Goal: Information Seeking & Learning: Learn about a topic

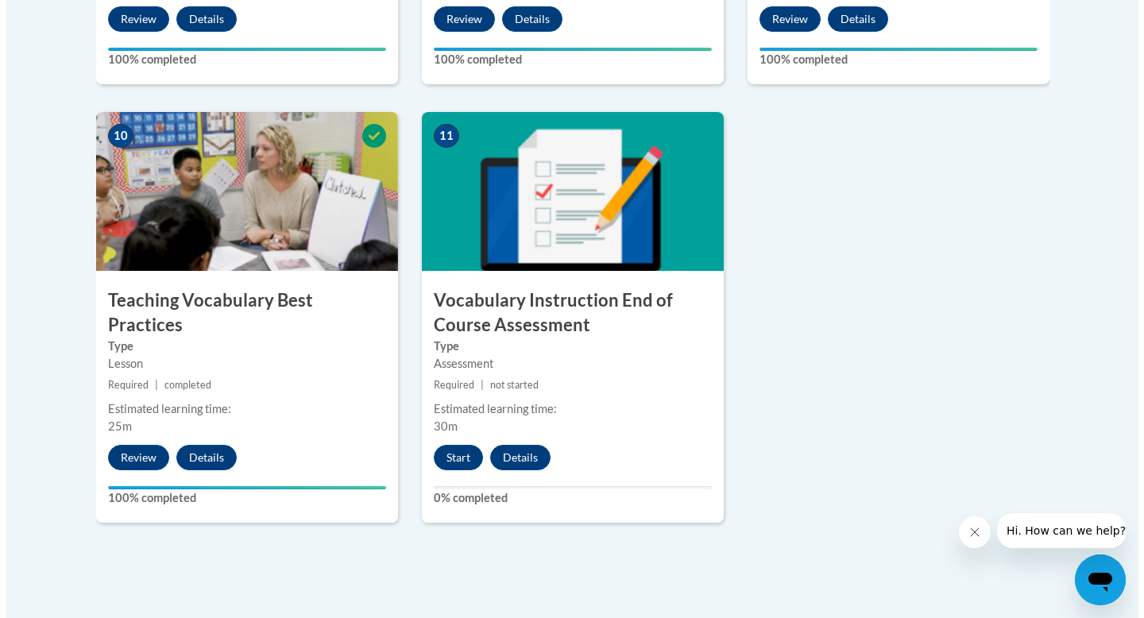
scroll to position [1782, 0]
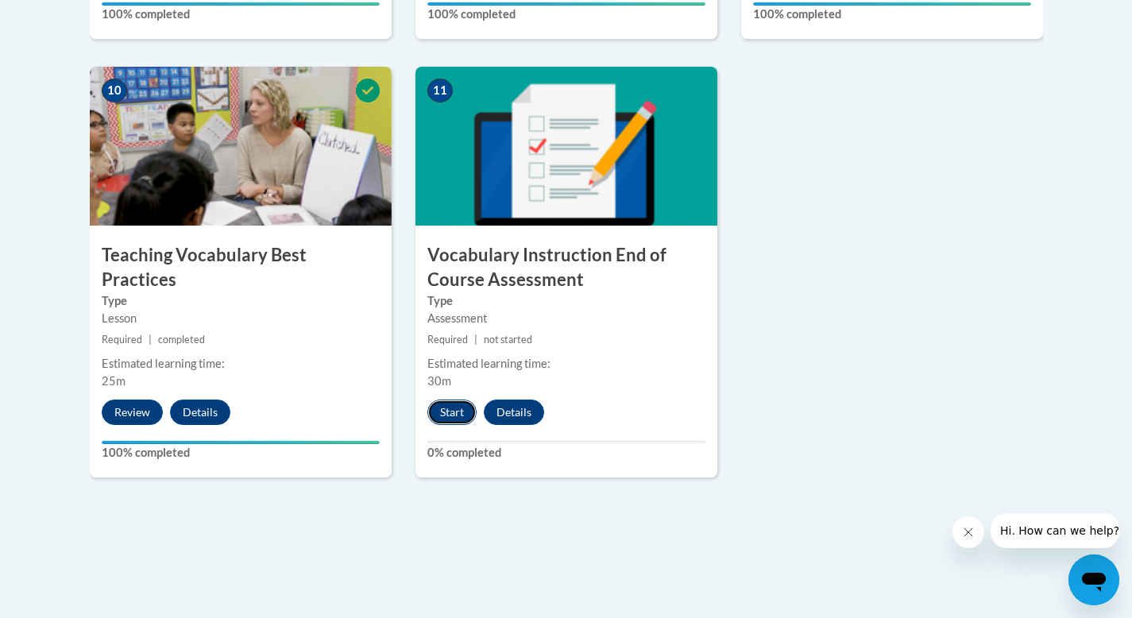
click at [454, 419] on button "Start" at bounding box center [451, 412] width 49 height 25
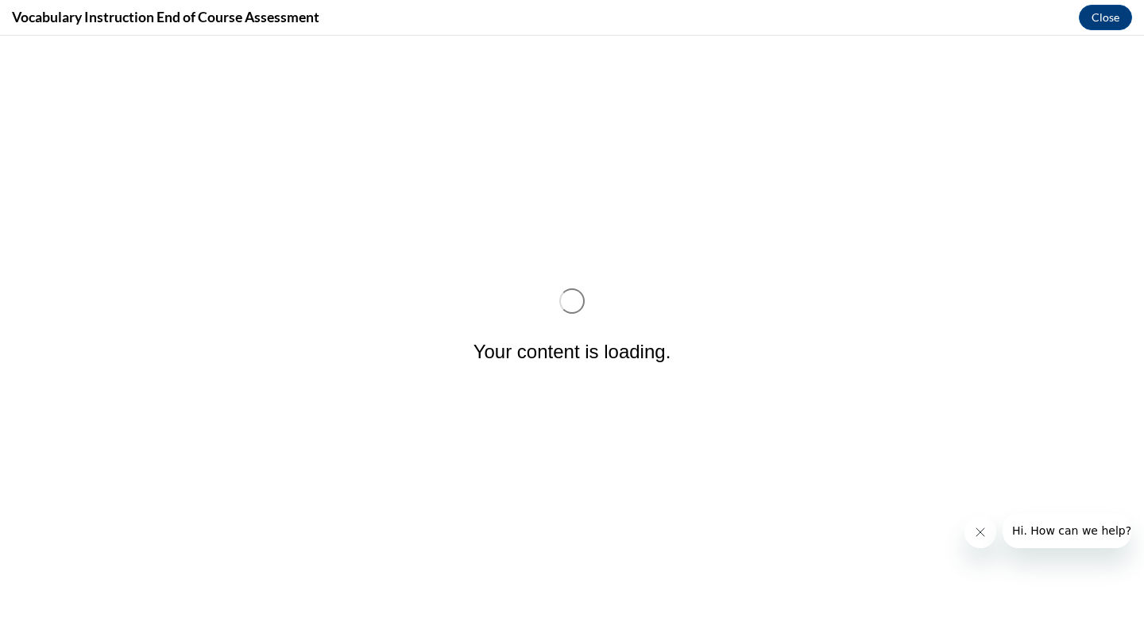
scroll to position [0, 0]
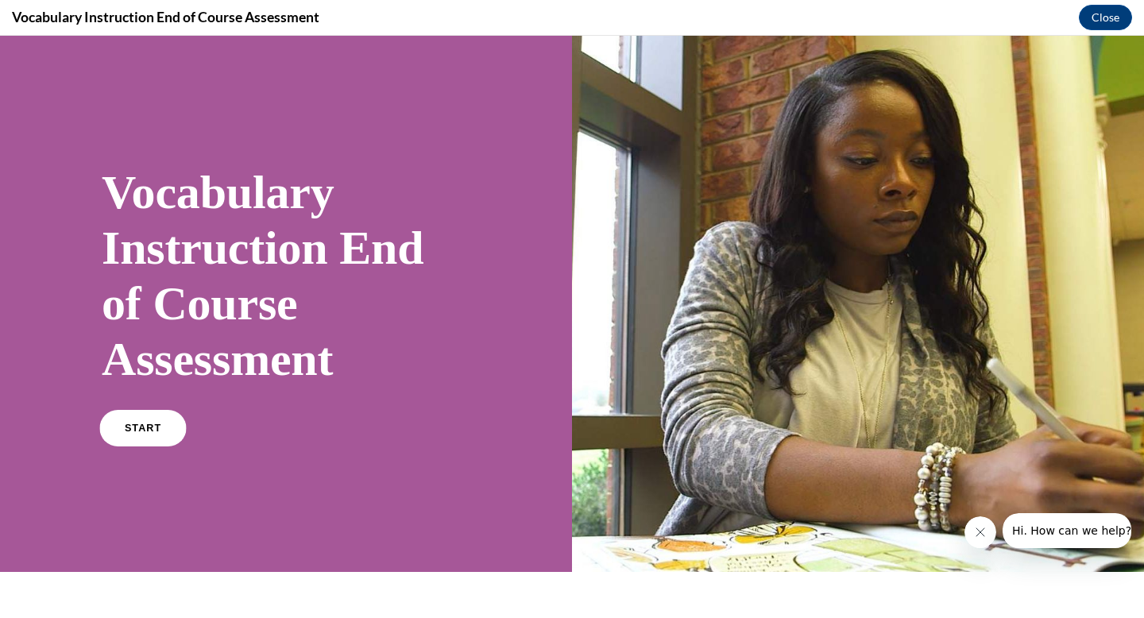
click at [137, 438] on link "START" at bounding box center [142, 428] width 87 height 37
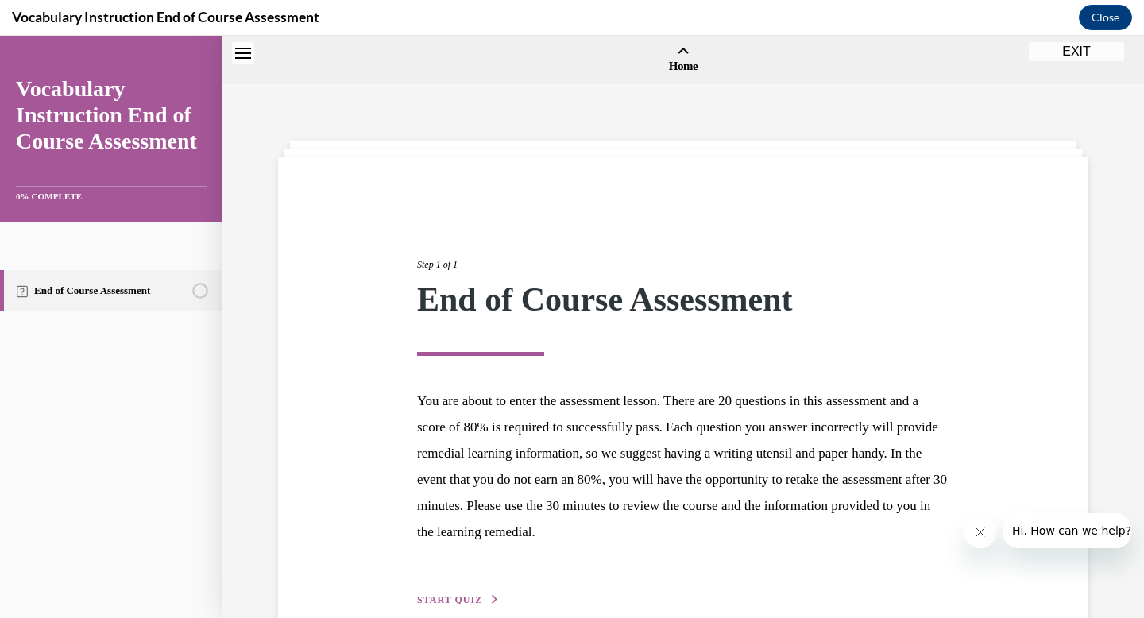
scroll to position [49, 0]
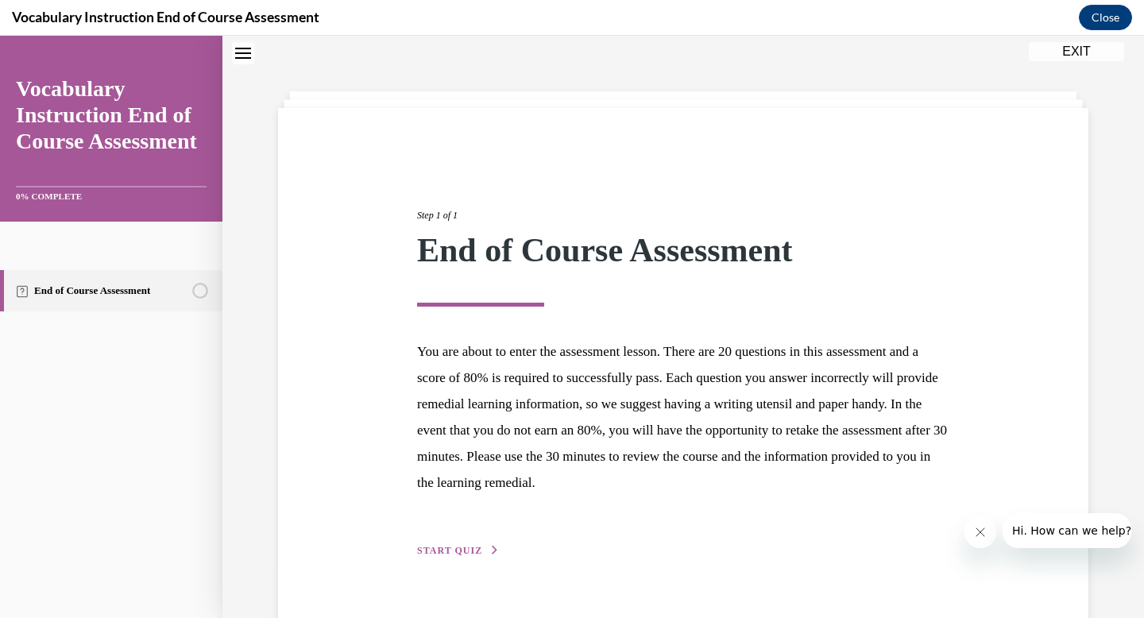
click at [477, 549] on button "START QUIZ" at bounding box center [458, 550] width 83 height 14
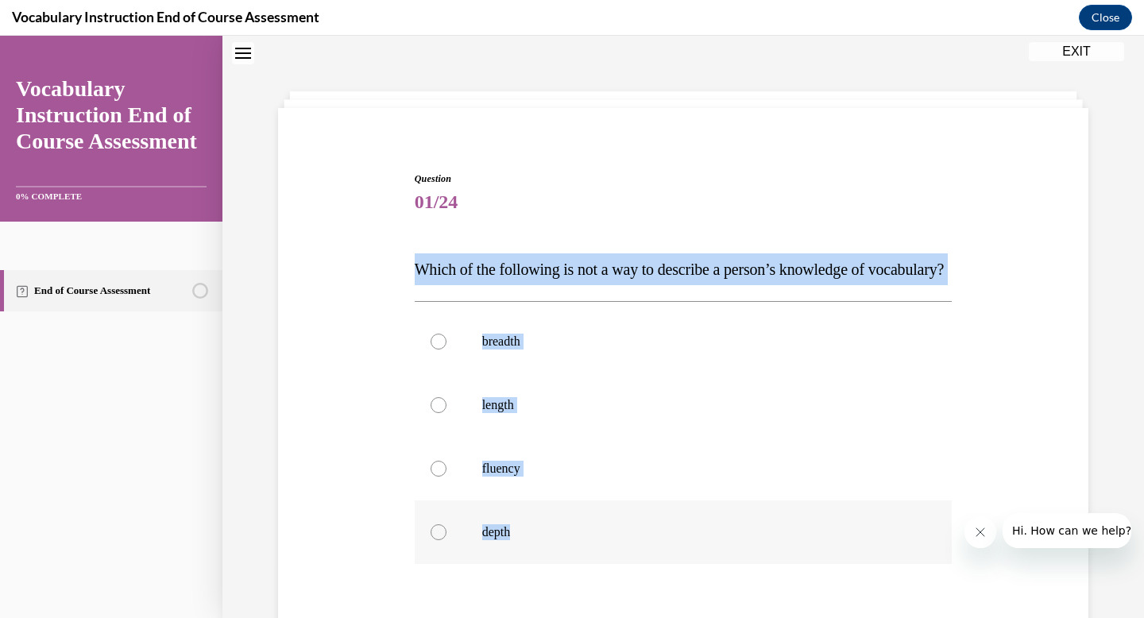
drag, startPoint x: 411, startPoint y: 265, endPoint x: 549, endPoint y: 567, distance: 332.0
click at [549, 567] on div "Question 01/24 Which of the following is not a way to describe a person’s knowl…" at bounding box center [684, 466] width 538 height 589
copy div "Which of the following is not a way to describe a person’s knowledge of vocabul…"
click at [427, 437] on label "length" at bounding box center [684, 405] width 538 height 64
click at [431, 413] on input "length" at bounding box center [439, 405] width 16 height 16
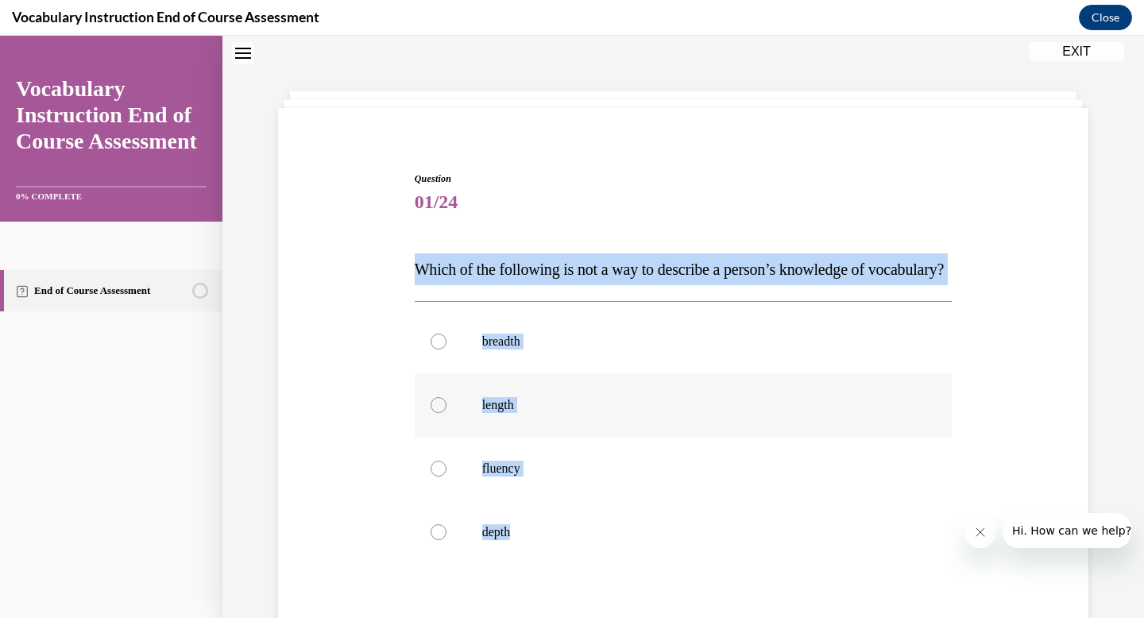
radio input "true"
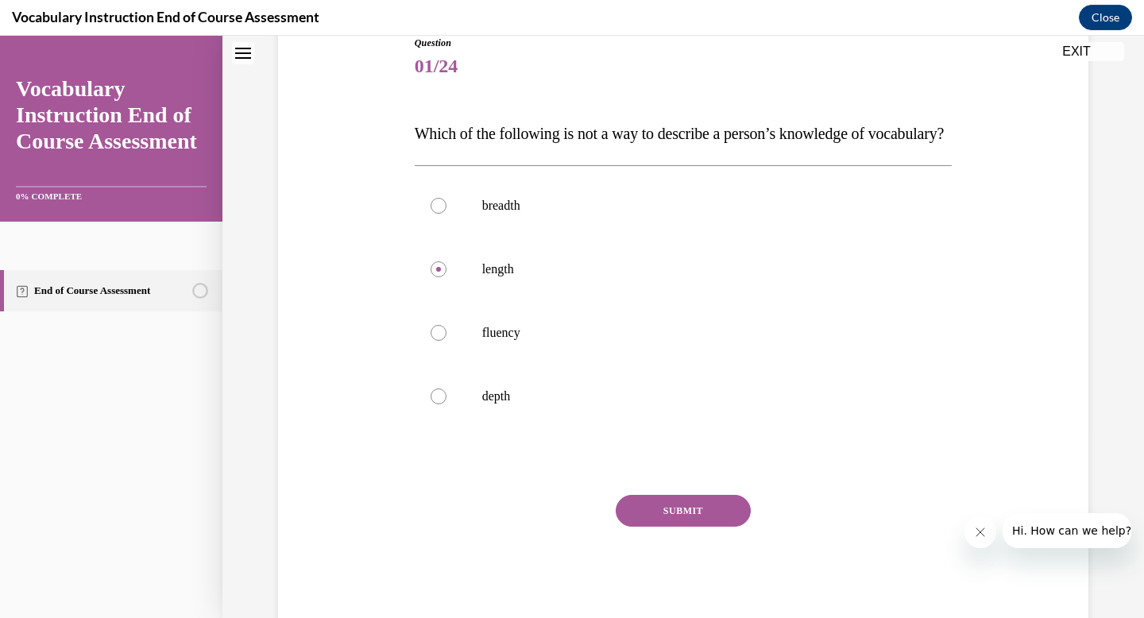
scroll to position [256, 0]
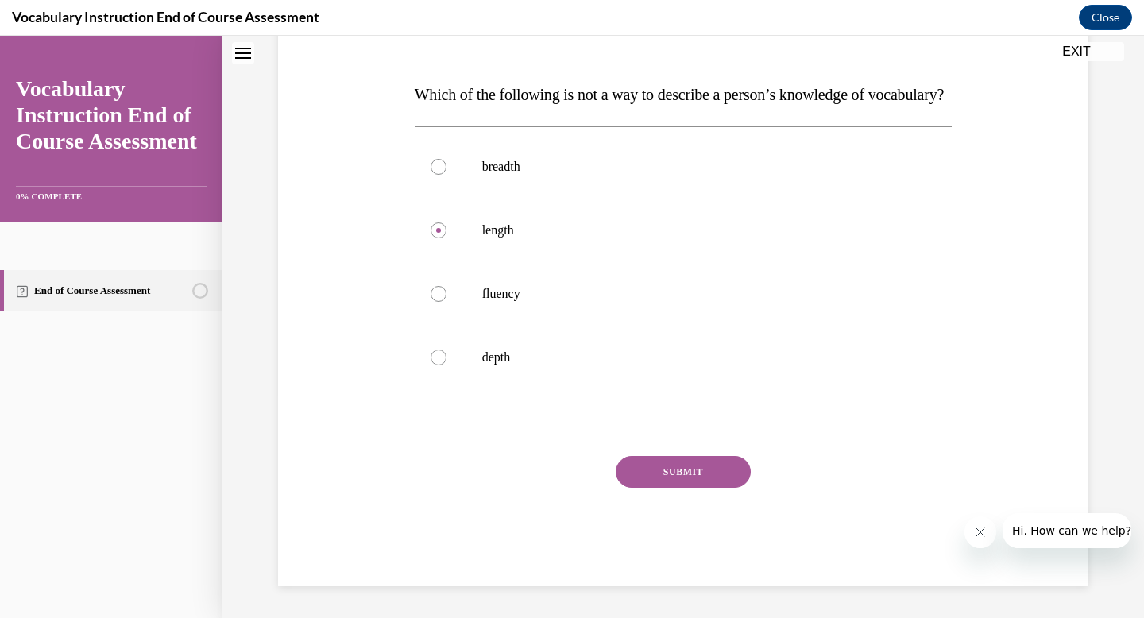
click at [677, 476] on button "SUBMIT" at bounding box center [683, 472] width 135 height 32
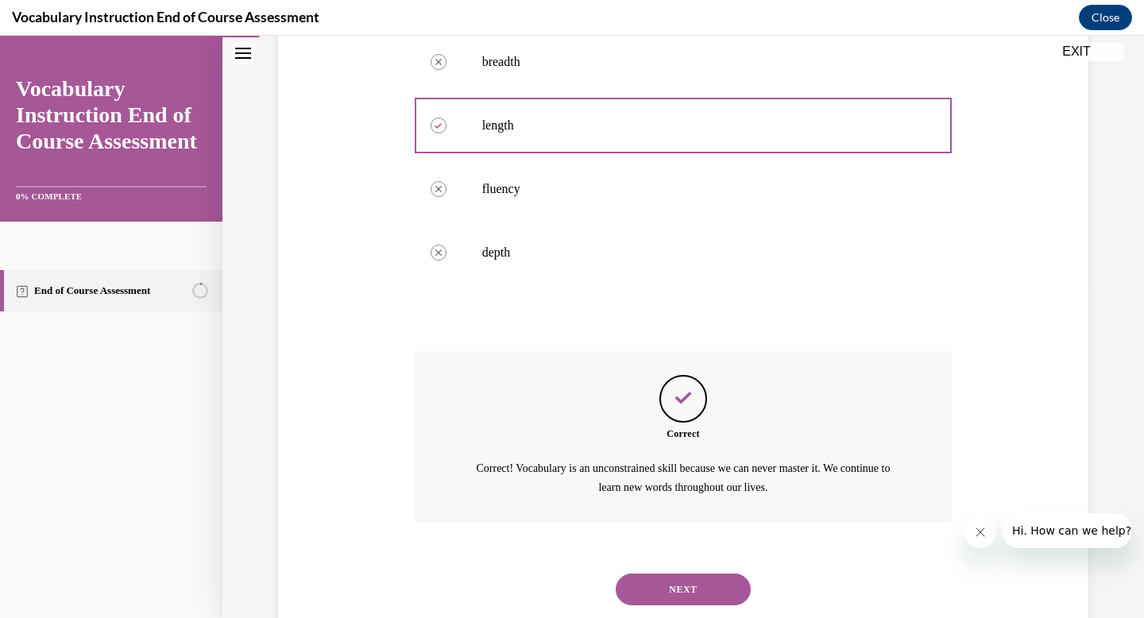
scroll to position [403, 0]
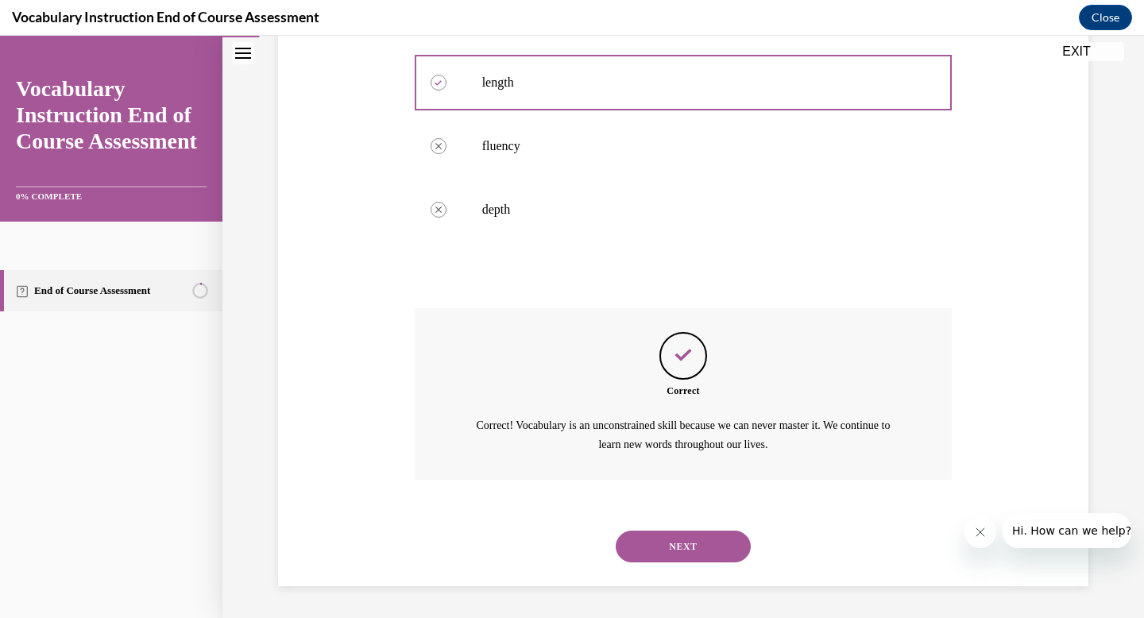
click at [692, 552] on button "NEXT" at bounding box center [683, 547] width 135 height 32
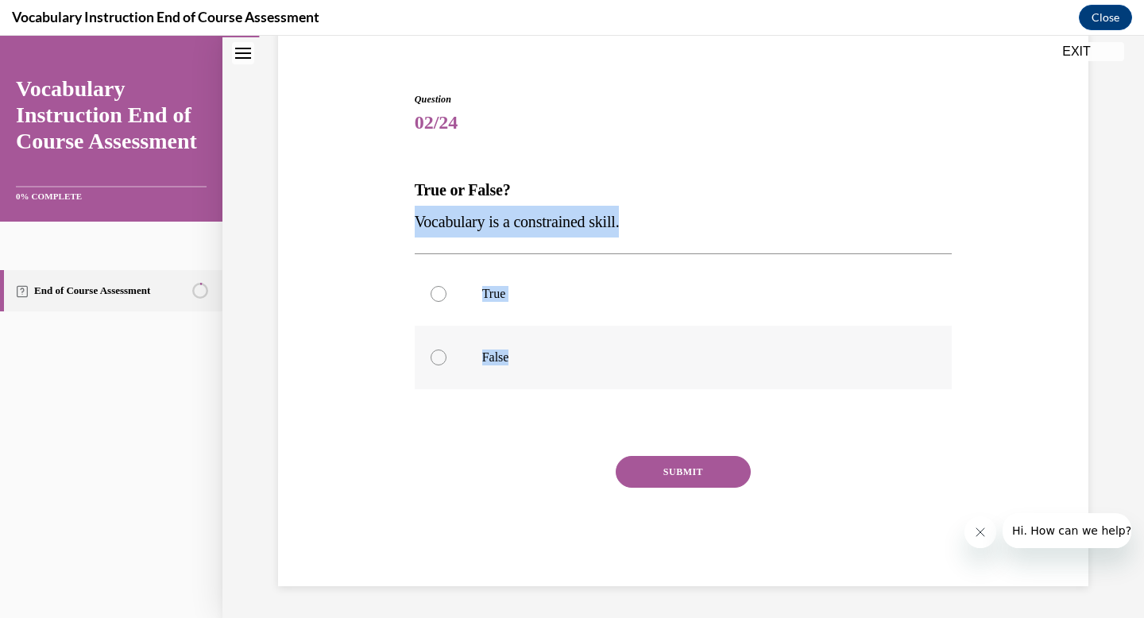
drag, startPoint x: 406, startPoint y: 228, endPoint x: 514, endPoint y: 354, distance: 166.2
click at [514, 354] on div "Question 02/24 True or False? Vocabulary is a constrained skill. True False Inc…" at bounding box center [684, 327] width 546 height 518
copy div "Vocabulary is a constrained skill. True False"
click at [434, 350] on div at bounding box center [439, 358] width 16 height 16
click at [434, 350] on input "False" at bounding box center [439, 358] width 16 height 16
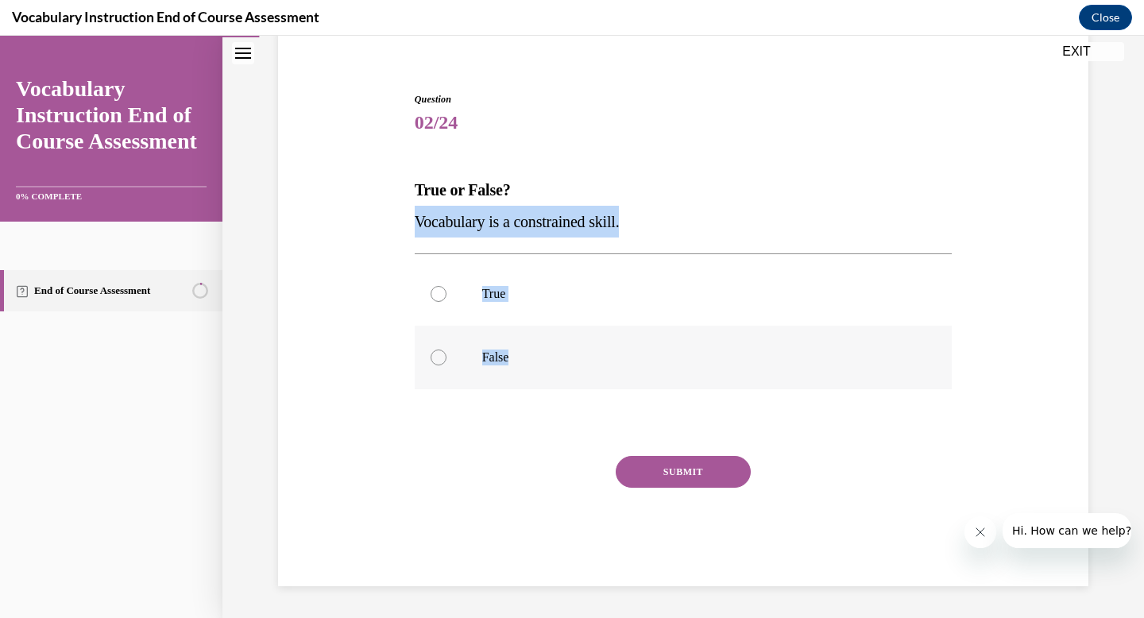
radio input "true"
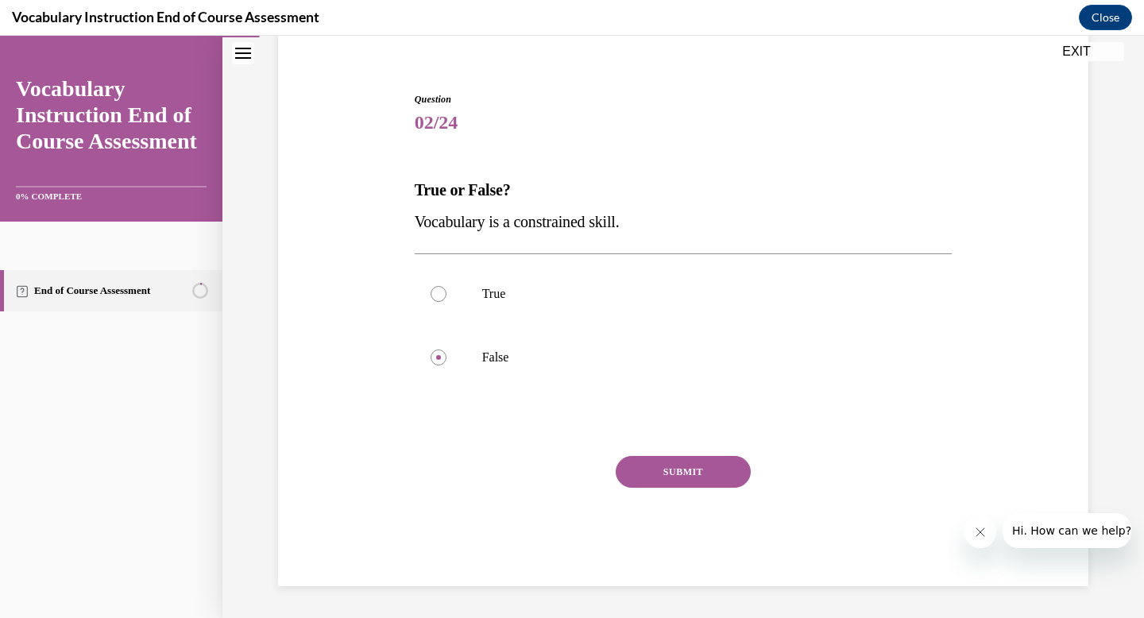
click at [632, 474] on button "SUBMIT" at bounding box center [683, 472] width 135 height 32
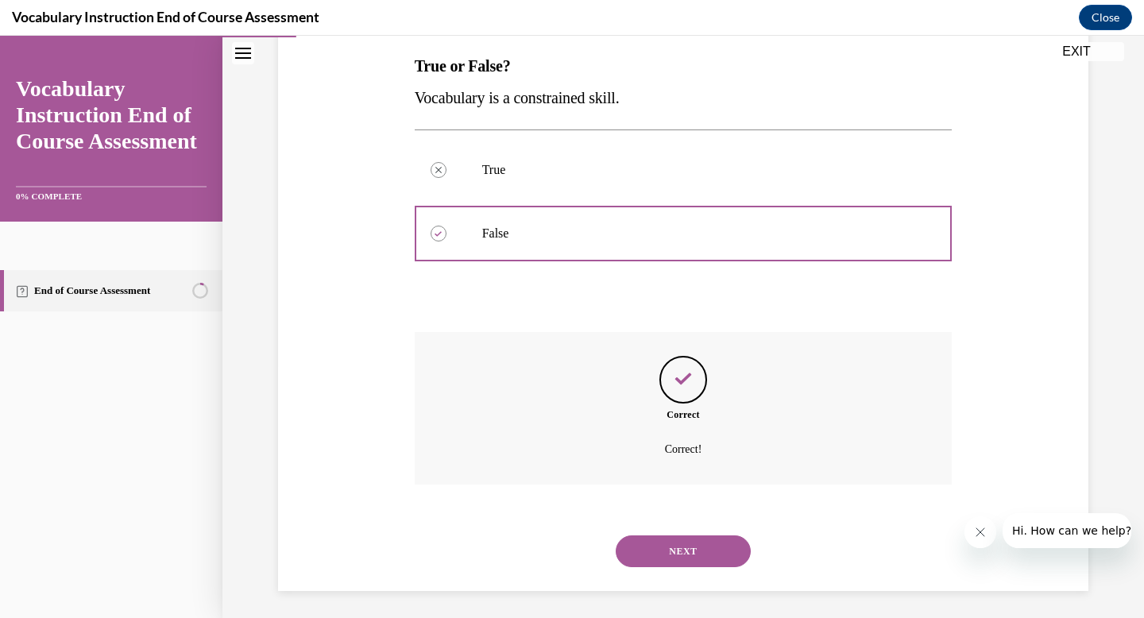
scroll to position [257, 0]
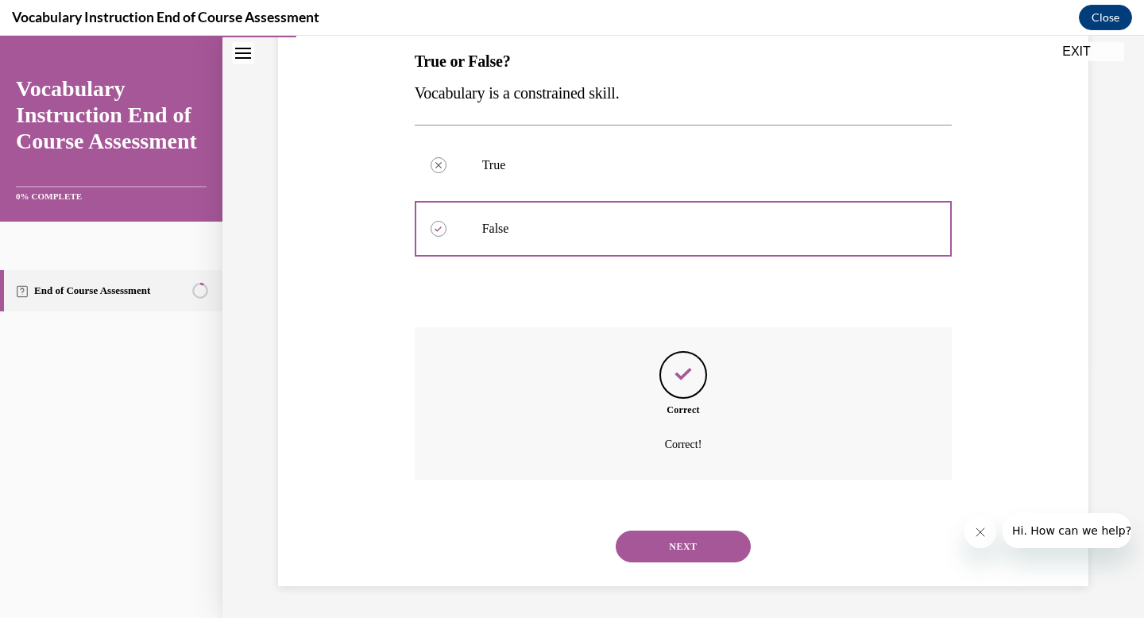
click at [662, 551] on button "NEXT" at bounding box center [683, 547] width 135 height 32
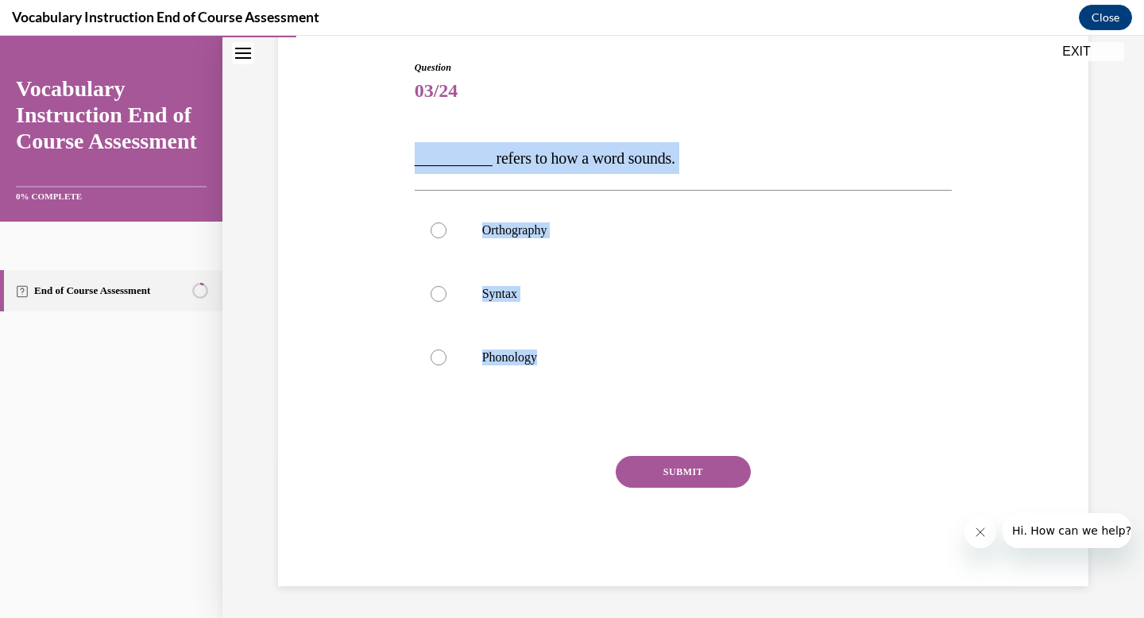
drag, startPoint x: 409, startPoint y: 160, endPoint x: 539, endPoint y: 396, distance: 268.8
click at [539, 396] on div "Question 03/24 __________ refers to how a word sounds. Orthography Syntax Phono…" at bounding box center [684, 323] width 538 height 526
copy div "__________ refers to how a word sounds. Orthography Syntax Phonology"
click at [550, 349] on label "Phonology" at bounding box center [684, 358] width 538 height 64
click at [446, 350] on input "Phonology" at bounding box center [439, 358] width 16 height 16
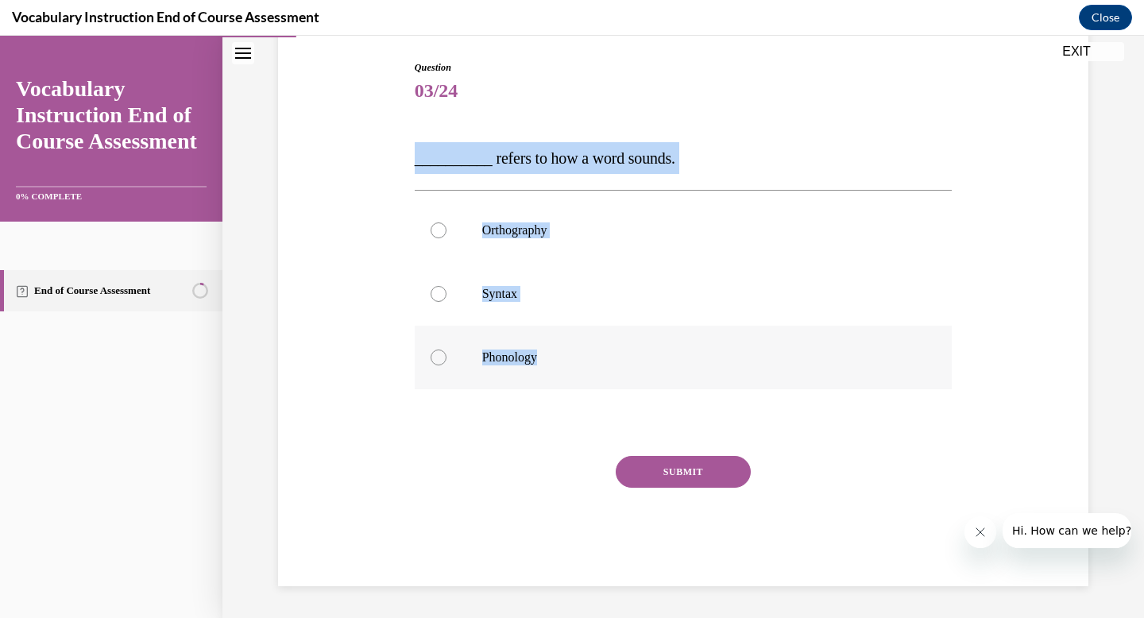
radio input "true"
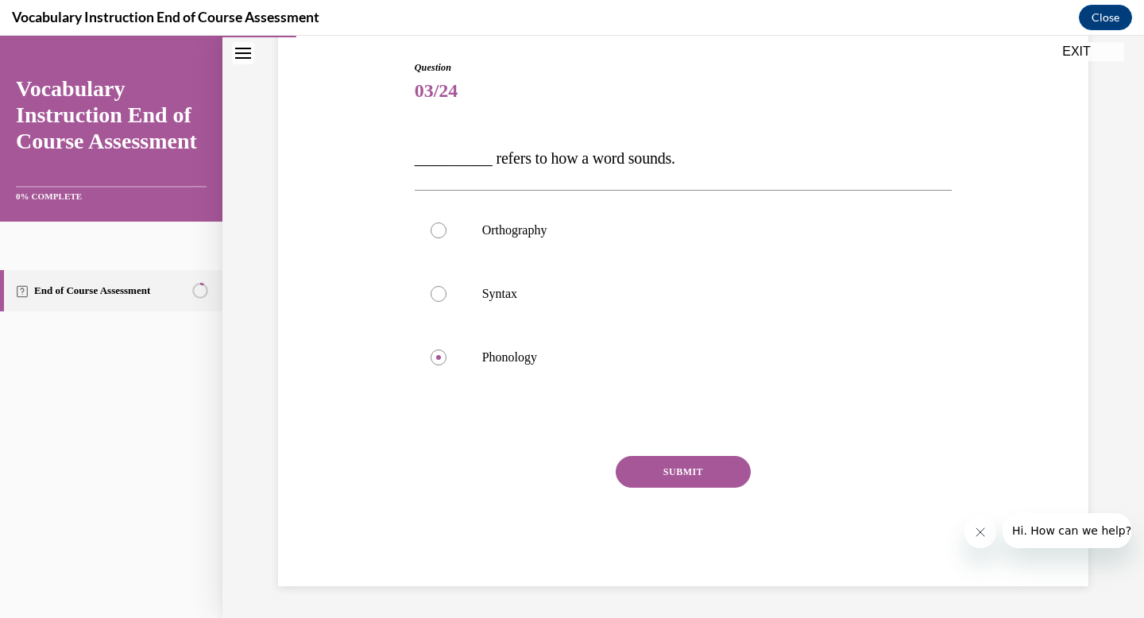
click at [691, 477] on button "SUBMIT" at bounding box center [683, 472] width 135 height 32
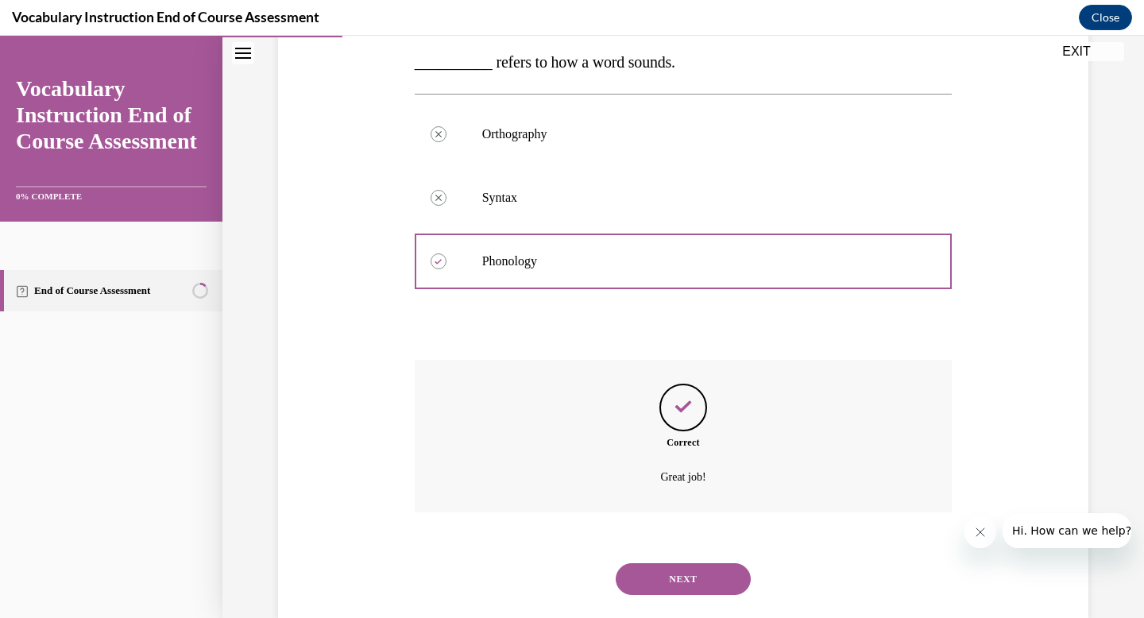
scroll to position [289, 0]
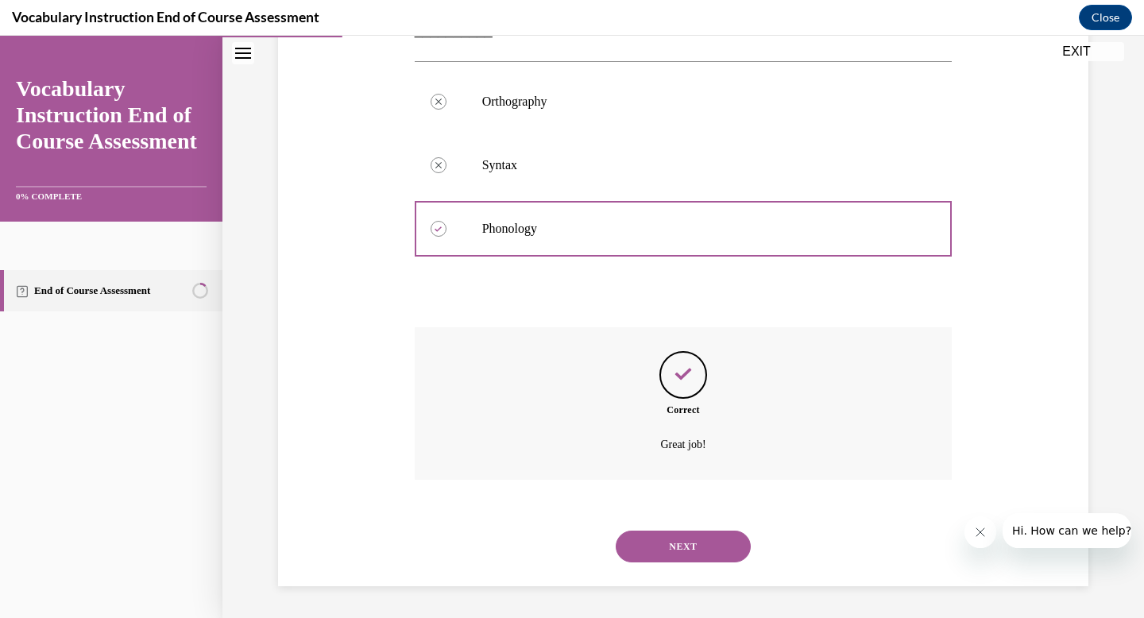
click at [666, 550] on button "NEXT" at bounding box center [683, 547] width 135 height 32
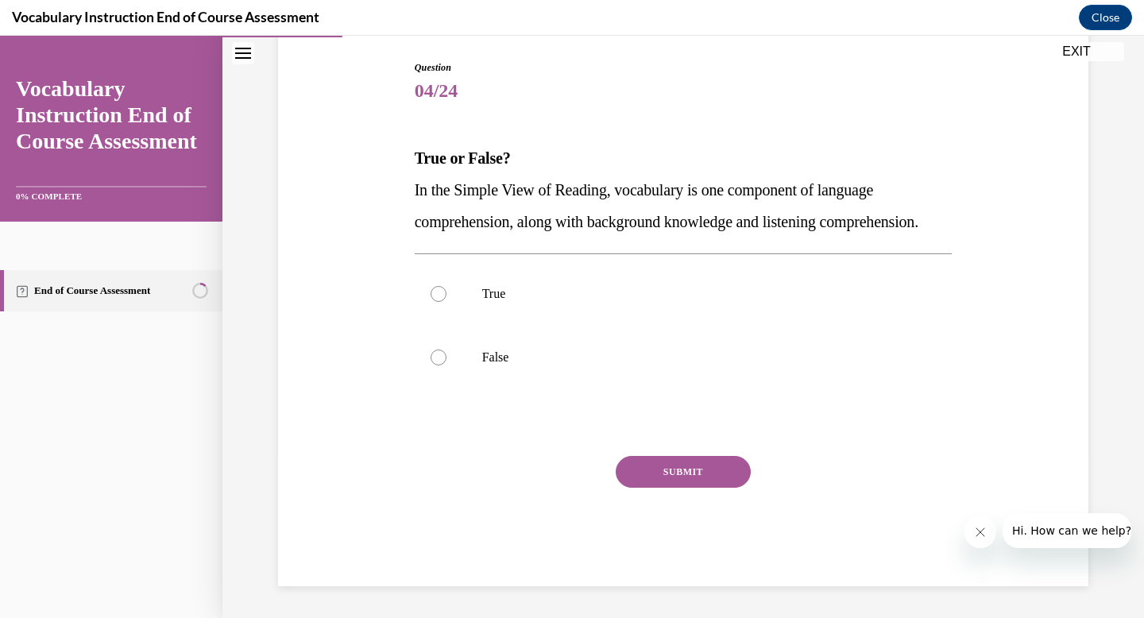
scroll to position [176, 0]
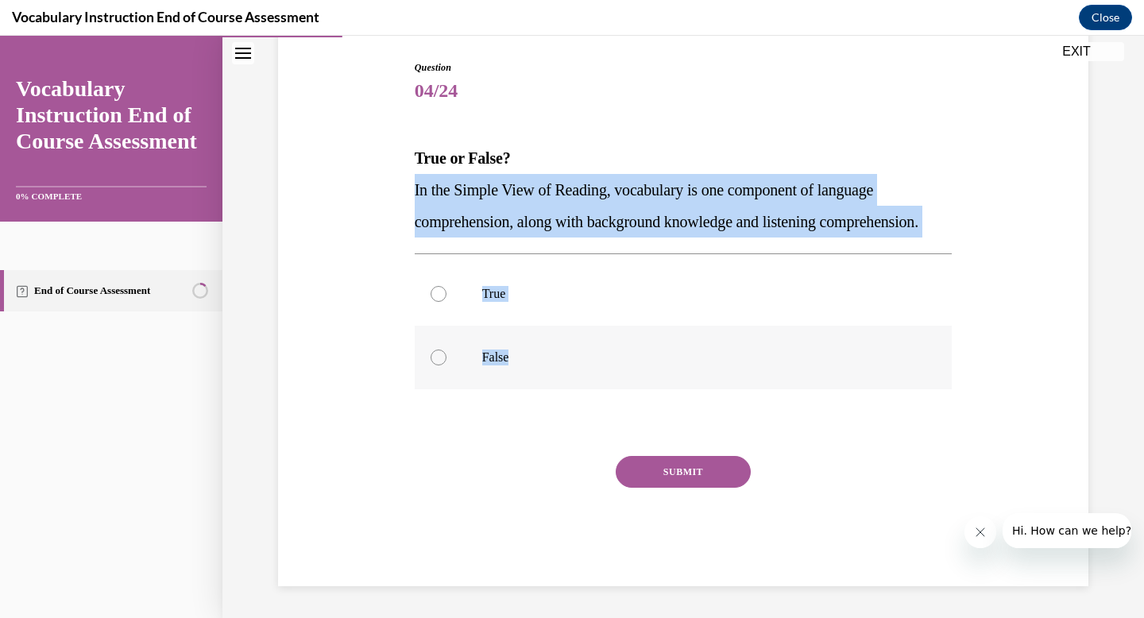
drag, startPoint x: 408, startPoint y: 173, endPoint x: 534, endPoint y: 377, distance: 239.6
click at [534, 377] on div "Question 04/24 True or False? In the Simple View of Reading, vocabulary is one …" at bounding box center [684, 323] width 538 height 526
copy div "In the Simple View of Reading, vocabulary is one component of language comprehe…"
click at [431, 302] on div at bounding box center [439, 294] width 16 height 16
click at [431, 302] on input "True" at bounding box center [439, 294] width 16 height 16
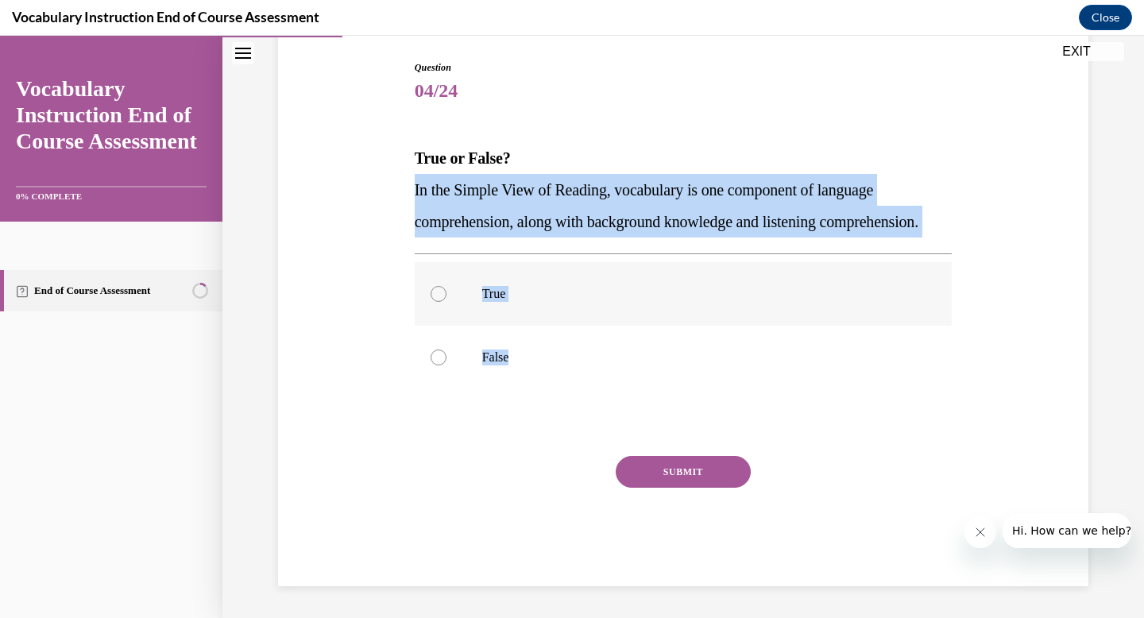
radio input "true"
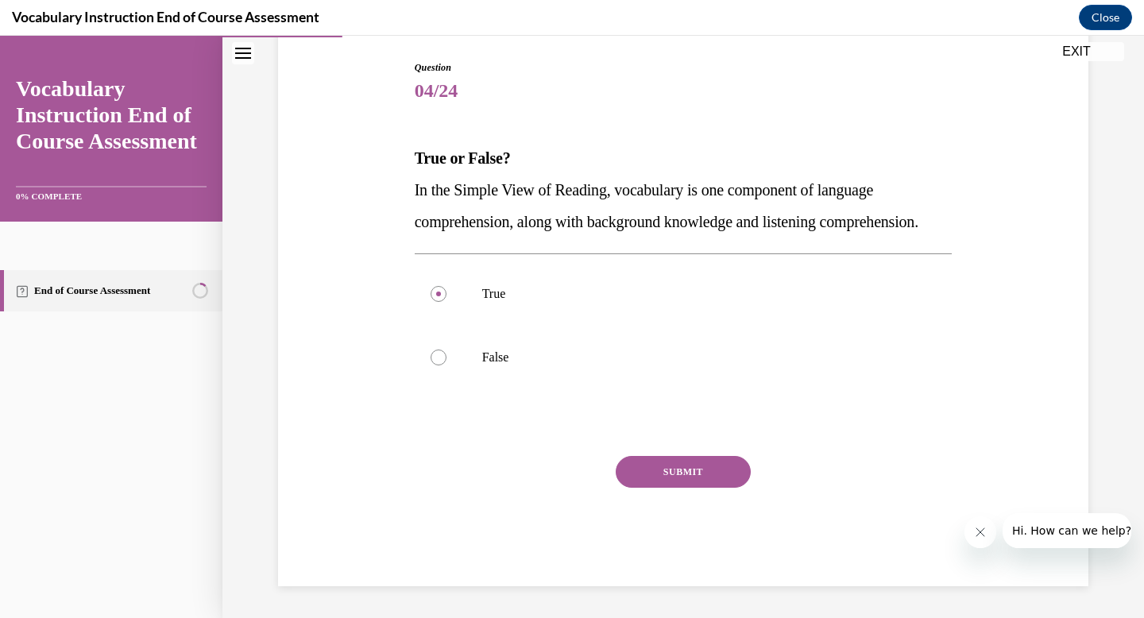
click at [674, 481] on button "SUBMIT" at bounding box center [683, 472] width 135 height 32
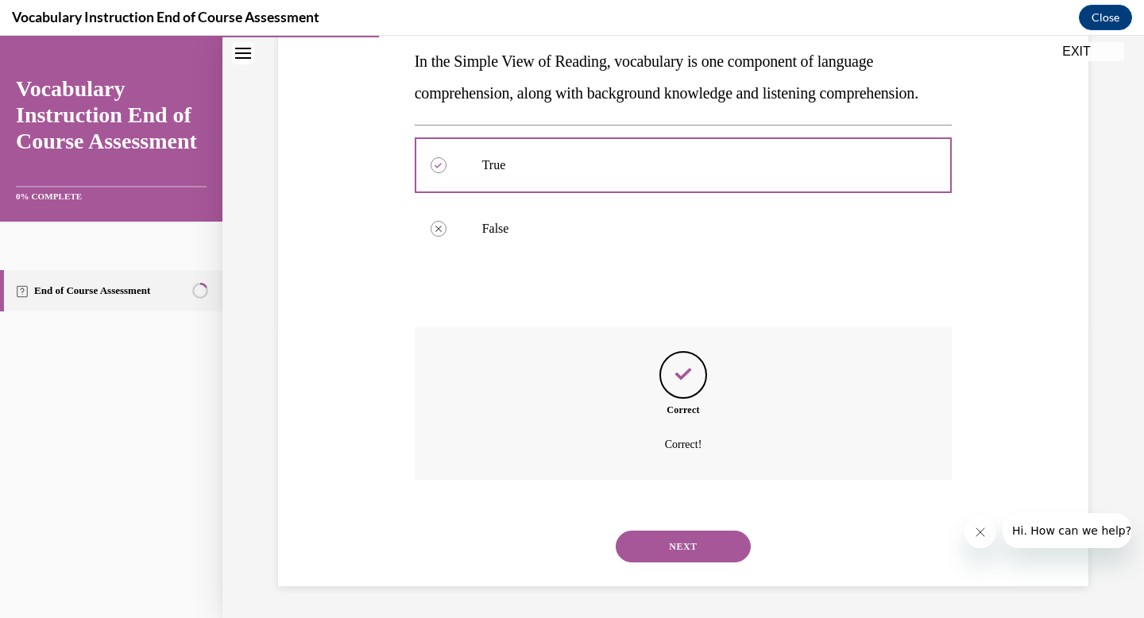
scroll to position [321, 0]
click at [686, 547] on button "NEXT" at bounding box center [683, 547] width 135 height 32
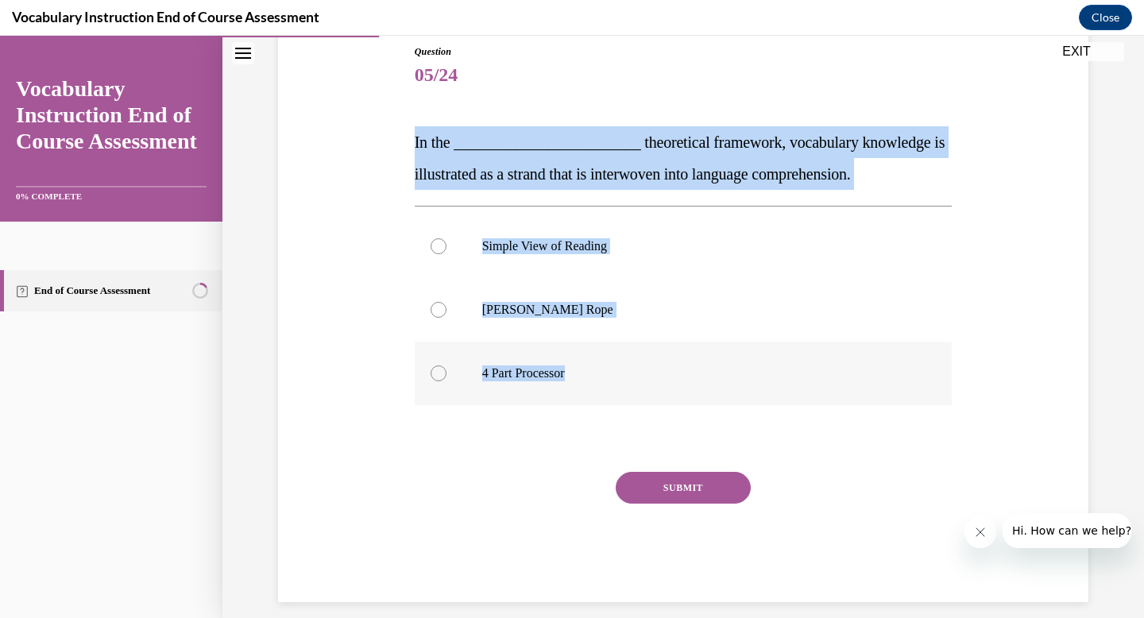
drag, startPoint x: 405, startPoint y: 138, endPoint x: 586, endPoint y: 376, distance: 298.7
click at [586, 376] on div "Question 05/24 In the ________________________ theoretical framework, vocabular…" at bounding box center [684, 311] width 546 height 581
copy div "In the ________________________ theoretical framework, vocabulary knowledge is …"
click at [469, 311] on label "[PERSON_NAME] Rope" at bounding box center [684, 310] width 538 height 64
click at [446, 311] on input "[PERSON_NAME] Rope" at bounding box center [439, 310] width 16 height 16
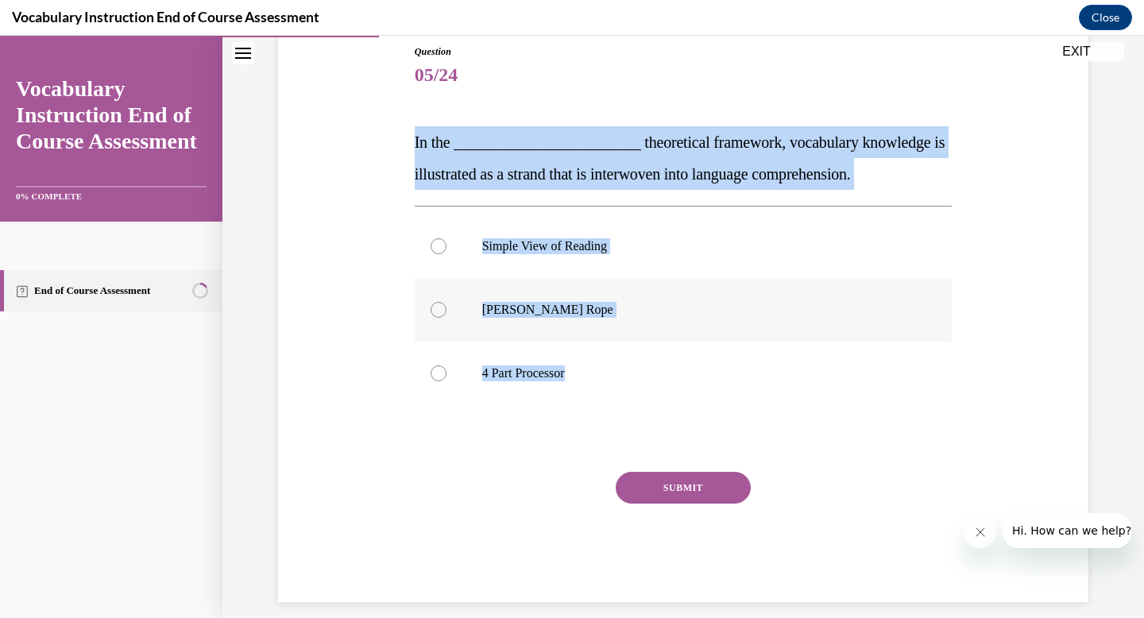
radio input "true"
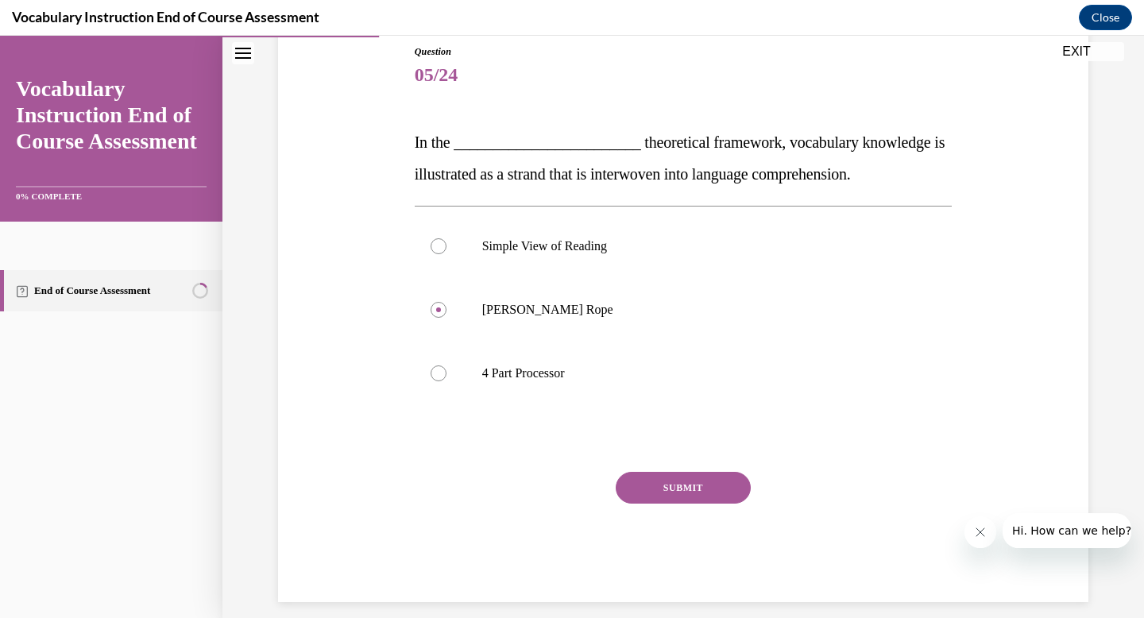
click at [674, 489] on button "SUBMIT" at bounding box center [683, 488] width 135 height 32
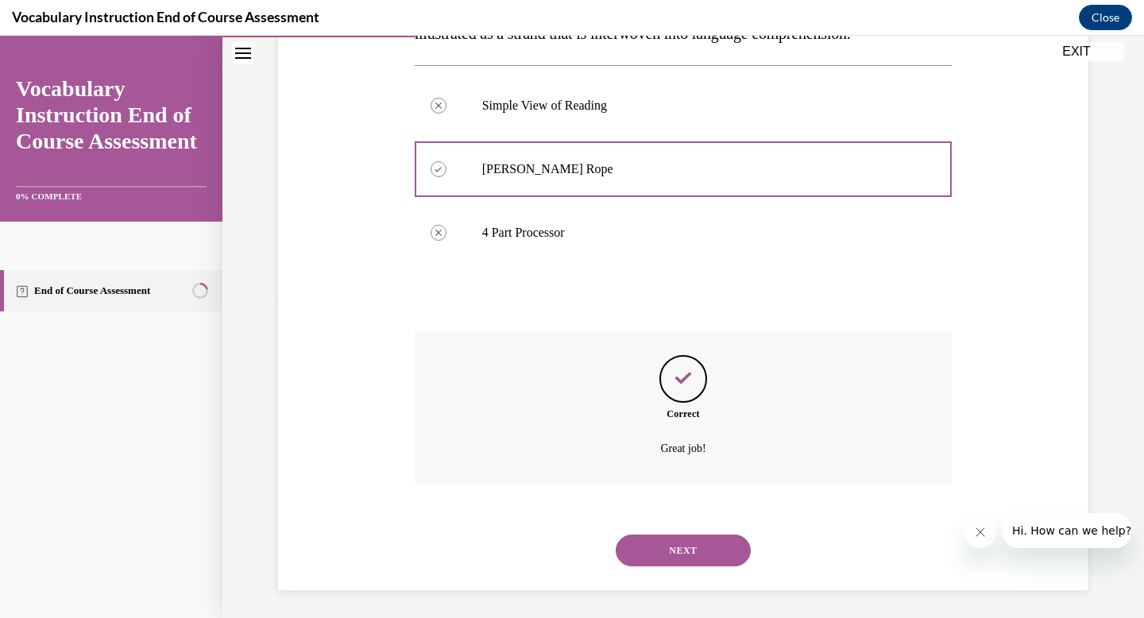
scroll to position [321, 0]
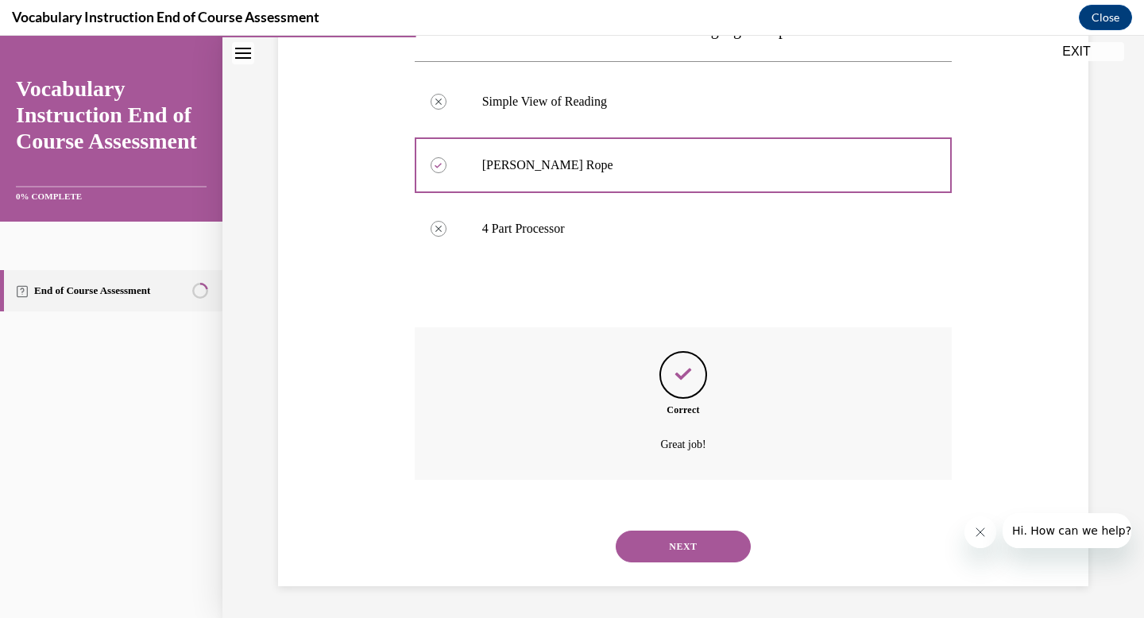
click at [687, 543] on button "NEXT" at bounding box center [683, 547] width 135 height 32
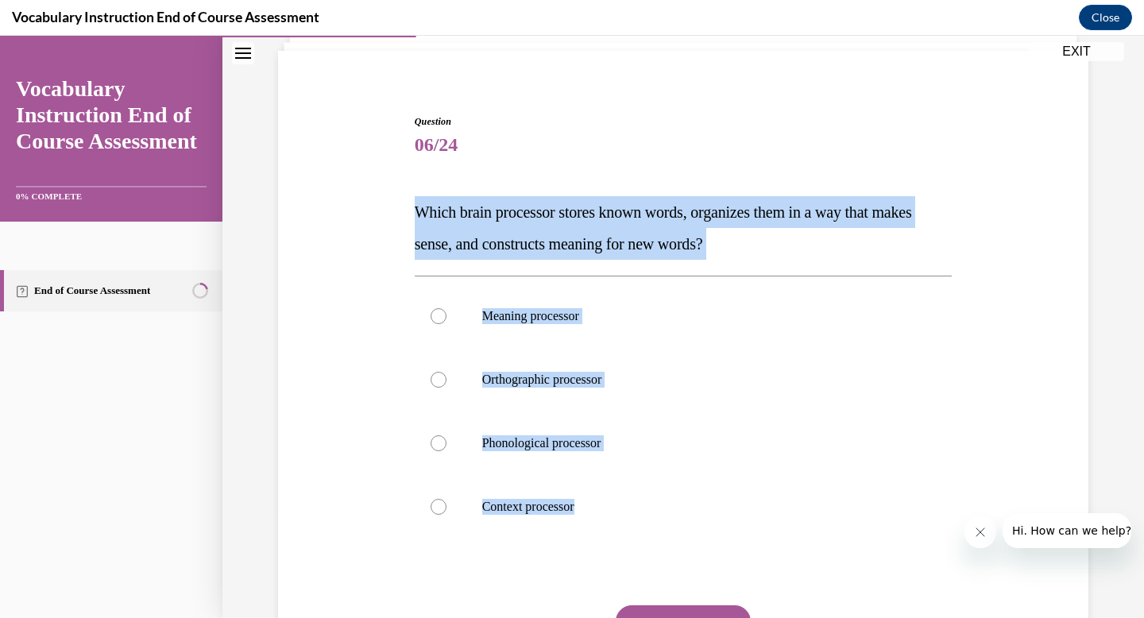
scroll to position [165, 0]
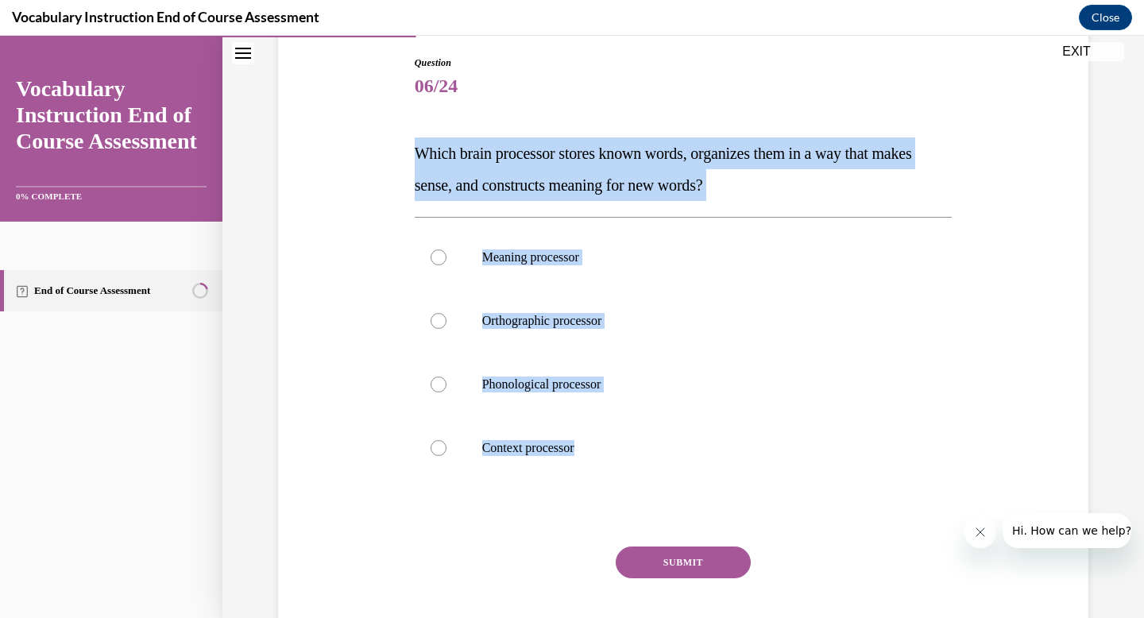
drag, startPoint x: 402, startPoint y: 313, endPoint x: 602, endPoint y: 538, distance: 301.0
click at [602, 538] on div "Question 06/24 Which brain processor stores known words, organizes them in a wa…" at bounding box center [683, 342] width 818 height 669
copy div "Which brain processor stores known words, organizes them in a way that makes se…"
click at [541, 253] on p "Meaning processor" at bounding box center [697, 257] width 431 height 16
click at [446, 253] on input "Meaning processor" at bounding box center [439, 257] width 16 height 16
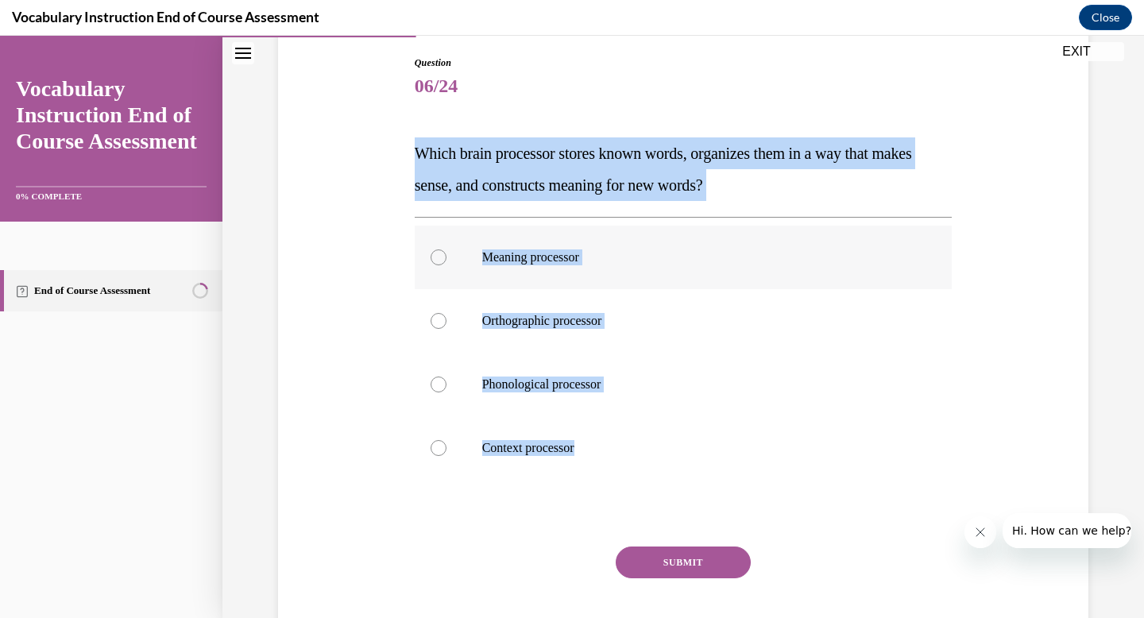
radio input "true"
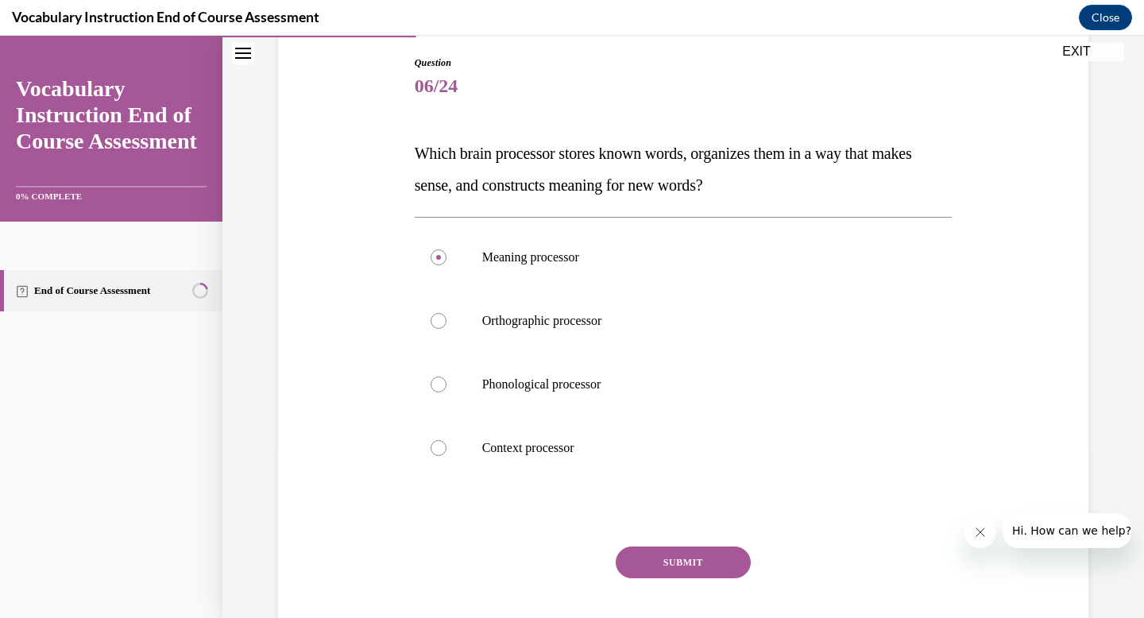
click at [665, 559] on button "SUBMIT" at bounding box center [683, 563] width 135 height 32
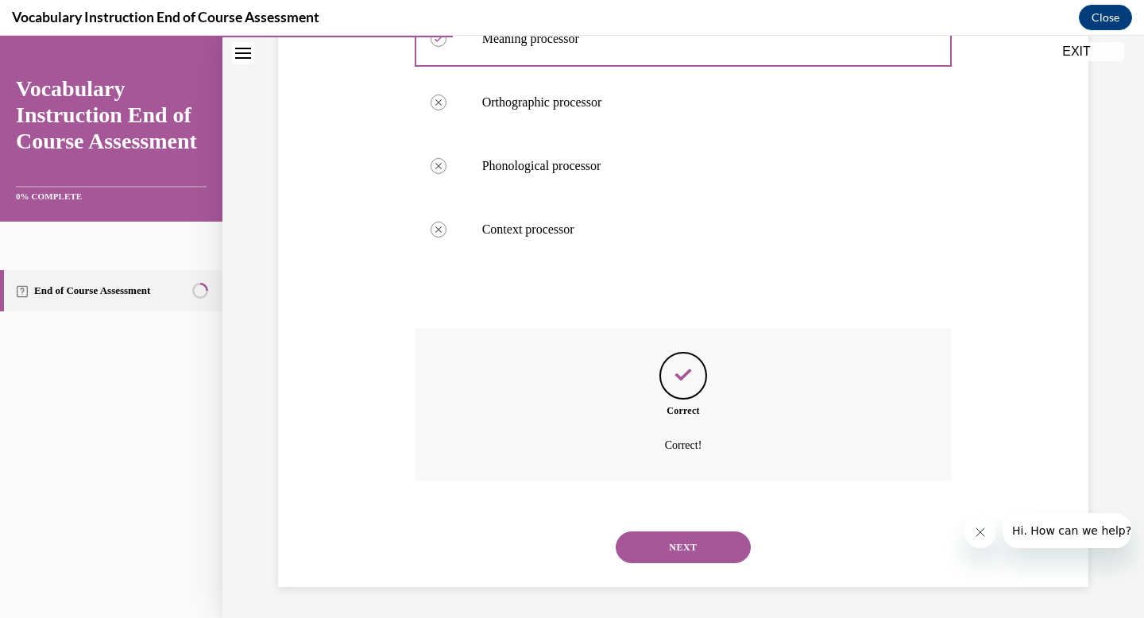
scroll to position [384, 0]
click at [684, 539] on button "NEXT" at bounding box center [683, 547] width 135 height 32
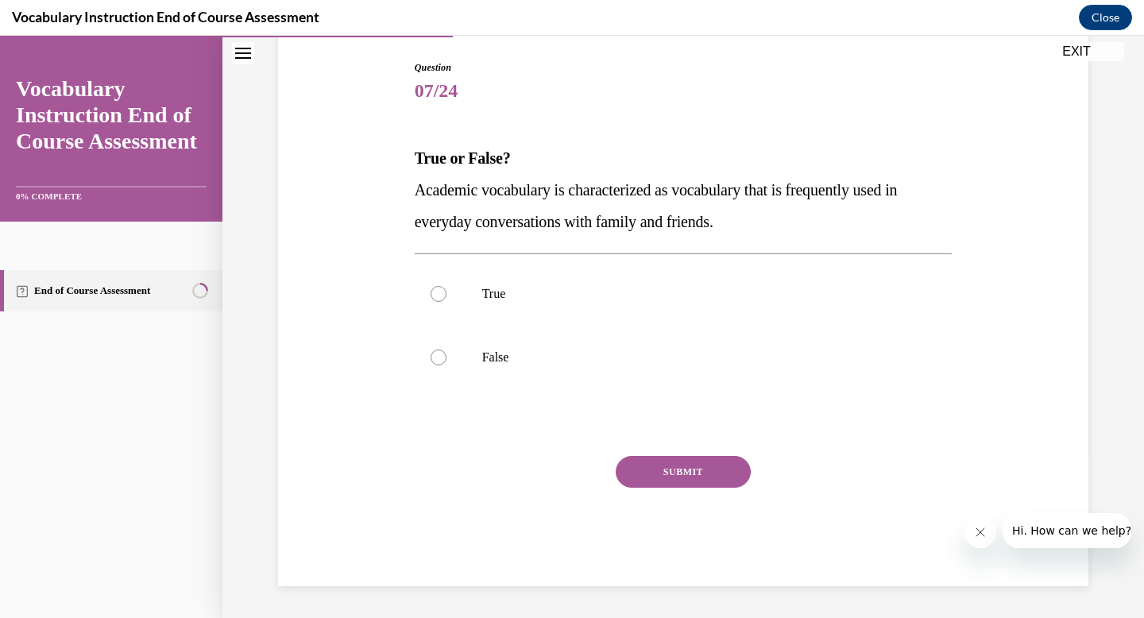
scroll to position [160, 0]
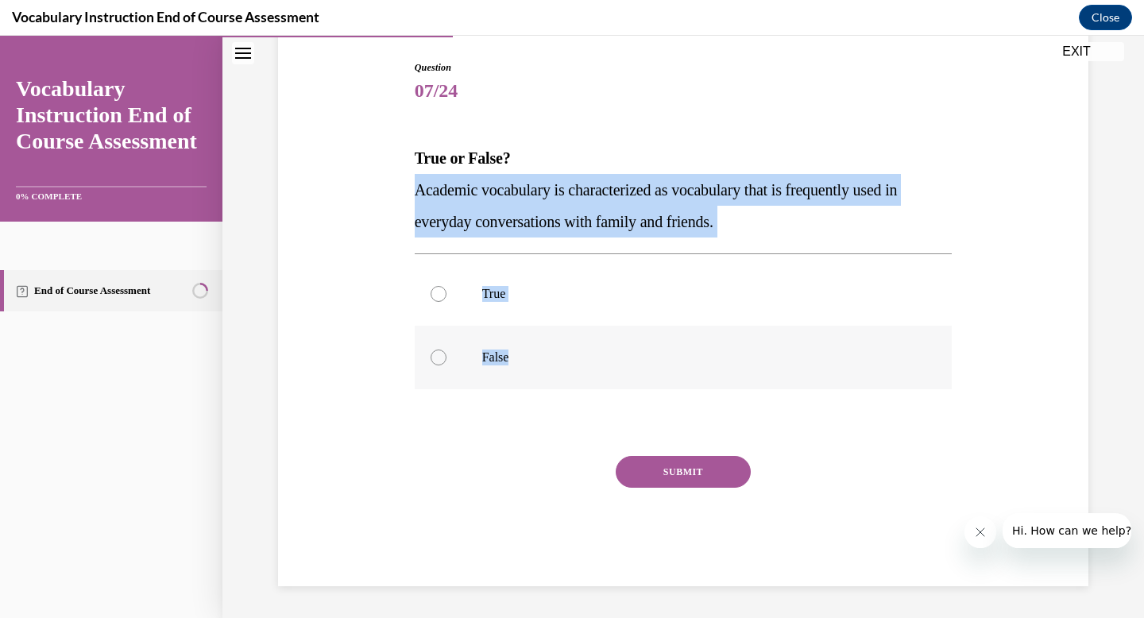
drag, startPoint x: 408, startPoint y: 191, endPoint x: 505, endPoint y: 369, distance: 201.9
click at [505, 369] on div "Question 07/24 True or False? Academic vocabulary is characterized as vocabular…" at bounding box center [684, 323] width 538 height 526
copy div "Academic vocabulary is characterized as vocabulary that is frequently used in e…"
click at [450, 356] on label "False" at bounding box center [684, 358] width 538 height 64
click at [446, 356] on input "False" at bounding box center [439, 358] width 16 height 16
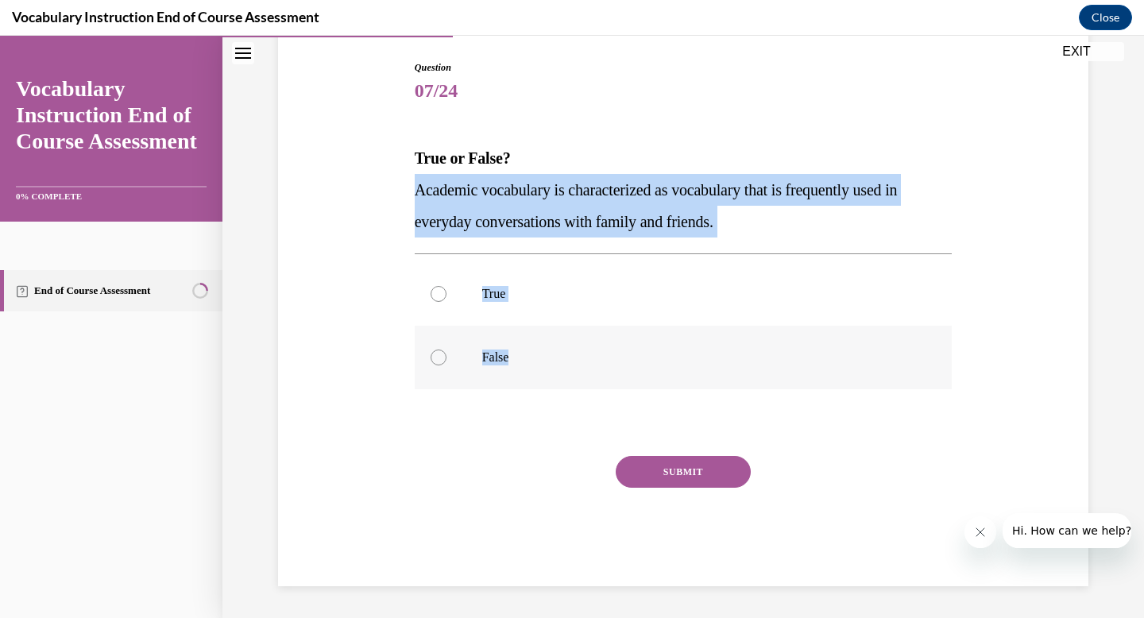
radio input "true"
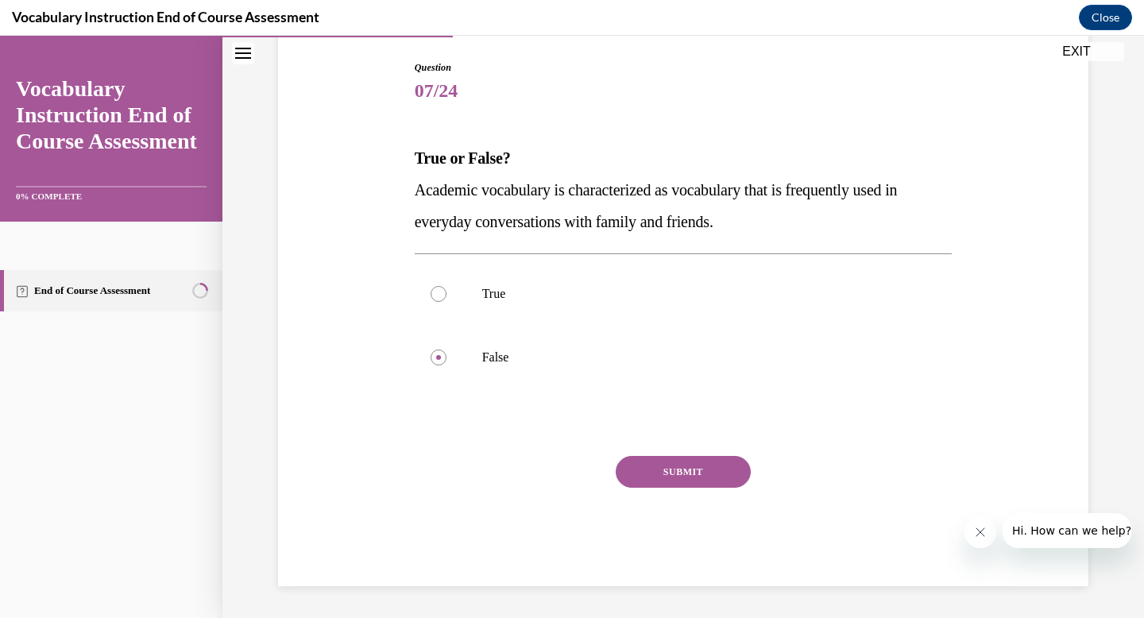
click at [704, 463] on button "SUBMIT" at bounding box center [683, 472] width 135 height 32
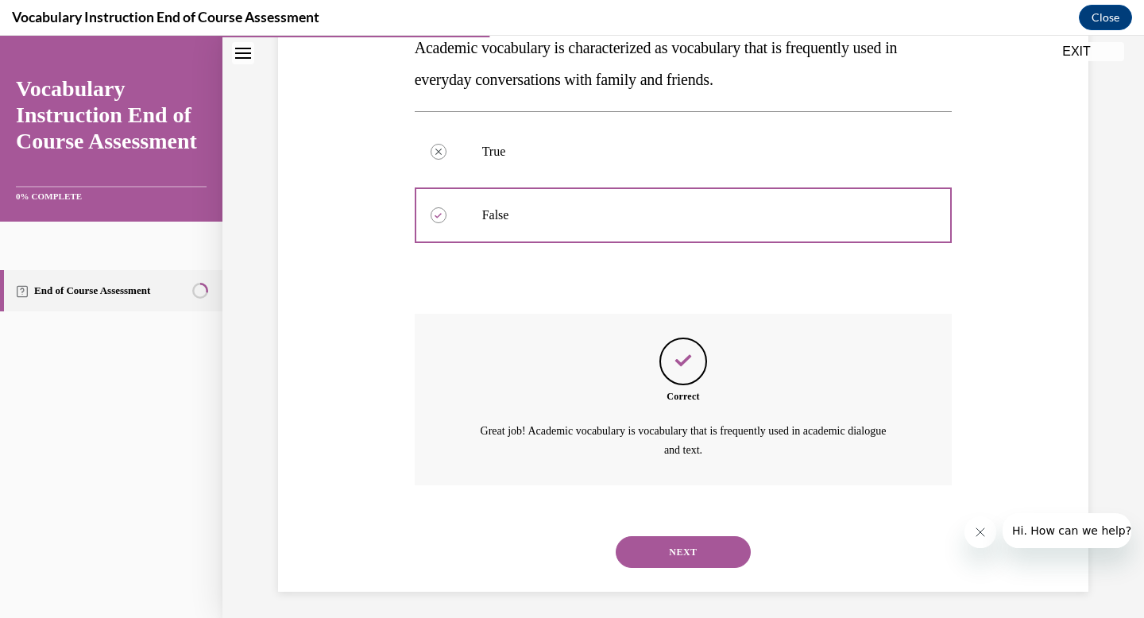
scroll to position [307, 0]
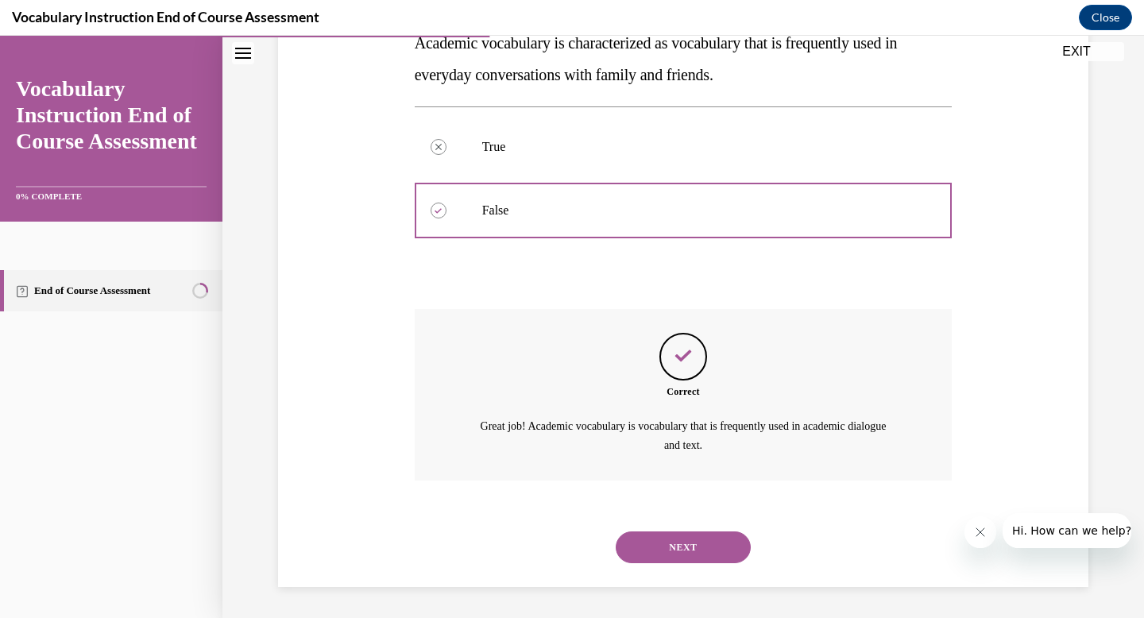
click at [680, 544] on button "NEXT" at bounding box center [683, 547] width 135 height 32
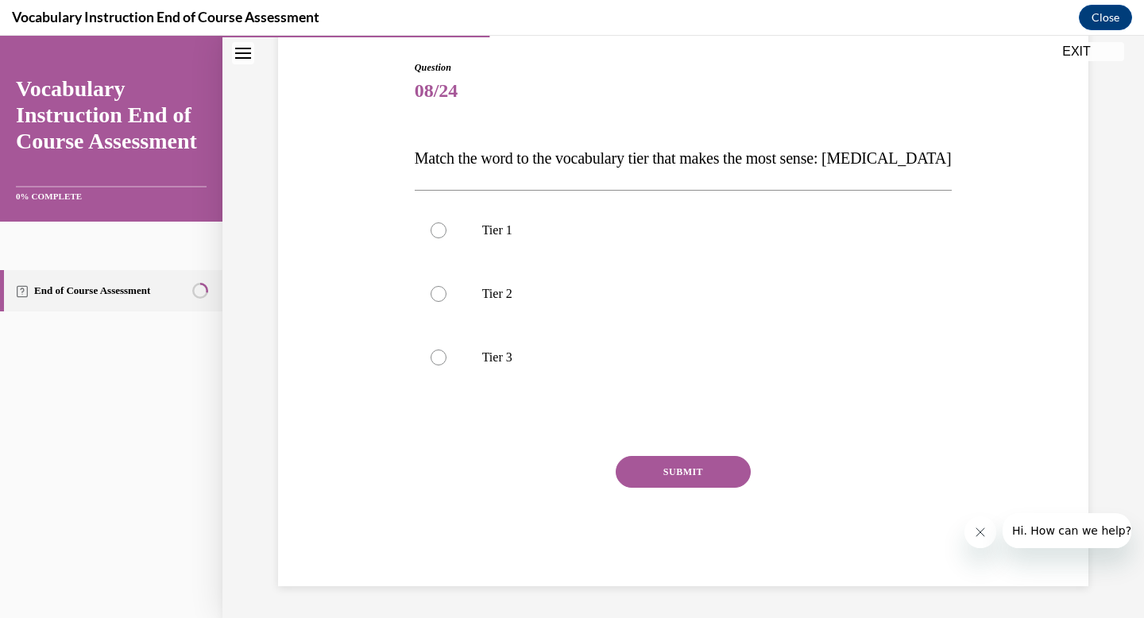
scroll to position [160, 0]
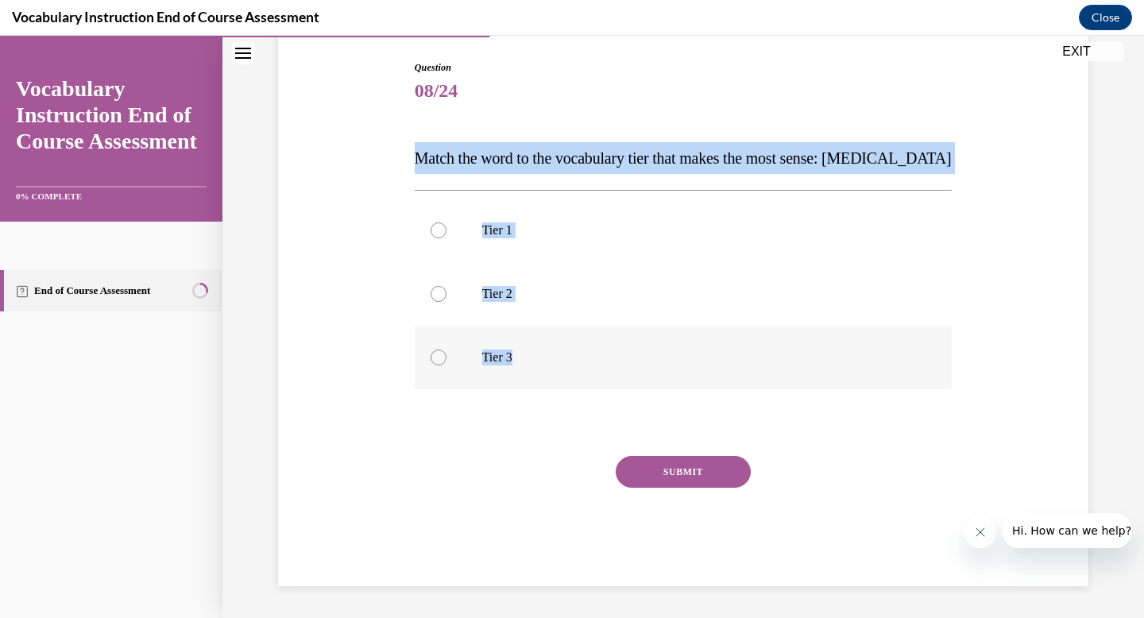
drag, startPoint x: 409, startPoint y: 164, endPoint x: 662, endPoint y: 374, distance: 329.4
click at [662, 374] on div "Question 08/24 Match the word to the vocabulary tier that makes the most sense:…" at bounding box center [684, 323] width 538 height 526
copy div "Match the word to the vocabulary tier that makes the most sense: [MEDICAL_DATA]…"
click at [482, 364] on p "Tier 3" at bounding box center [697, 358] width 431 height 16
click at [446, 364] on input "Tier 3" at bounding box center [439, 358] width 16 height 16
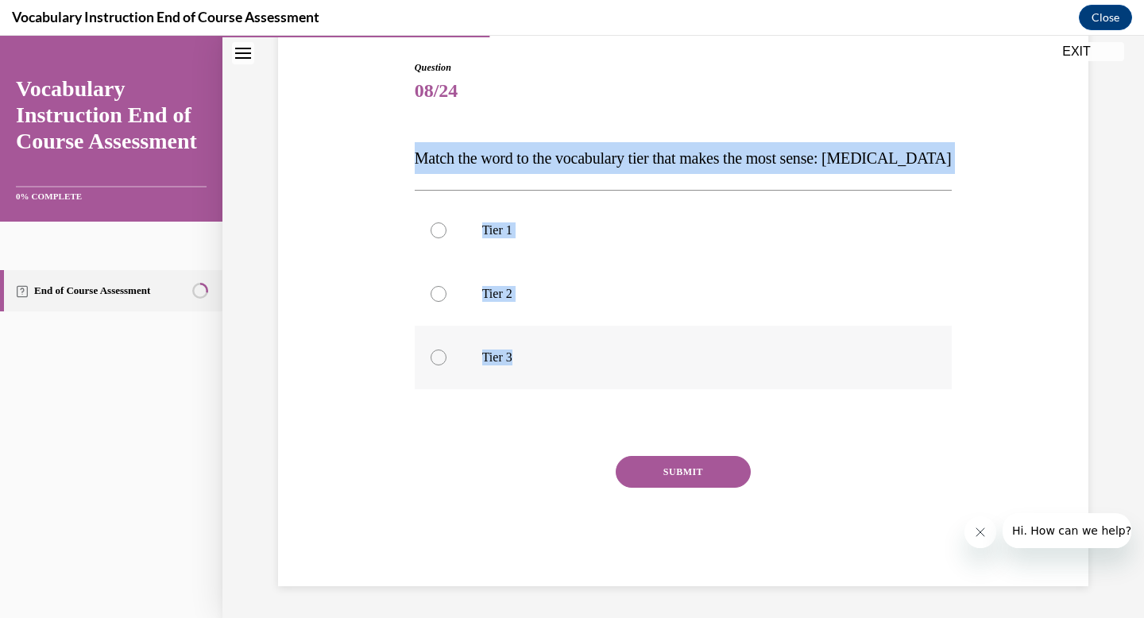
radio input "true"
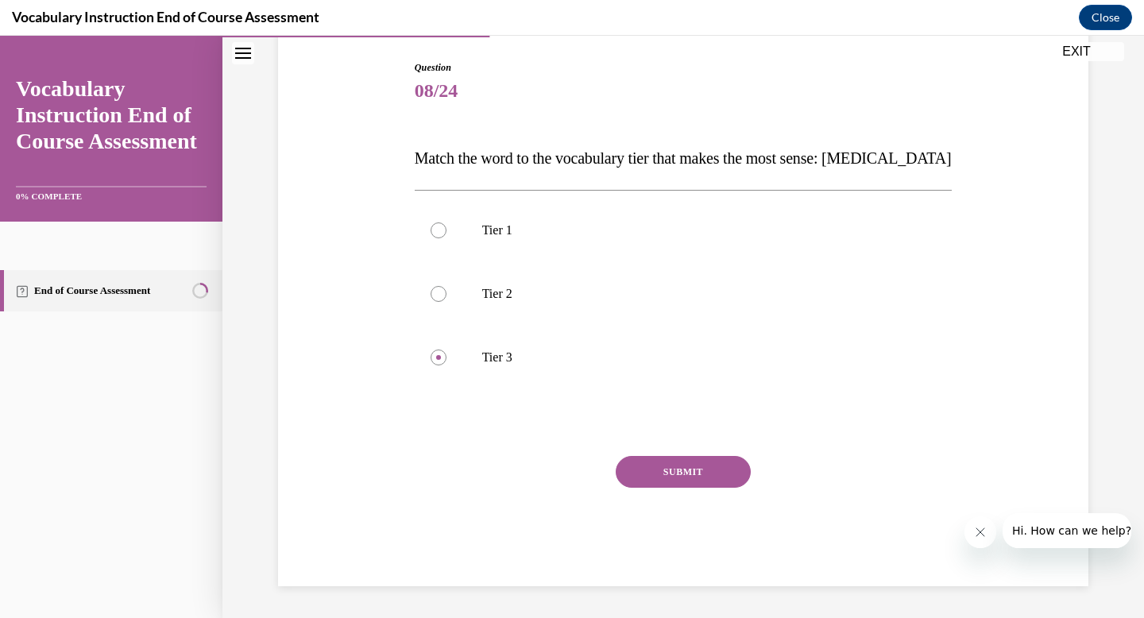
click at [654, 473] on button "SUBMIT" at bounding box center [683, 472] width 135 height 32
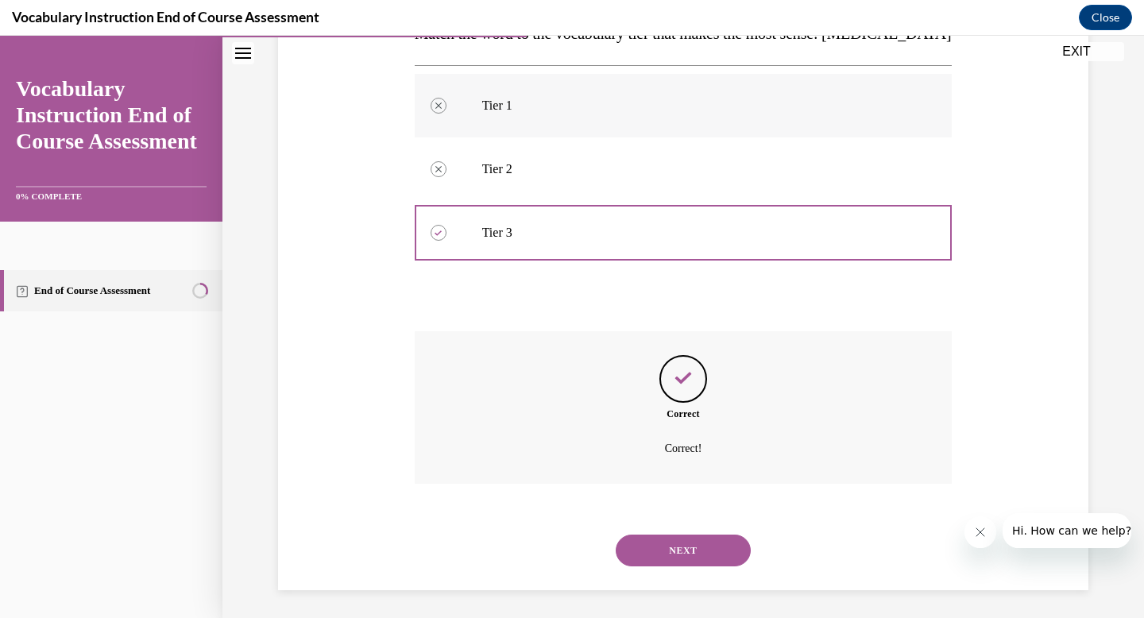
scroll to position [289, 0]
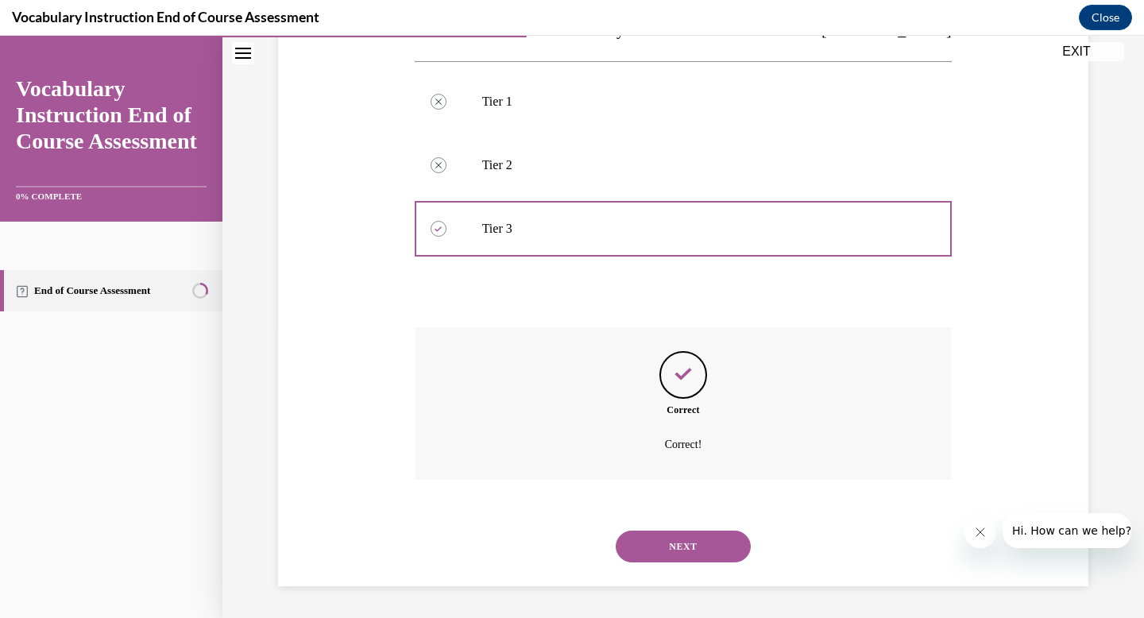
click at [674, 543] on button "NEXT" at bounding box center [683, 547] width 135 height 32
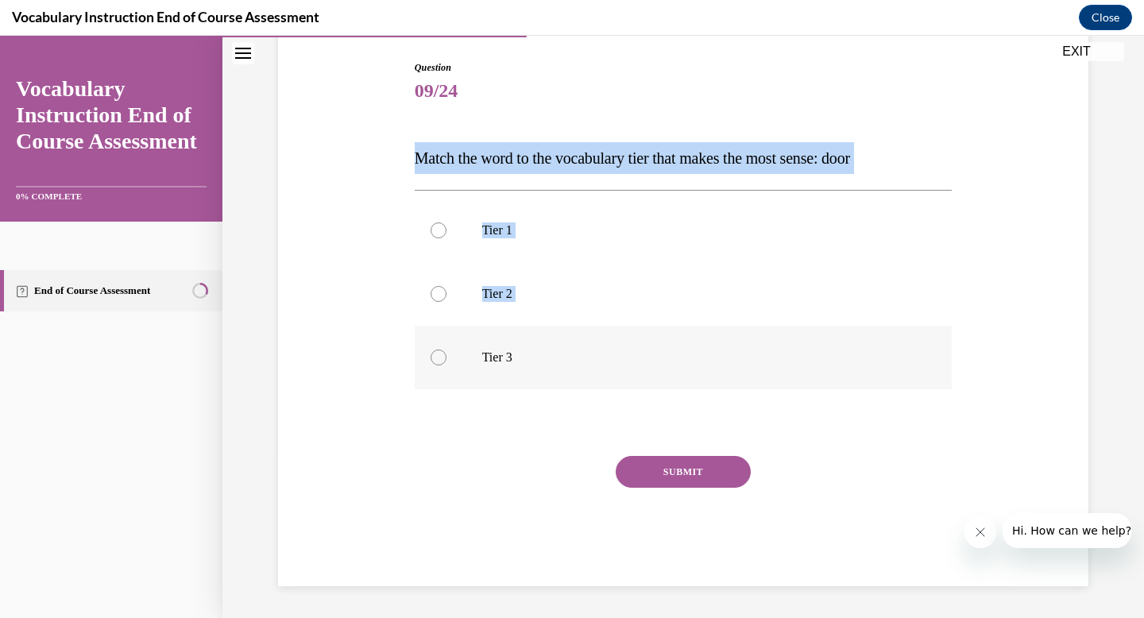
drag, startPoint x: 400, startPoint y: 156, endPoint x: 586, endPoint y: 350, distance: 269.1
click at [587, 350] on div "Question 09/24 Match the word to the vocabulary tier that makes the most sense:…" at bounding box center [683, 300] width 818 height 574
copy div "Match the word to the vocabulary tier that makes the most sense: door Tier 1 Ti…"
click at [571, 221] on label "Tier 1" at bounding box center [684, 231] width 538 height 64
click at [446, 222] on input "Tier 1" at bounding box center [439, 230] width 16 height 16
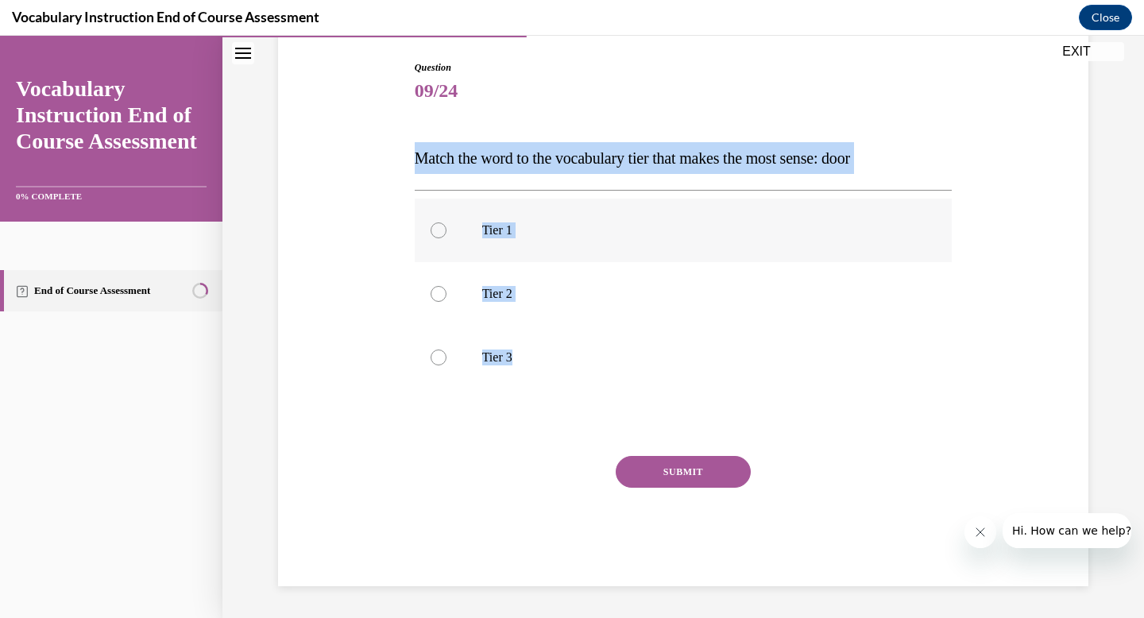
radio input "true"
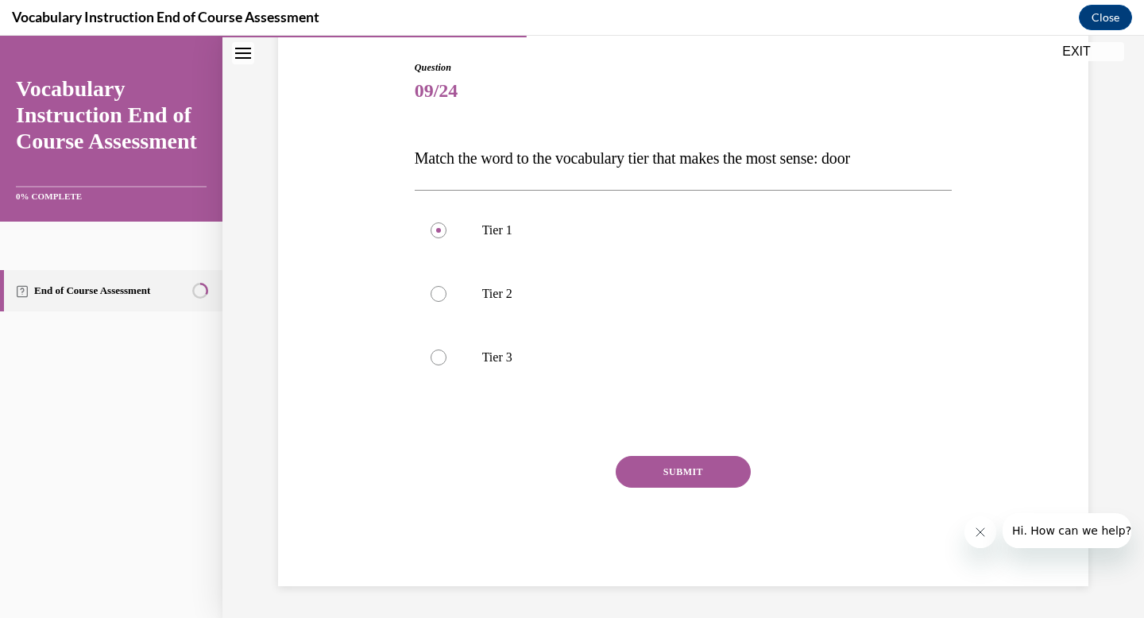
click at [653, 469] on button "SUBMIT" at bounding box center [683, 472] width 135 height 32
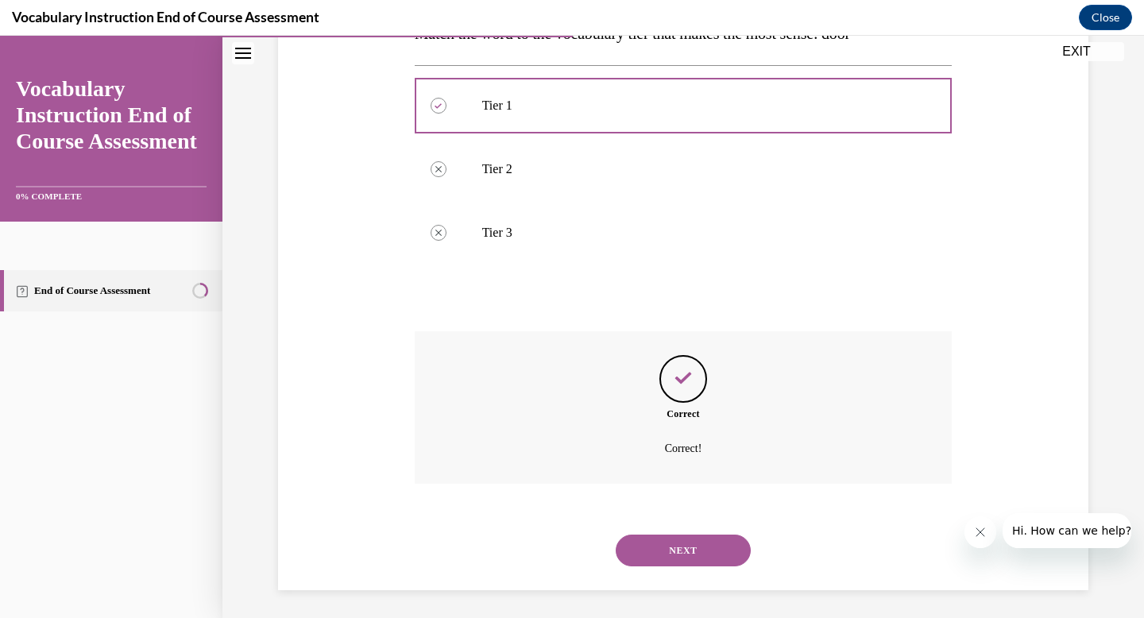
scroll to position [289, 0]
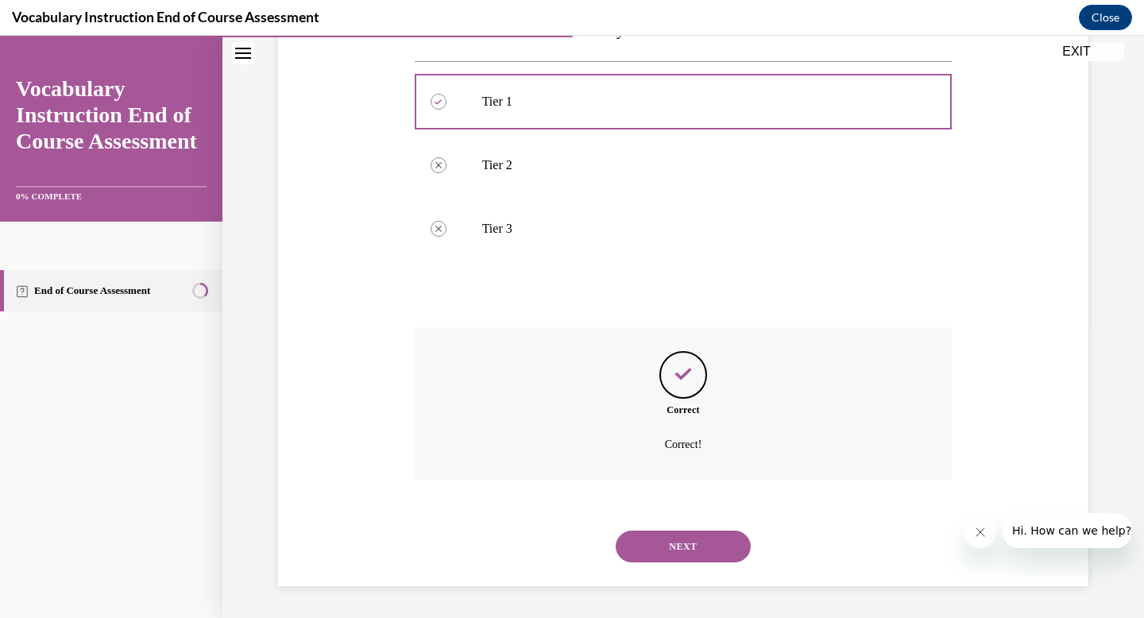
click at [660, 545] on button "NEXT" at bounding box center [683, 547] width 135 height 32
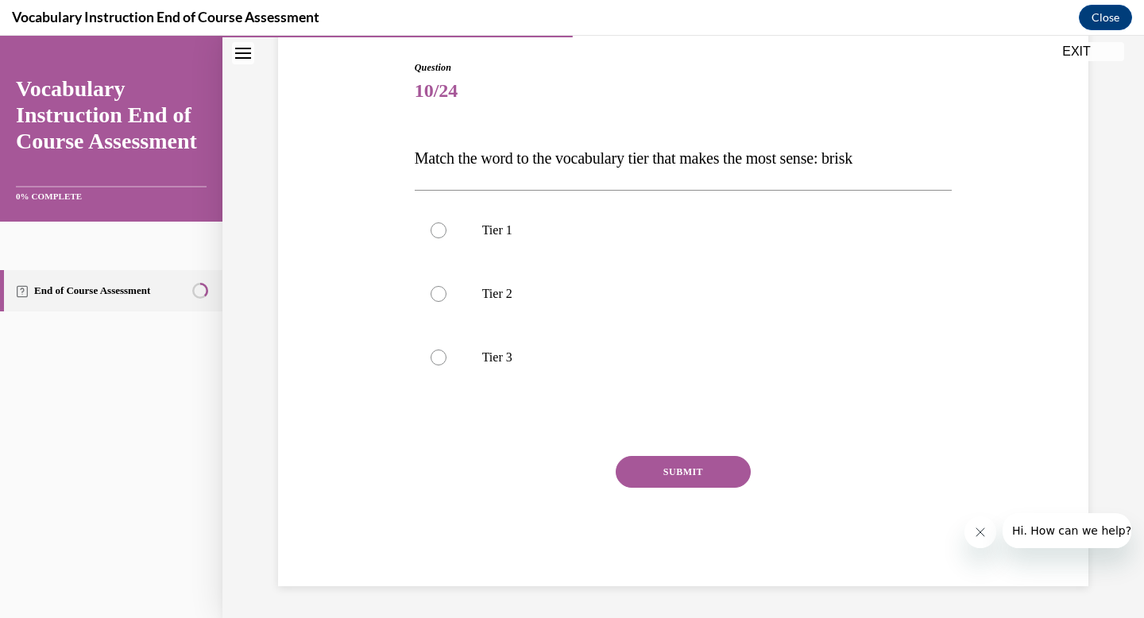
scroll to position [160, 0]
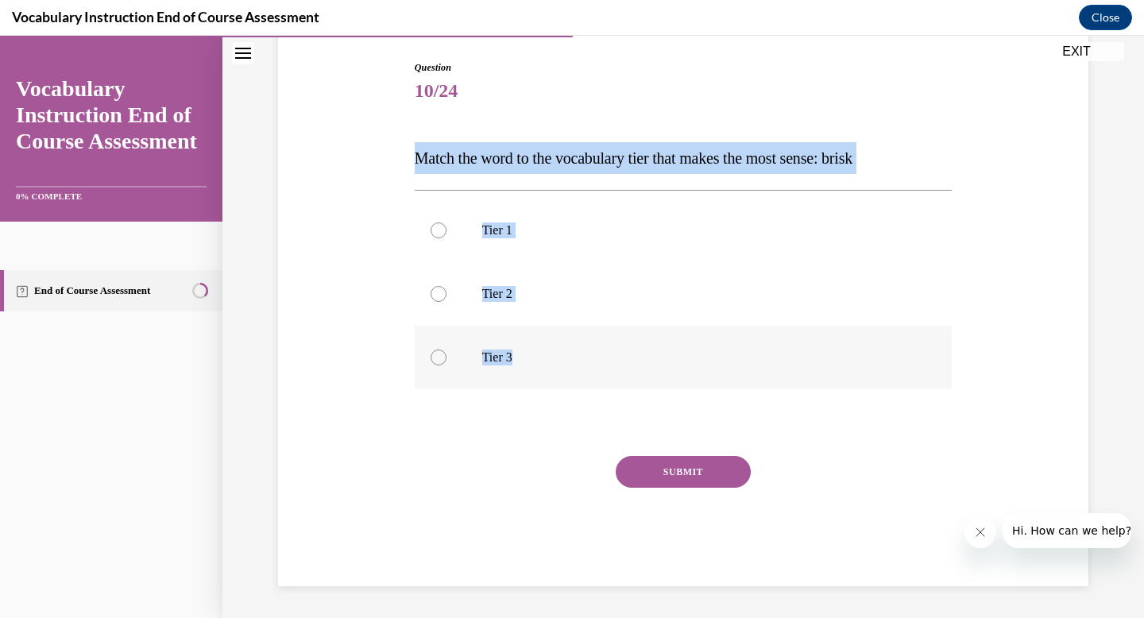
drag, startPoint x: 408, startPoint y: 154, endPoint x: 574, endPoint y: 388, distance: 286.5
click at [574, 388] on div "Question 10/24 Match the word to the vocabulary tier that makes the most sense:…" at bounding box center [684, 323] width 538 height 526
copy div "Match the word to the vocabulary tier that makes the most sense: brisk Tier 1 T…"
click at [466, 306] on label "Tier 2" at bounding box center [684, 294] width 538 height 64
click at [446, 302] on input "Tier 2" at bounding box center [439, 294] width 16 height 16
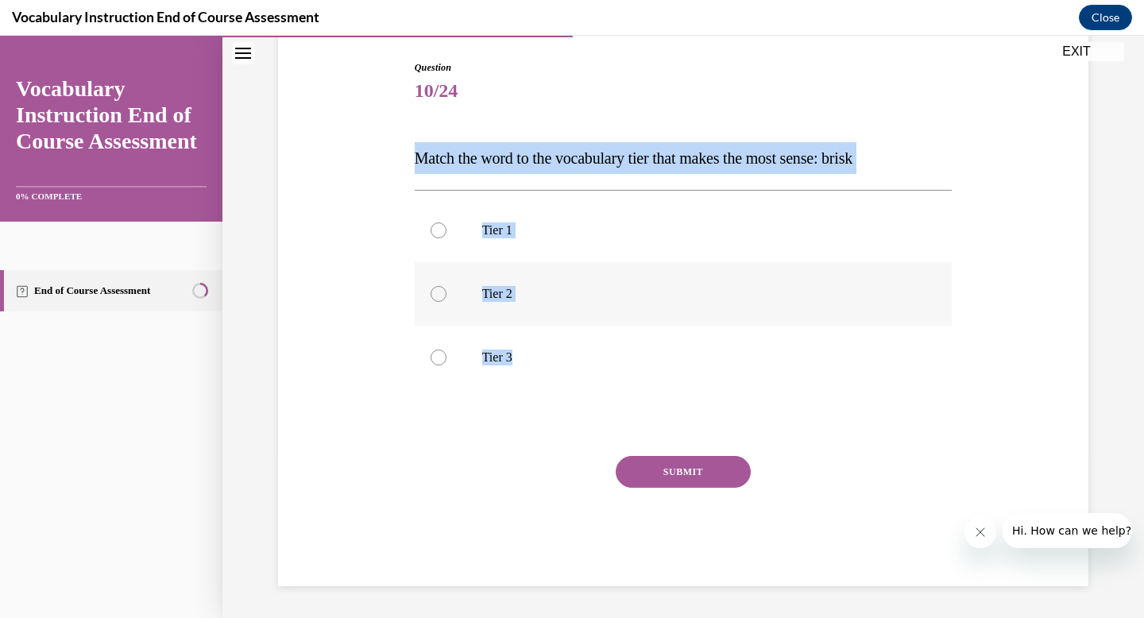
radio input "true"
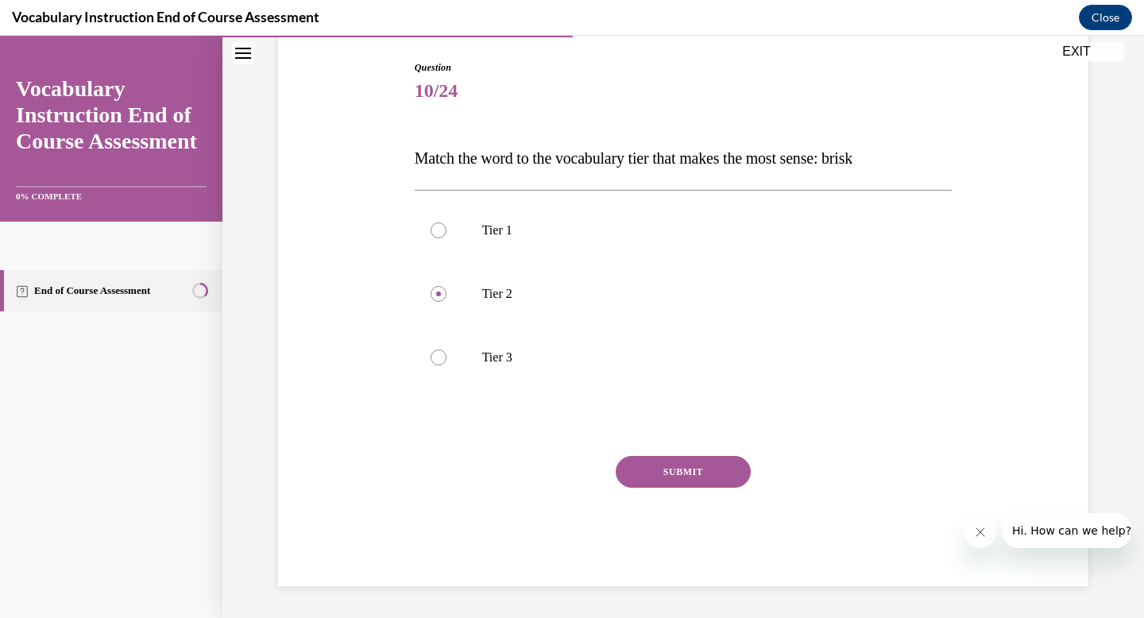
click at [662, 471] on button "SUBMIT" at bounding box center [683, 472] width 135 height 32
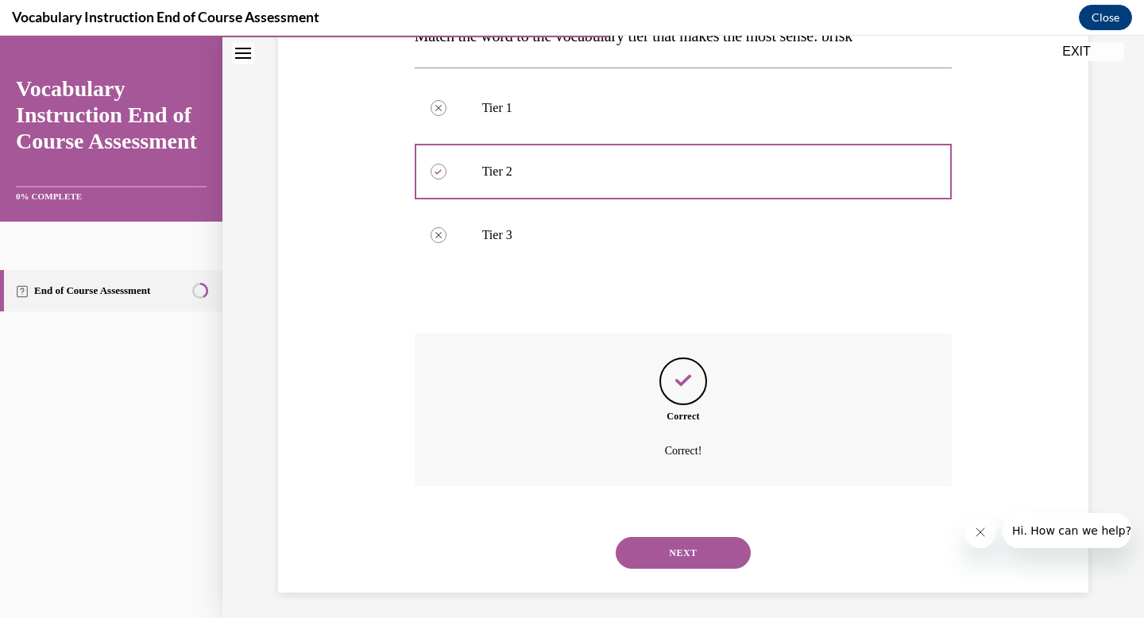
scroll to position [289, 0]
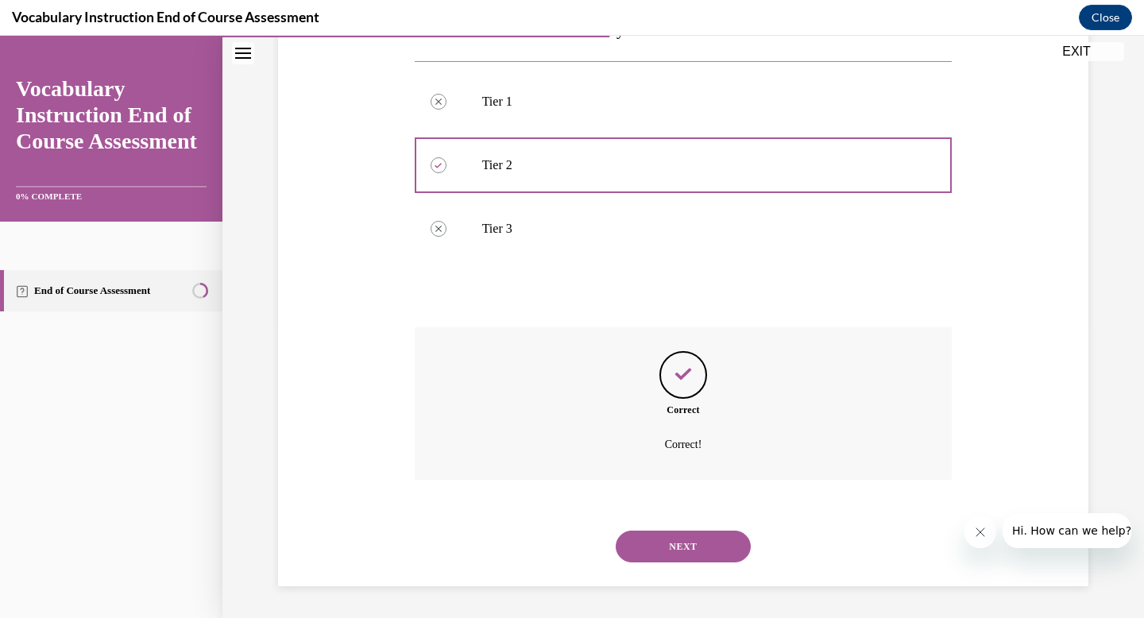
click at [666, 558] on button "NEXT" at bounding box center [683, 547] width 135 height 32
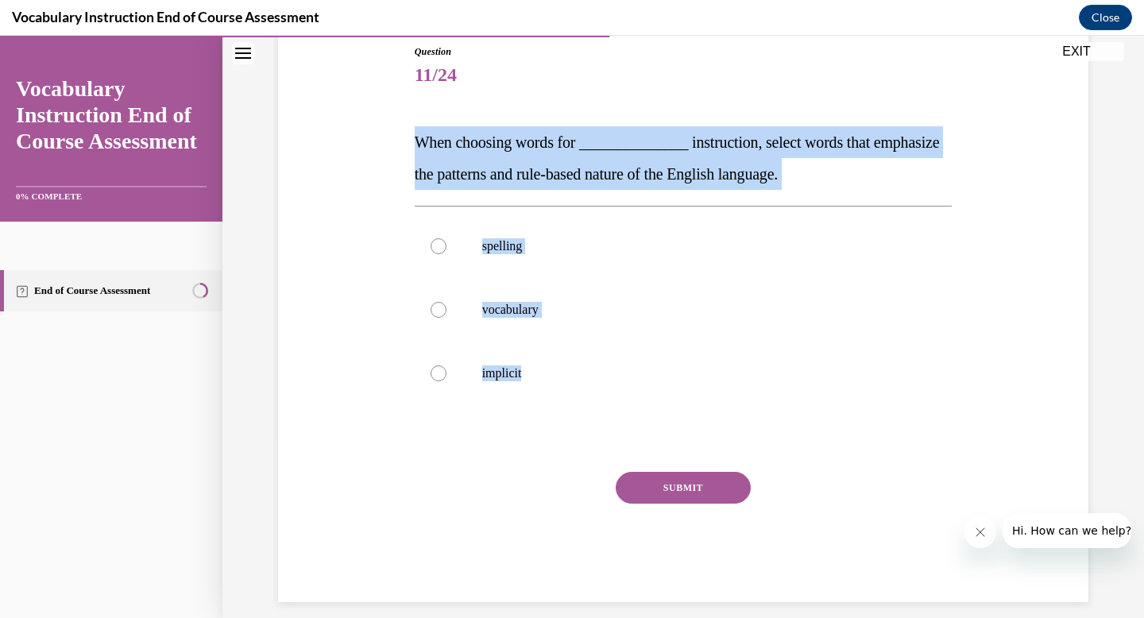
drag, startPoint x: 404, startPoint y: 139, endPoint x: 512, endPoint y: 407, distance: 288.4
click at [512, 407] on div "Question 11/24 When choosing words for ______________ instruction, select words…" at bounding box center [684, 311] width 546 height 581
click at [629, 272] on label "spelling" at bounding box center [684, 246] width 538 height 64
click at [446, 254] on input "spelling" at bounding box center [439, 246] width 16 height 16
radio input "true"
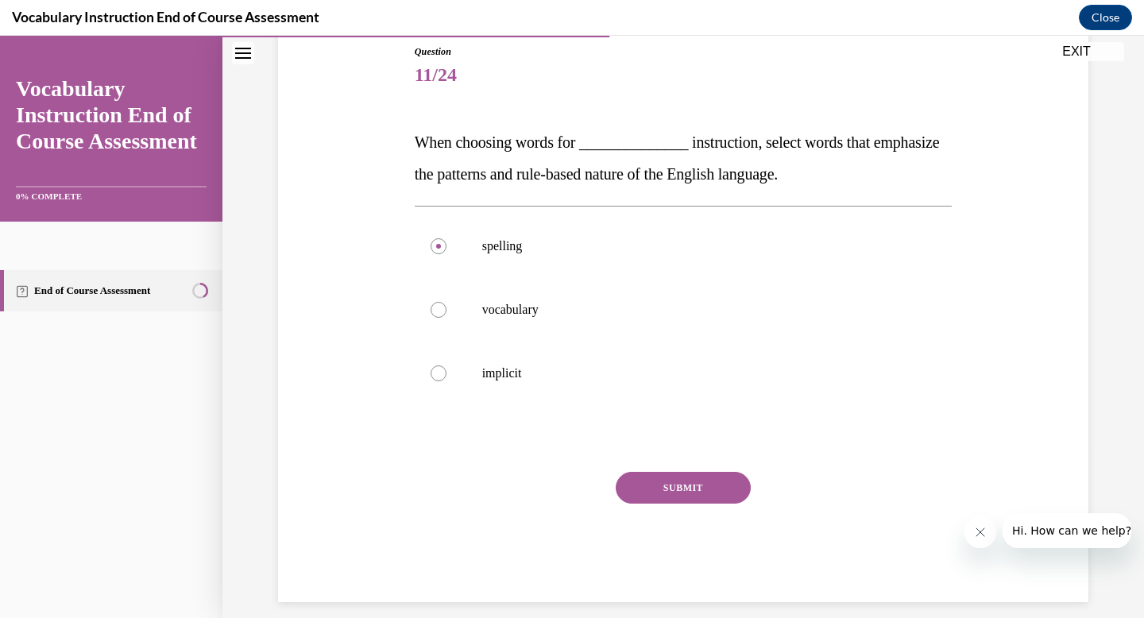
click at [663, 489] on button "SUBMIT" at bounding box center [683, 488] width 135 height 32
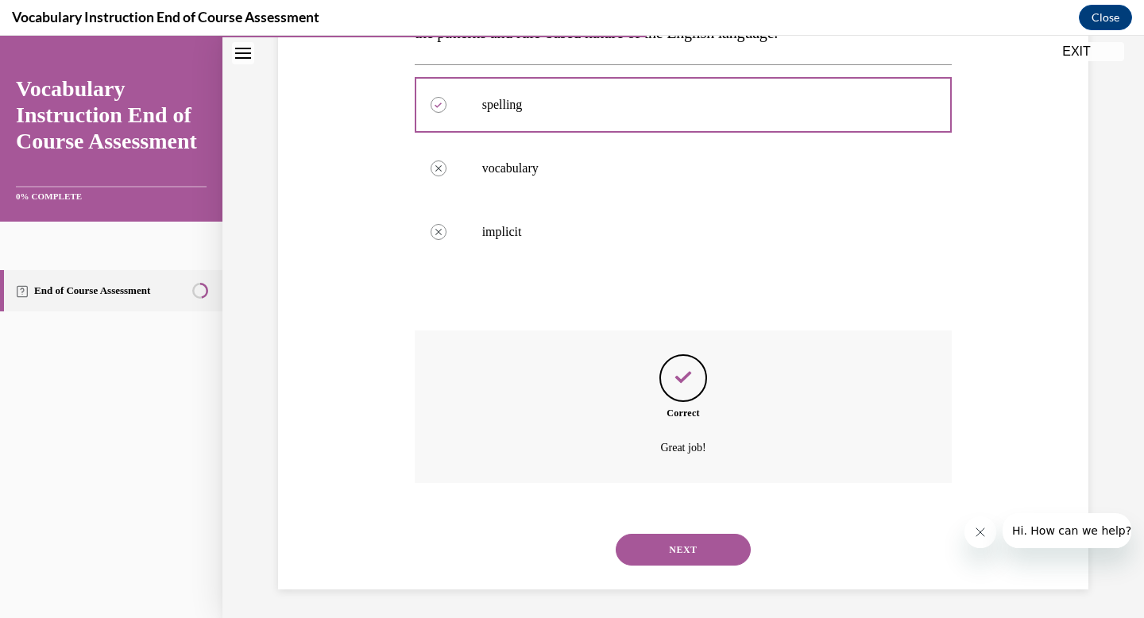
scroll to position [321, 0]
click at [682, 546] on button "NEXT" at bounding box center [683, 547] width 135 height 32
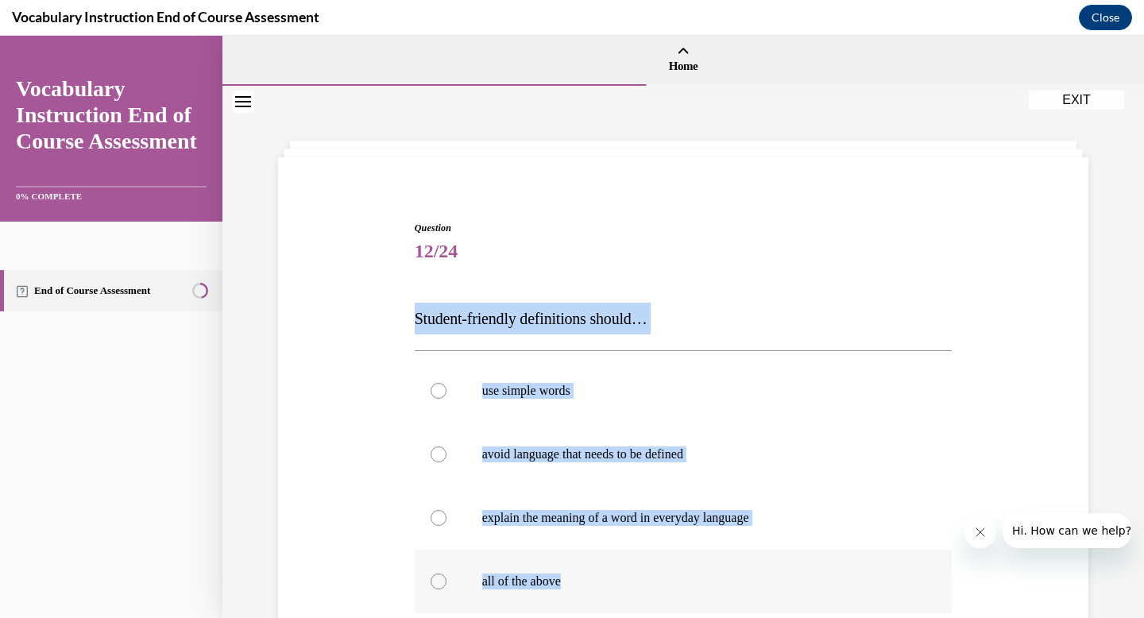
drag, startPoint x: 406, startPoint y: 318, endPoint x: 665, endPoint y: 593, distance: 378.2
click at [665, 593] on div "Question 12/24 Student-friendly definitions should… use simple words avoid lang…" at bounding box center [684, 503] width 546 height 613
click at [596, 588] on p "all of the above" at bounding box center [697, 582] width 431 height 16
click at [446, 588] on input "all of the above" at bounding box center [439, 582] width 16 height 16
radio input "true"
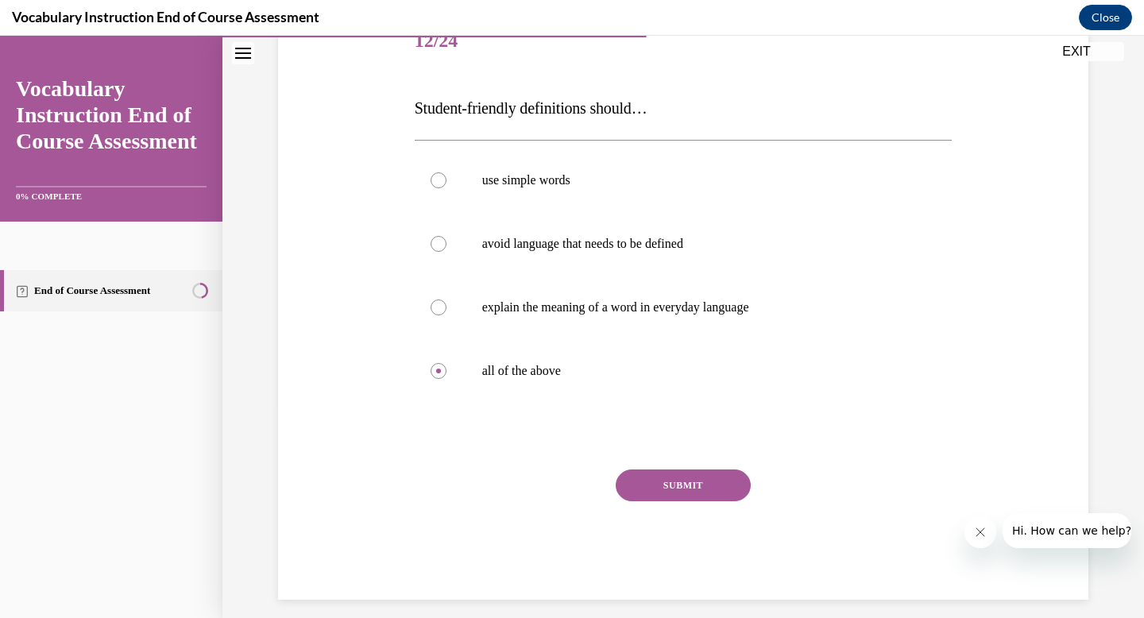
scroll to position [217, 0]
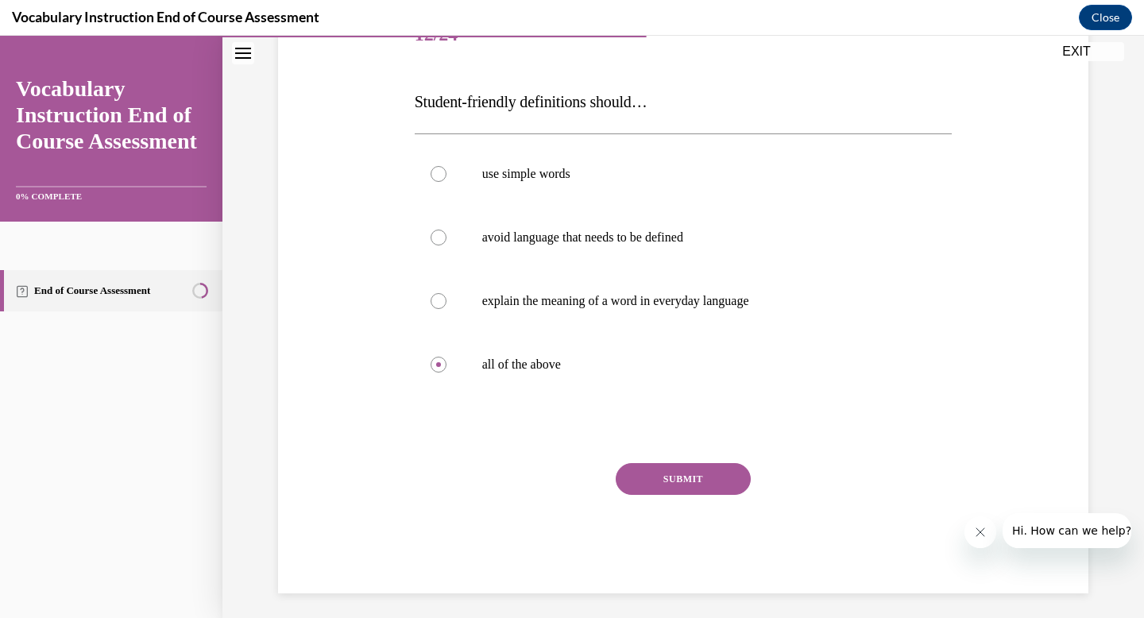
click at [655, 472] on button "SUBMIT" at bounding box center [683, 479] width 135 height 32
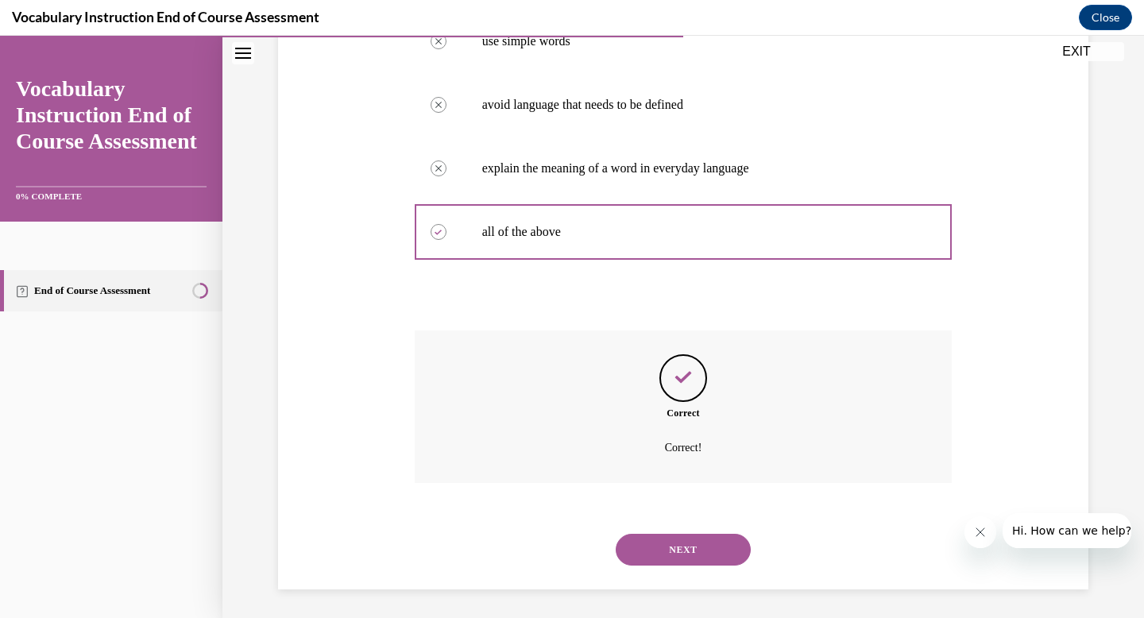
scroll to position [353, 0]
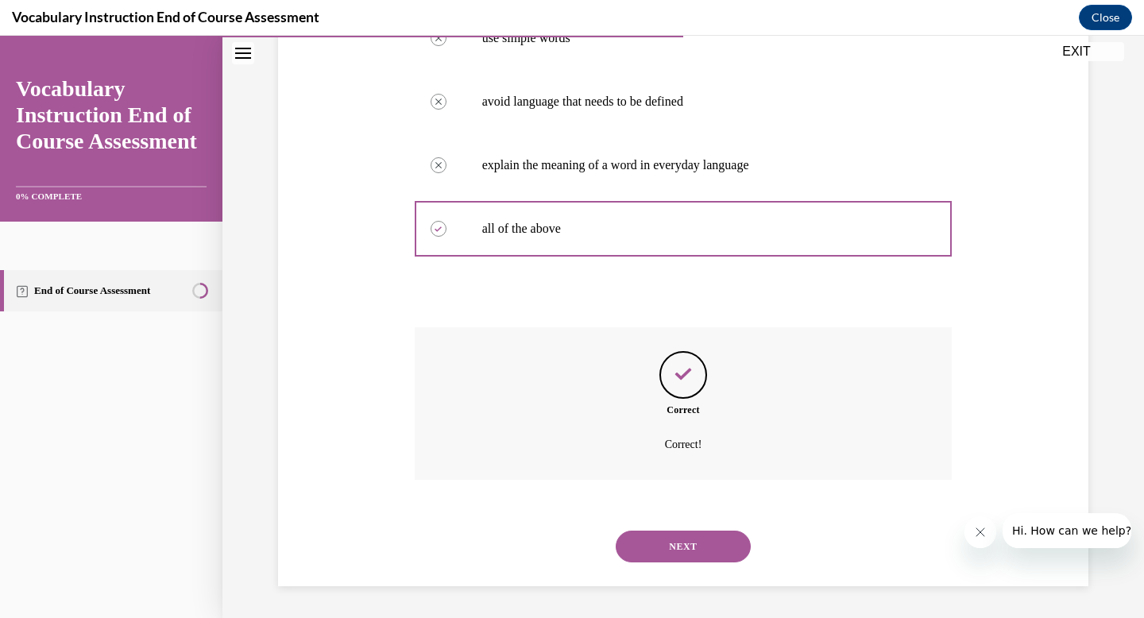
click at [670, 550] on button "NEXT" at bounding box center [683, 547] width 135 height 32
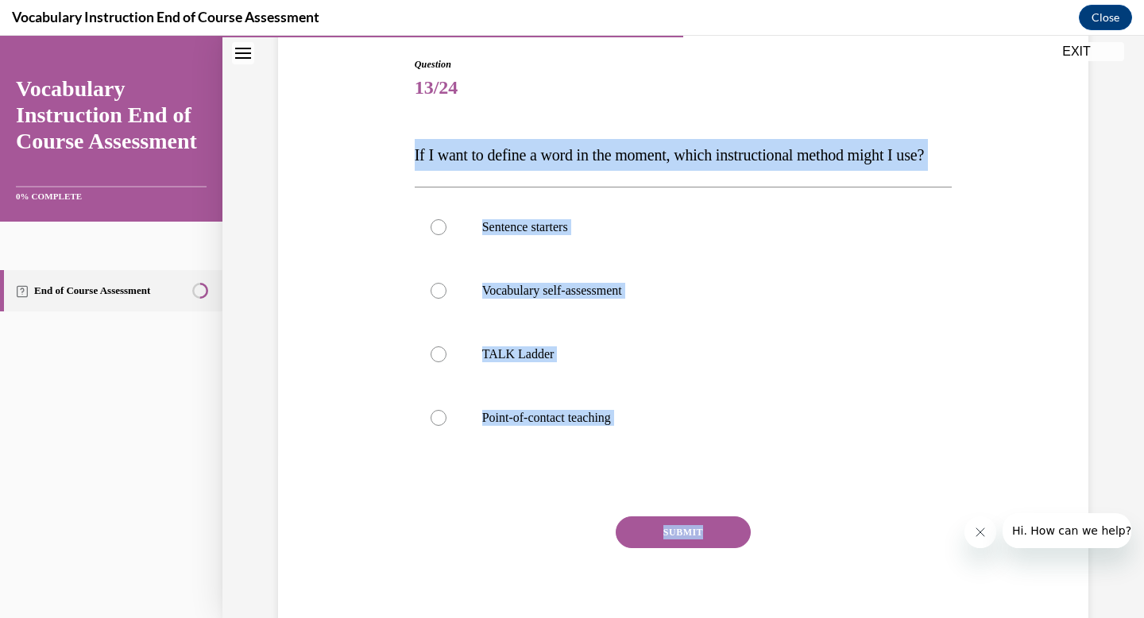
scroll to position [185, 0]
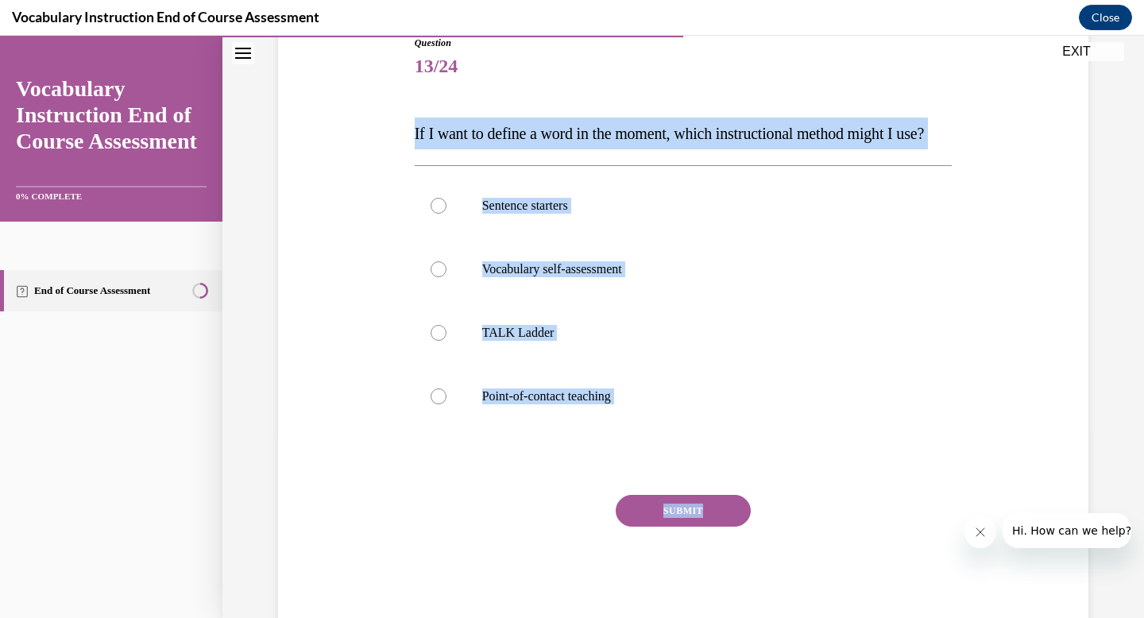
drag, startPoint x: 402, startPoint y: 307, endPoint x: 612, endPoint y: 559, distance: 327.7
click at [612, 559] on div "Question 13/24 If I want to define a word in the moment, which instructional me…" at bounding box center [683, 306] width 818 height 637
click at [536, 404] on p "Point-of-contact teaching" at bounding box center [697, 396] width 431 height 16
click at [446, 404] on input "Point-of-contact teaching" at bounding box center [439, 396] width 16 height 16
radio input "true"
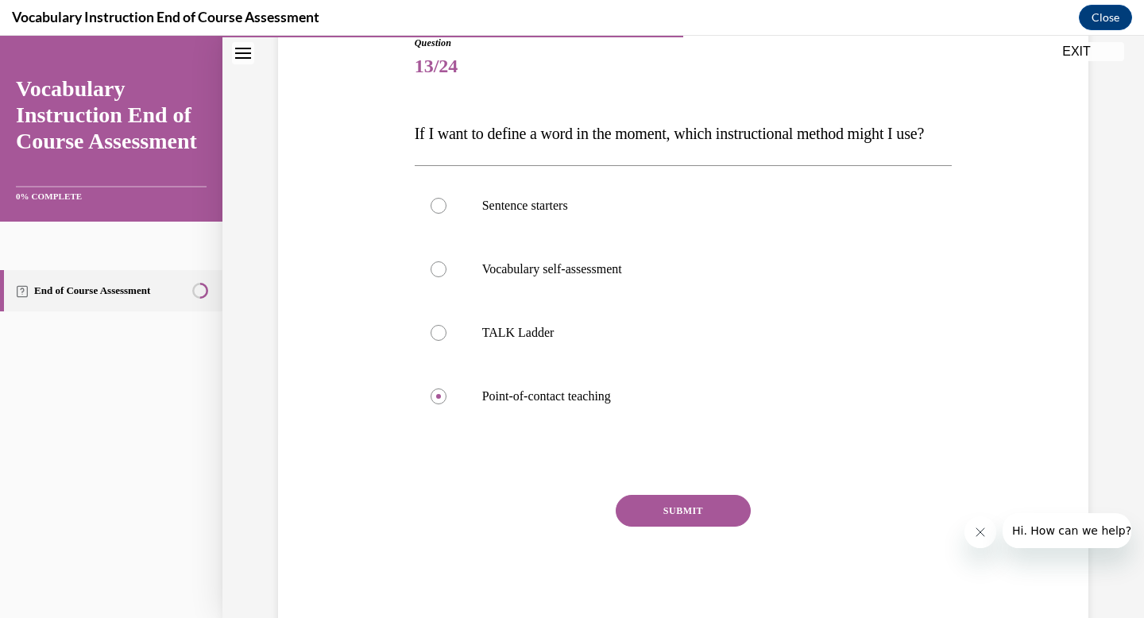
click at [651, 527] on button "SUBMIT" at bounding box center [683, 511] width 135 height 32
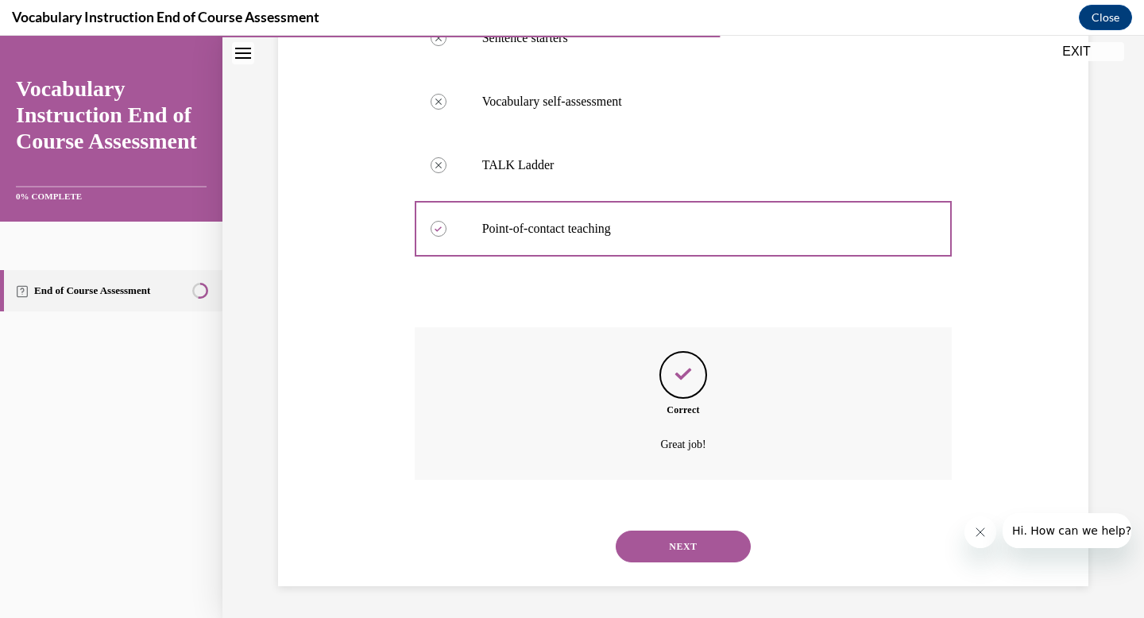
scroll to position [384, 0]
click at [668, 542] on button "NEXT" at bounding box center [683, 547] width 135 height 32
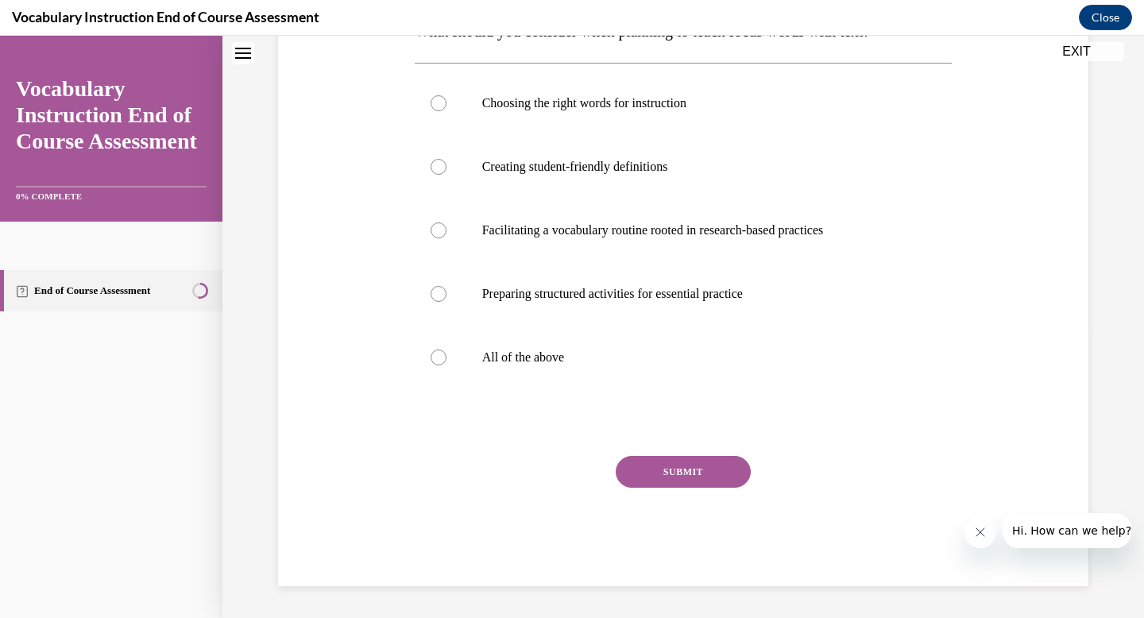
scroll to position [0, 0]
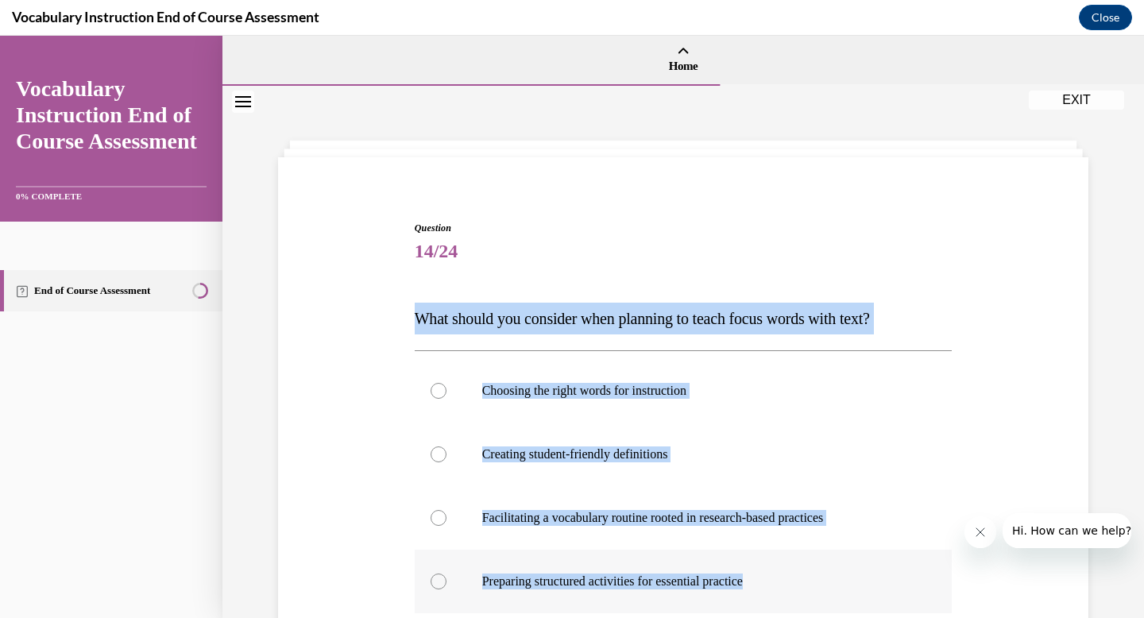
drag, startPoint x: 409, startPoint y: 319, endPoint x: 779, endPoint y: 590, distance: 459.2
click at [779, 590] on div "Question 14/24 What should you consider when planning to teach focus words with…" at bounding box center [684, 547] width 538 height 653
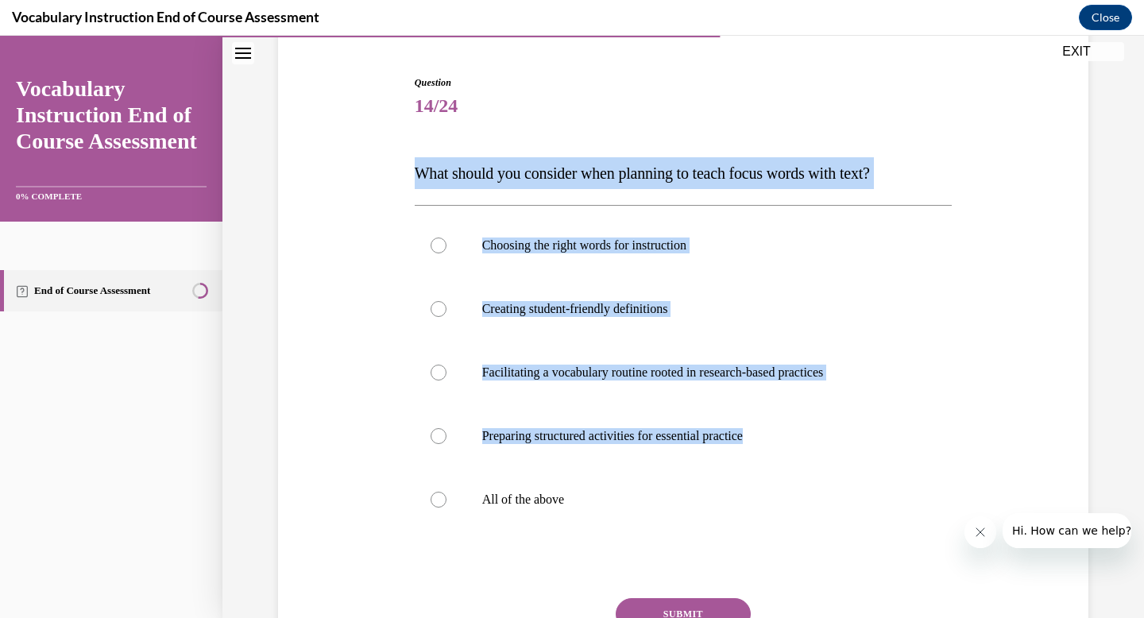
scroll to position [147, 0]
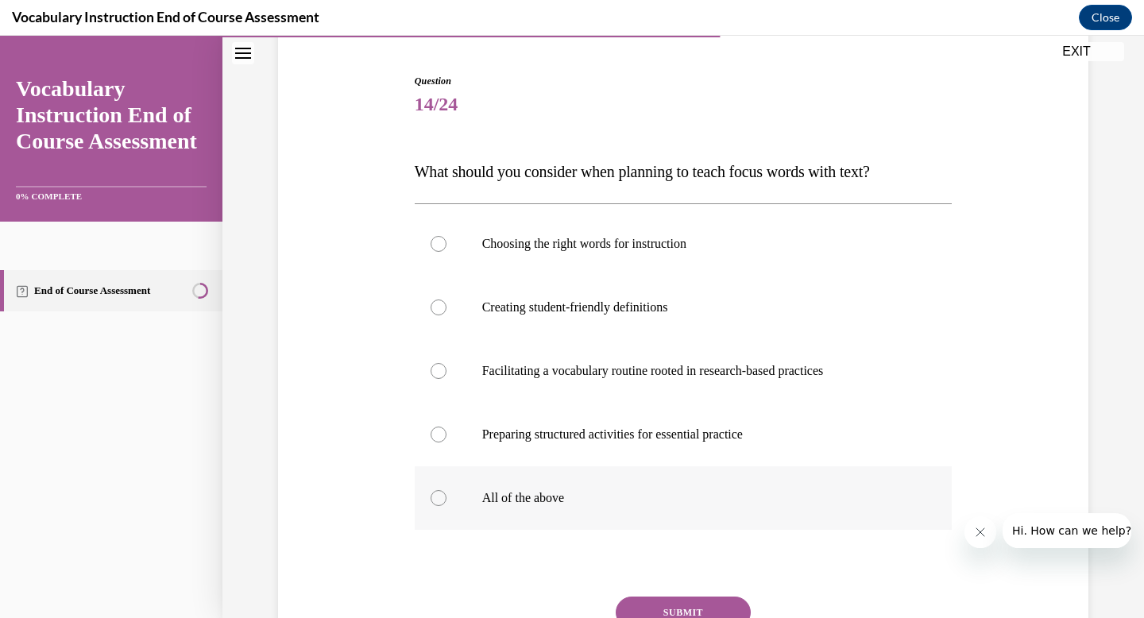
click at [515, 513] on label "All of the above" at bounding box center [684, 498] width 538 height 64
click at [446, 506] on input "All of the above" at bounding box center [439, 498] width 16 height 16
radio input "true"
click at [709, 616] on button "SUBMIT" at bounding box center [683, 613] width 135 height 32
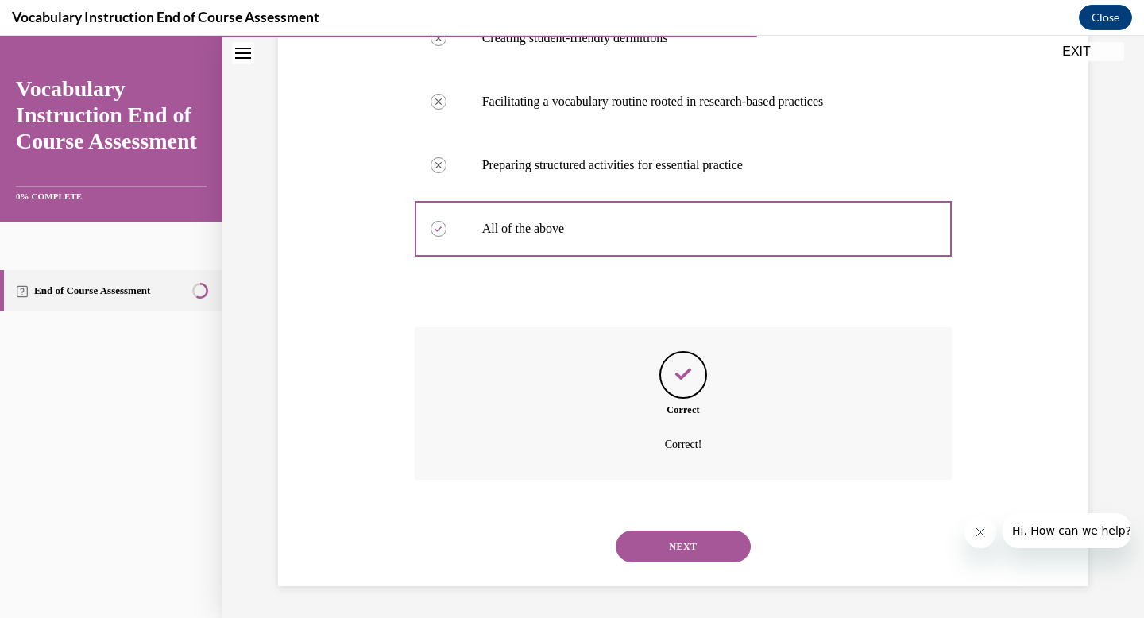
click at [682, 548] on button "NEXT" at bounding box center [683, 547] width 135 height 32
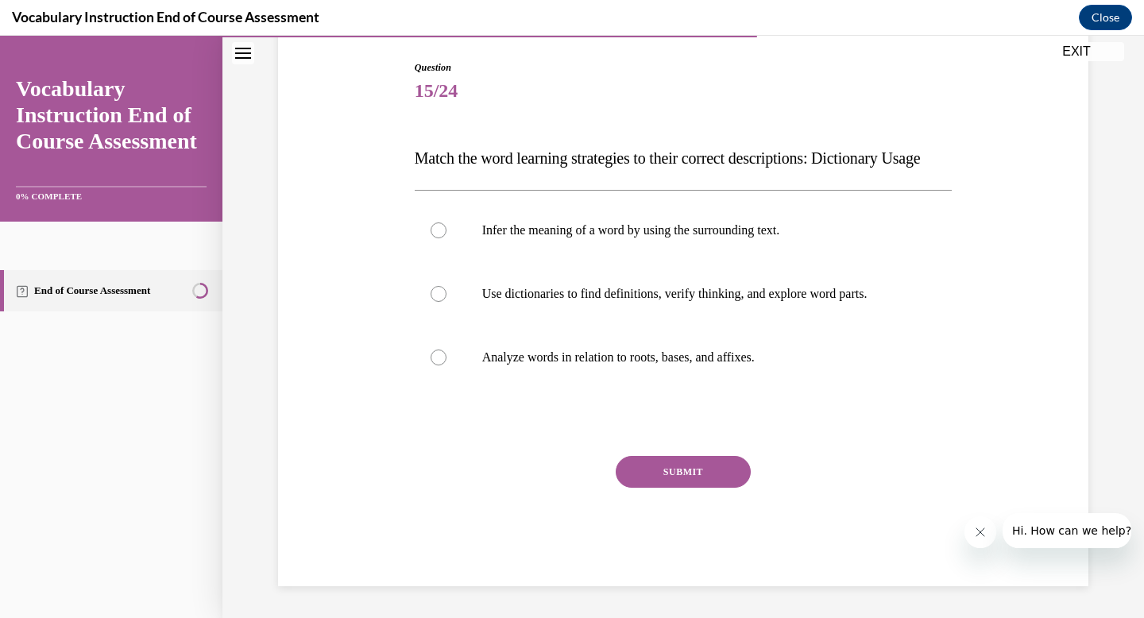
scroll to position [176, 0]
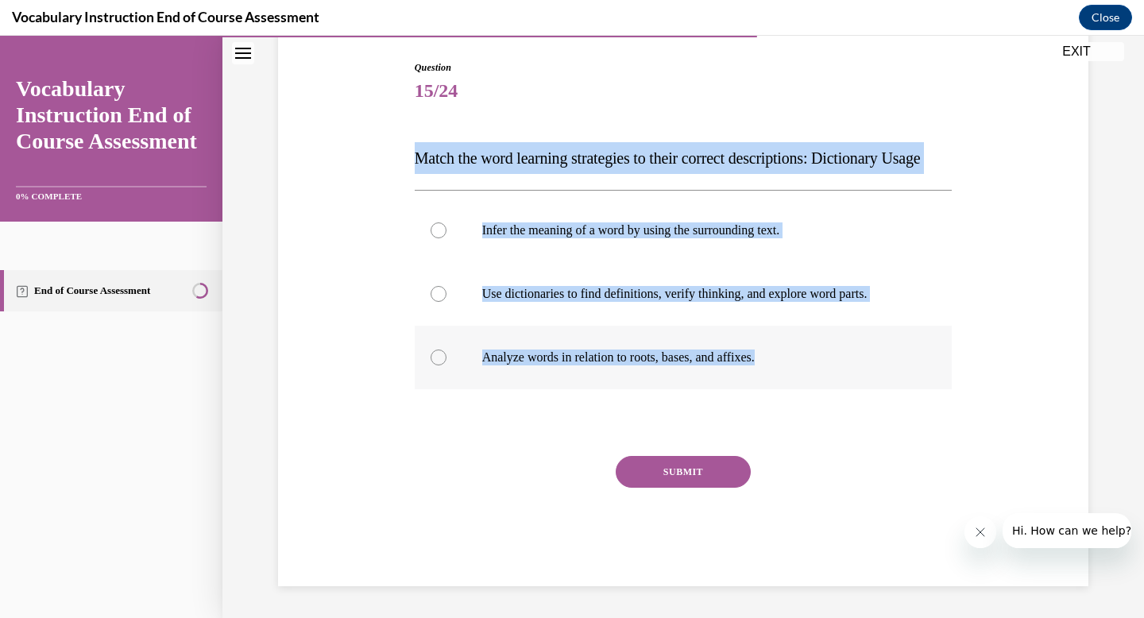
drag, startPoint x: 410, startPoint y: 145, endPoint x: 778, endPoint y: 380, distance: 436.5
click at [778, 380] on div "Question 15/24 Match the word learning strategies to their correct descriptions…" at bounding box center [684, 323] width 538 height 526
click at [490, 302] on p "Use dictionaries to find definitions, verify thinking, and explore word parts." at bounding box center [697, 294] width 431 height 16
click at [446, 302] on input "Use dictionaries to find definitions, verify thinking, and explore word parts." at bounding box center [439, 294] width 16 height 16
radio input "true"
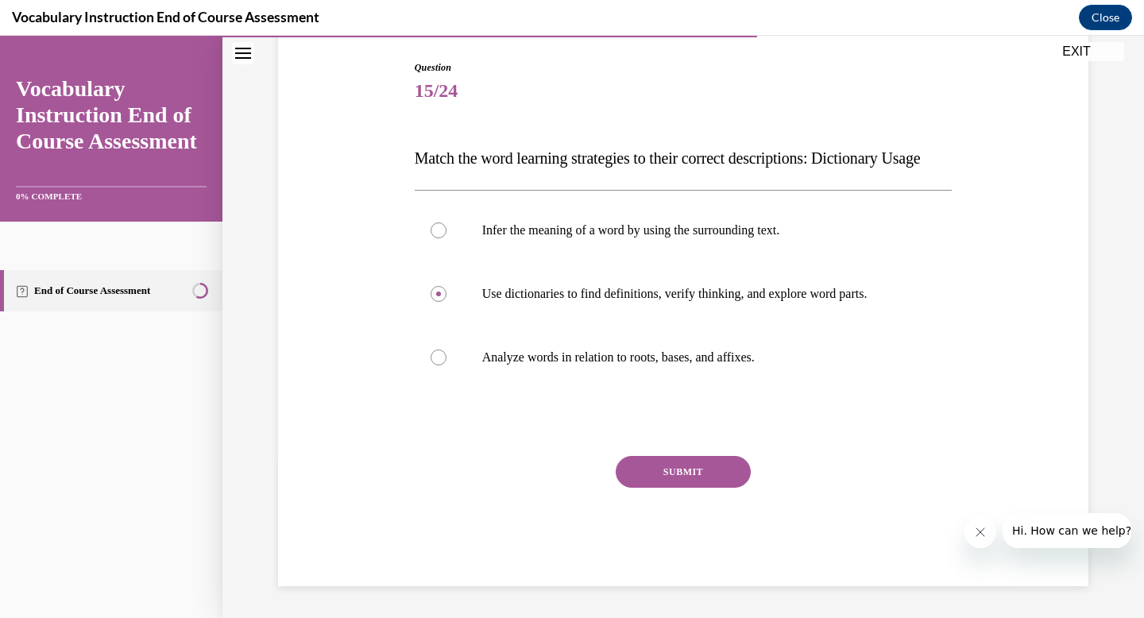
click at [660, 486] on button "SUBMIT" at bounding box center [683, 472] width 135 height 32
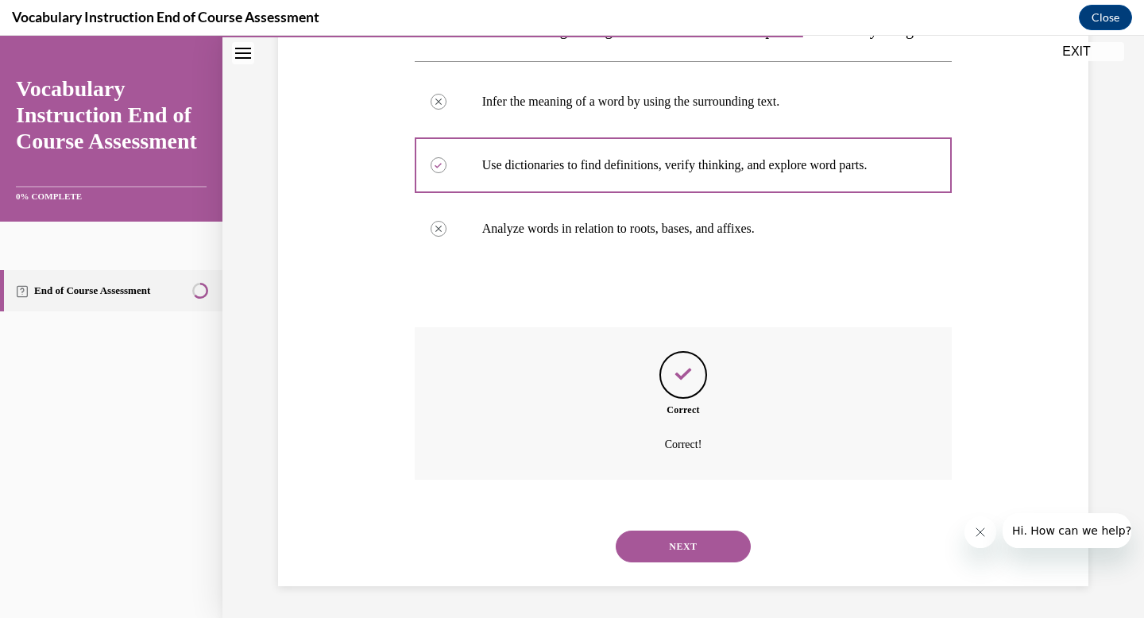
scroll to position [321, 0]
click at [683, 554] on button "NEXT" at bounding box center [683, 547] width 135 height 32
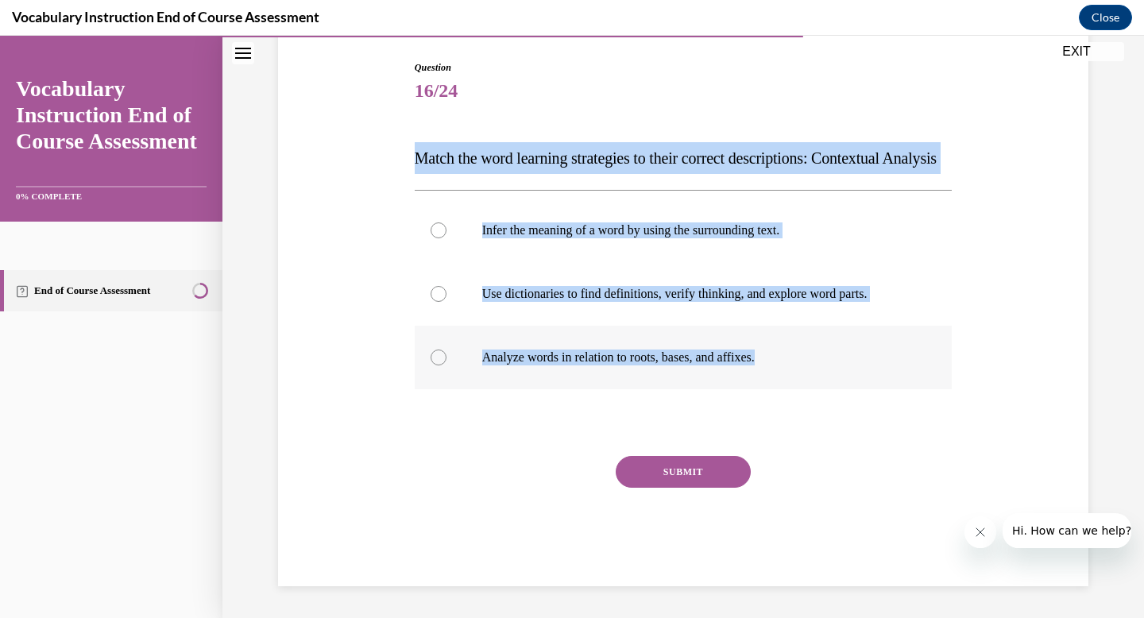
drag, startPoint x: 408, startPoint y: 134, endPoint x: 794, endPoint y: 384, distance: 458.9
click at [794, 383] on div "Question 16/24 Match the word learning strategies to their correct descriptions…" at bounding box center [684, 323] width 538 height 526
click at [558, 234] on label "Infer the meaning of a word by using the surrounding text." at bounding box center [684, 231] width 538 height 64
click at [446, 234] on input "Infer the meaning of a word by using the surrounding text." at bounding box center [439, 230] width 16 height 16
radio input "true"
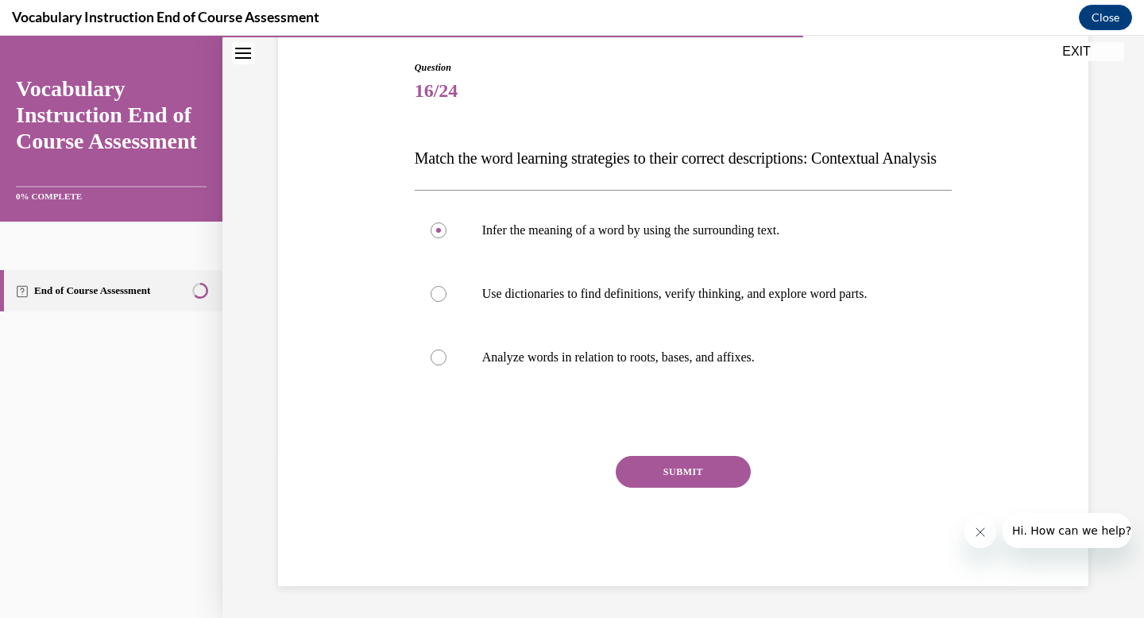
click at [653, 479] on button "SUBMIT" at bounding box center [683, 472] width 135 height 32
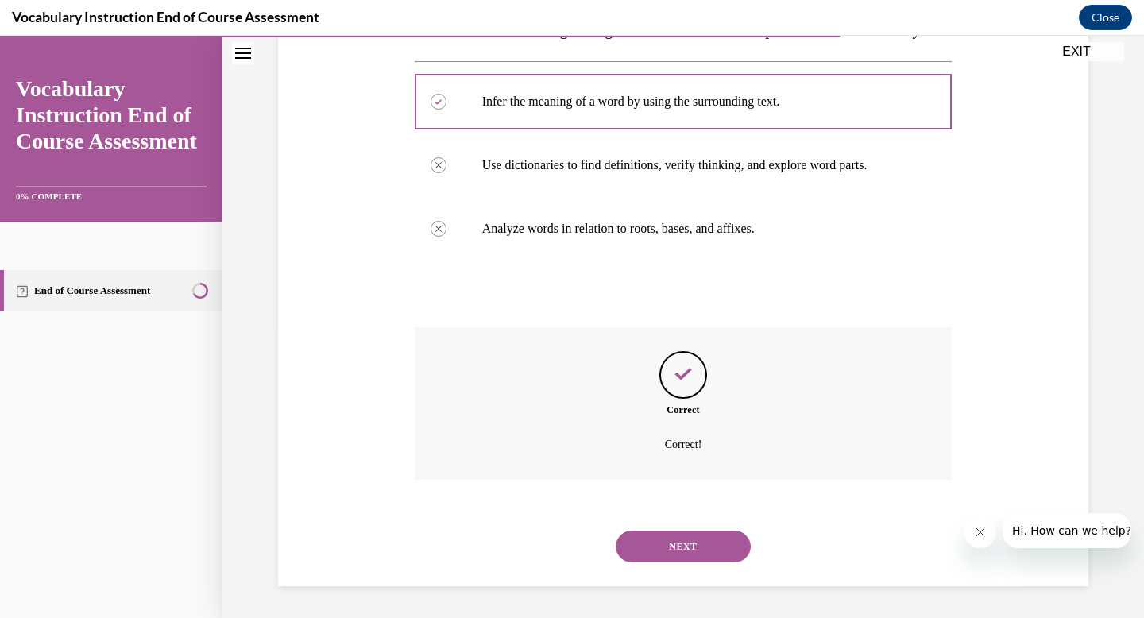
scroll to position [321, 0]
click at [682, 543] on button "NEXT" at bounding box center [683, 547] width 135 height 32
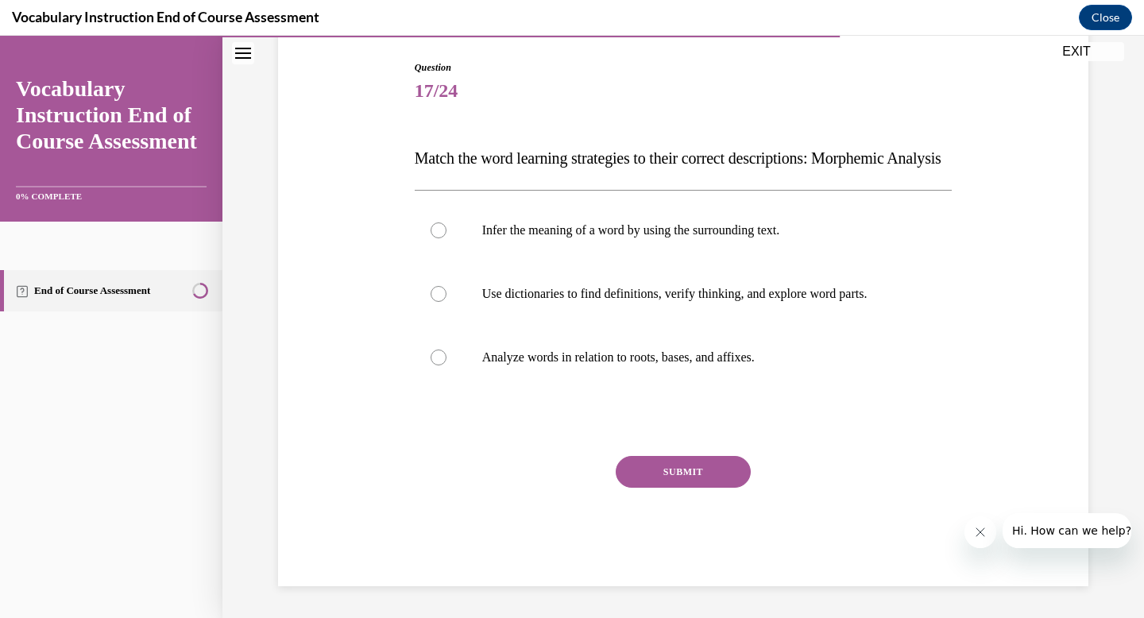
scroll to position [176, 0]
click at [610, 365] on p "Analyze words in relation to roots, bases, and affixes." at bounding box center [697, 358] width 431 height 16
click at [446, 365] on input "Analyze words in relation to roots, bases, and affixes." at bounding box center [439, 358] width 16 height 16
radio input "true"
click at [678, 462] on button "SUBMIT" at bounding box center [683, 472] width 135 height 32
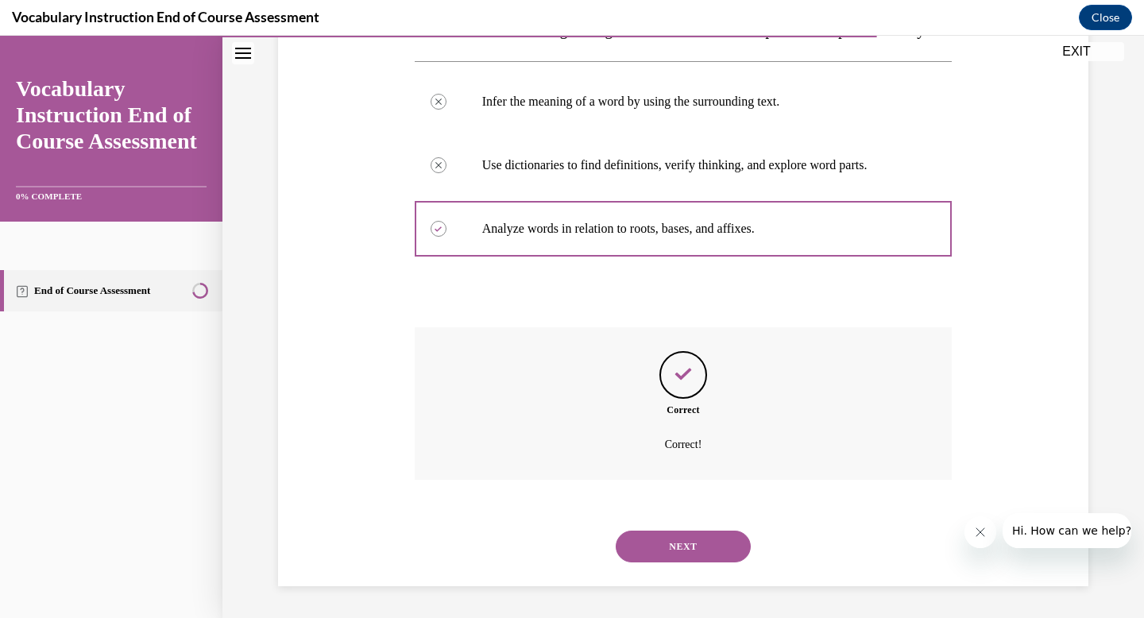
scroll to position [321, 0]
click at [663, 561] on button "NEXT" at bounding box center [683, 547] width 135 height 32
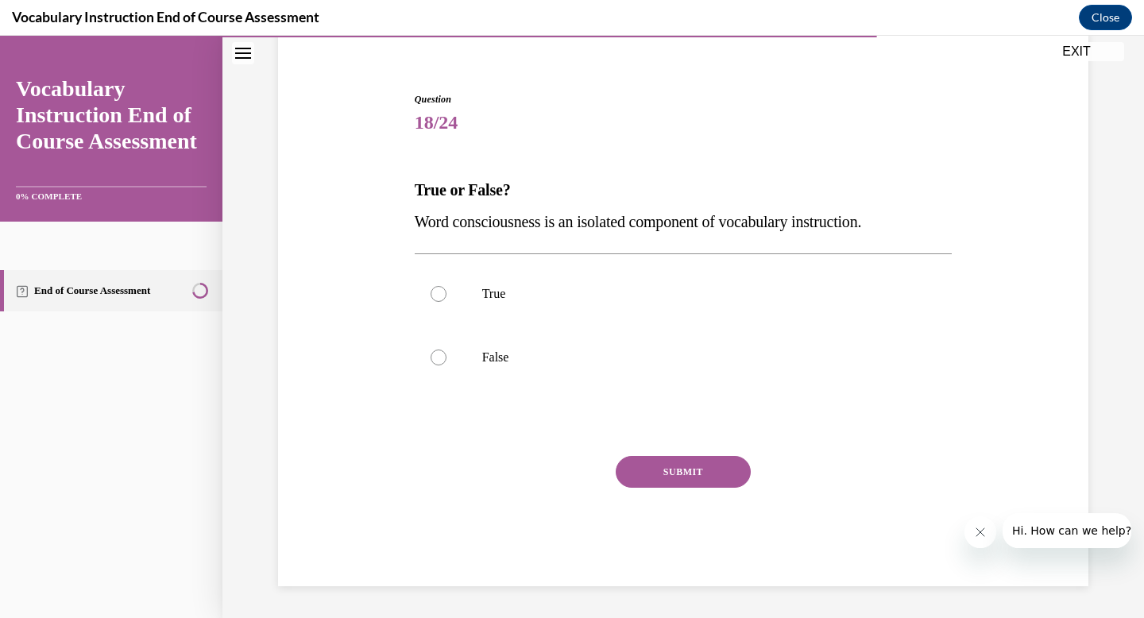
scroll to position [129, 0]
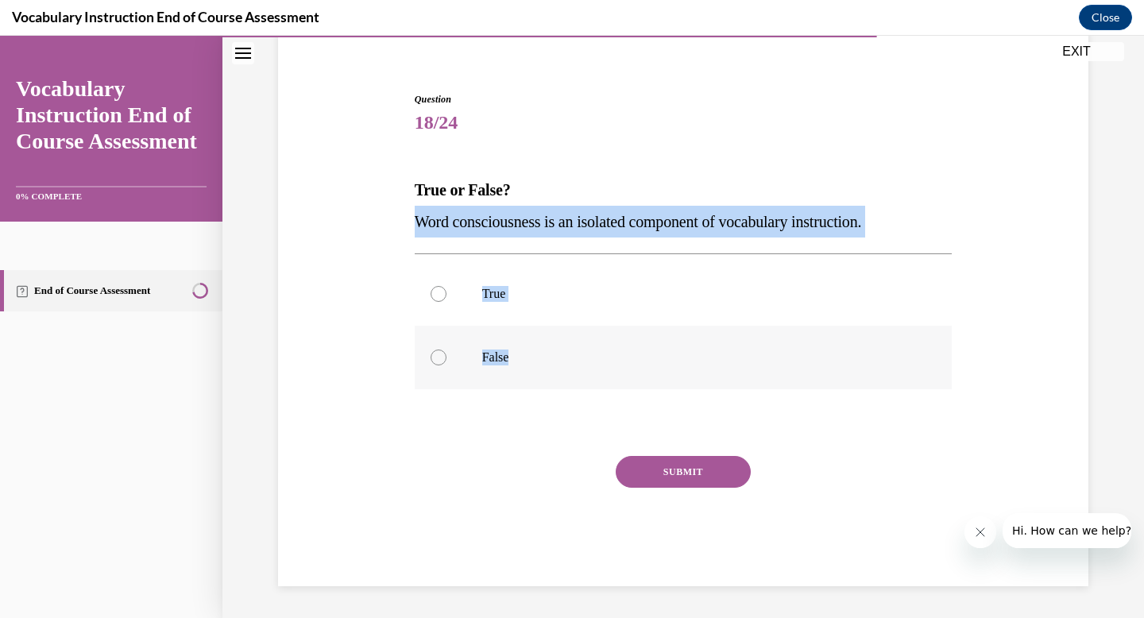
drag, startPoint x: 407, startPoint y: 226, endPoint x: 542, endPoint y: 375, distance: 201.3
click at [542, 375] on div "Question 18/24 True or False? Word consciousness is an isolated component of vo…" at bounding box center [684, 327] width 546 height 518
click at [458, 346] on label "False" at bounding box center [684, 358] width 538 height 64
click at [446, 350] on input "False" at bounding box center [439, 358] width 16 height 16
radio input "true"
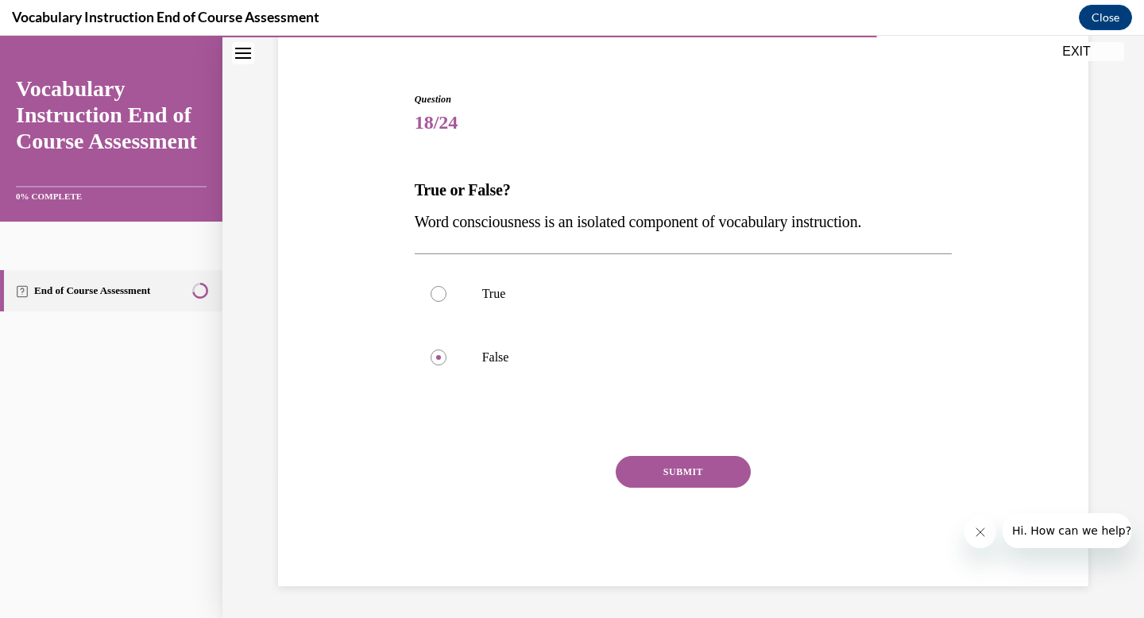
click at [707, 473] on button "SUBMIT" at bounding box center [683, 472] width 135 height 32
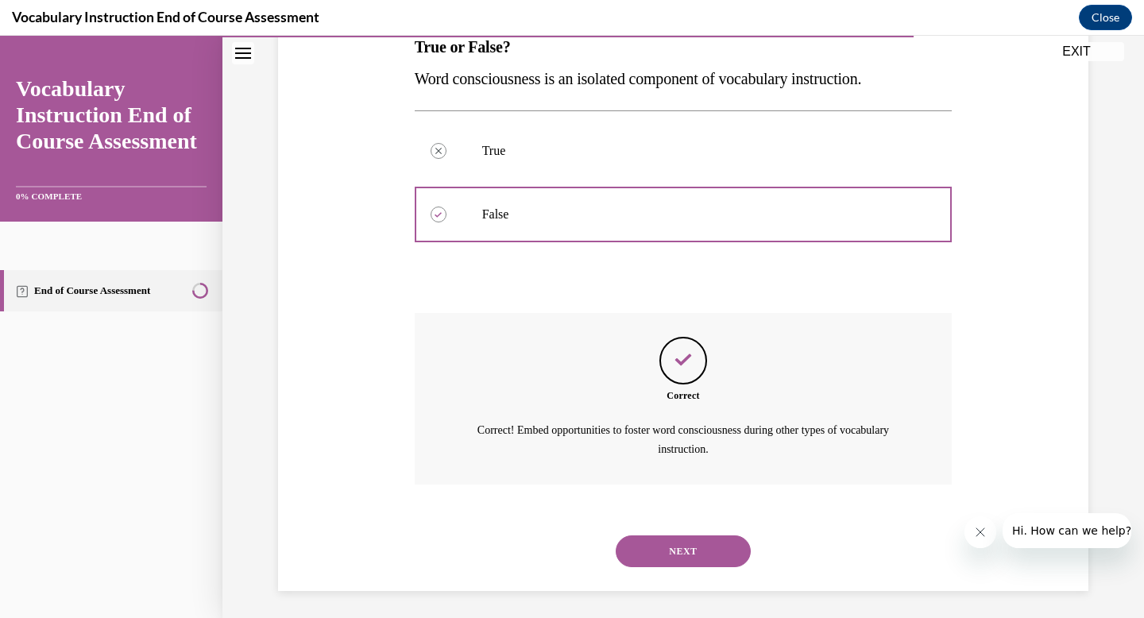
scroll to position [276, 0]
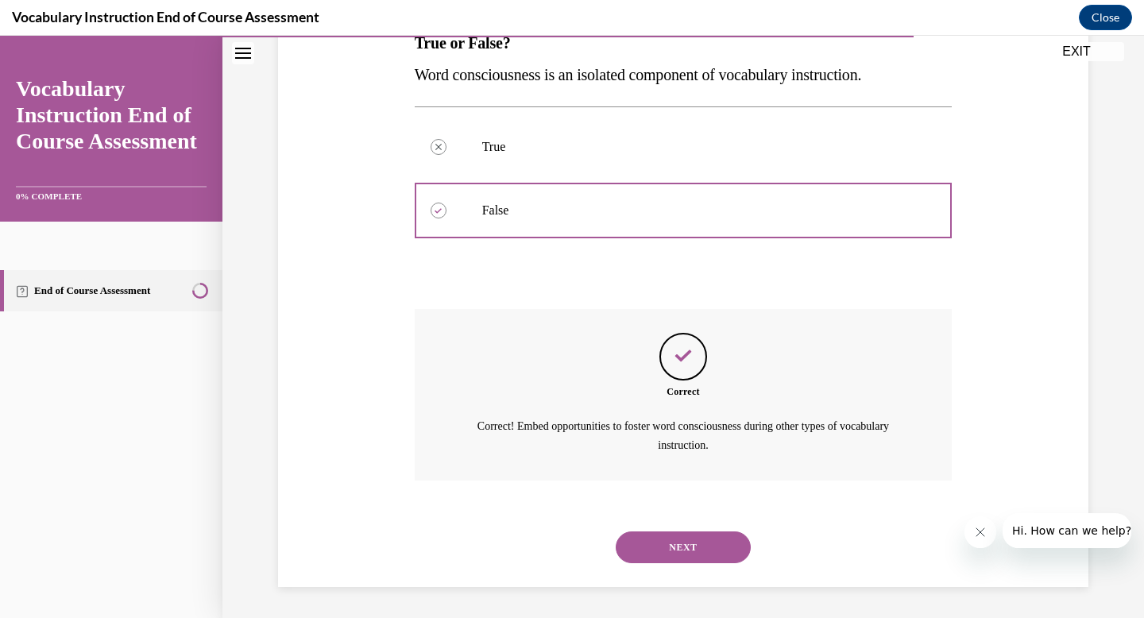
click at [684, 554] on button "NEXT" at bounding box center [683, 547] width 135 height 32
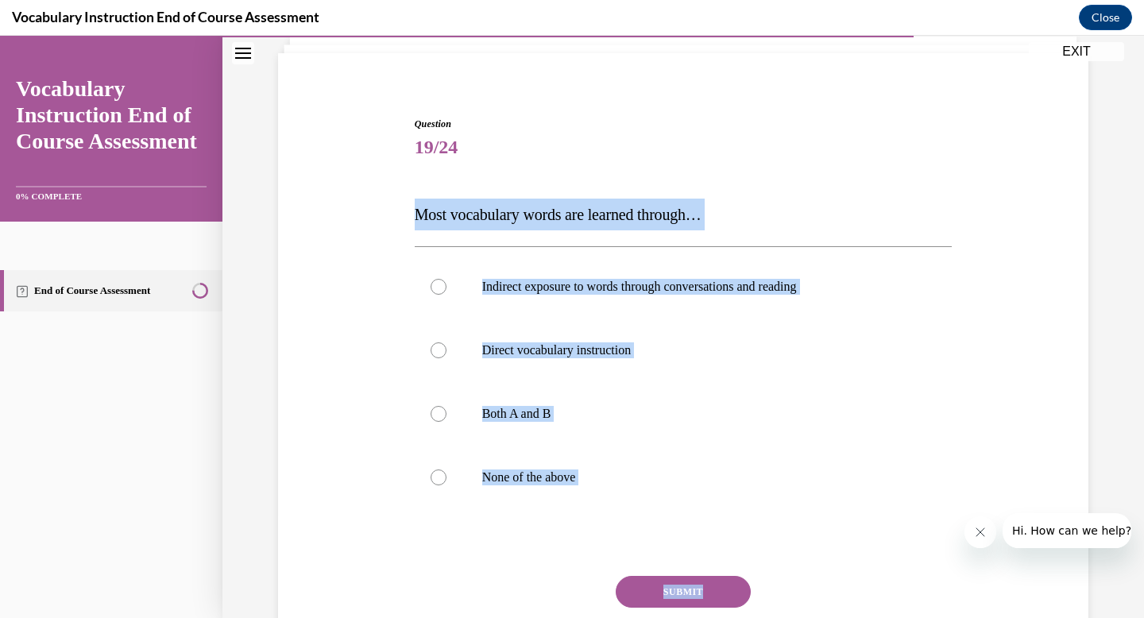
drag, startPoint x: 404, startPoint y: 311, endPoint x: 725, endPoint y: 617, distance: 444.4
click at [725, 617] on div "Question 19/24 Most vocabulary words are learned through… Indirect exposure to …" at bounding box center [683, 387] width 818 height 637
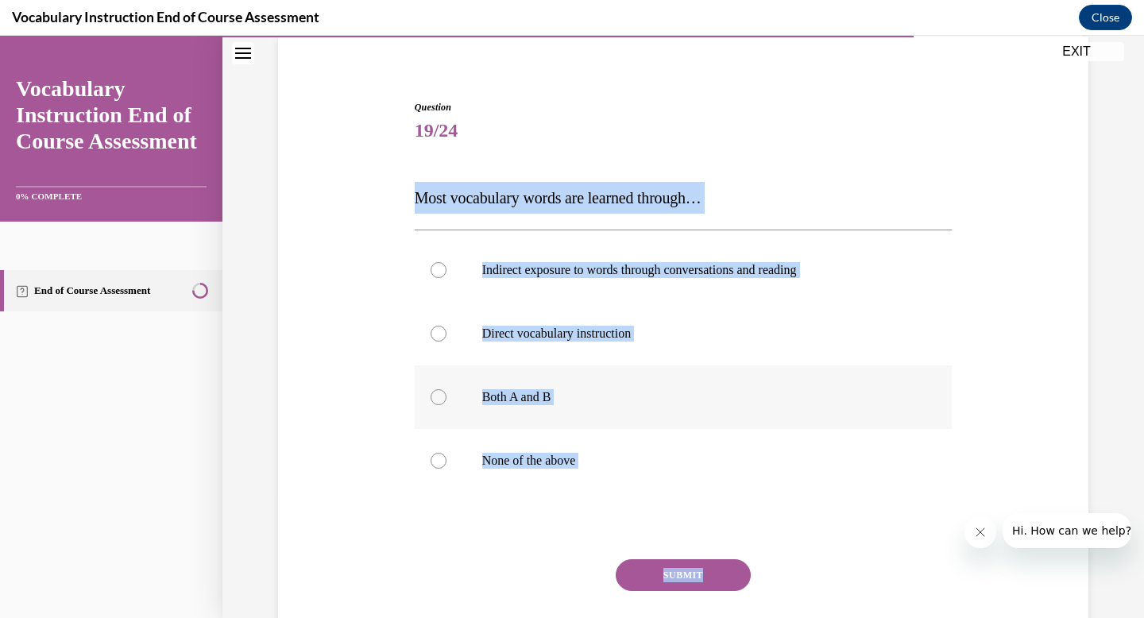
click at [483, 387] on label "Both A and B" at bounding box center [684, 397] width 538 height 64
click at [446, 389] on input "Both A and B" at bounding box center [439, 397] width 16 height 16
radio input "true"
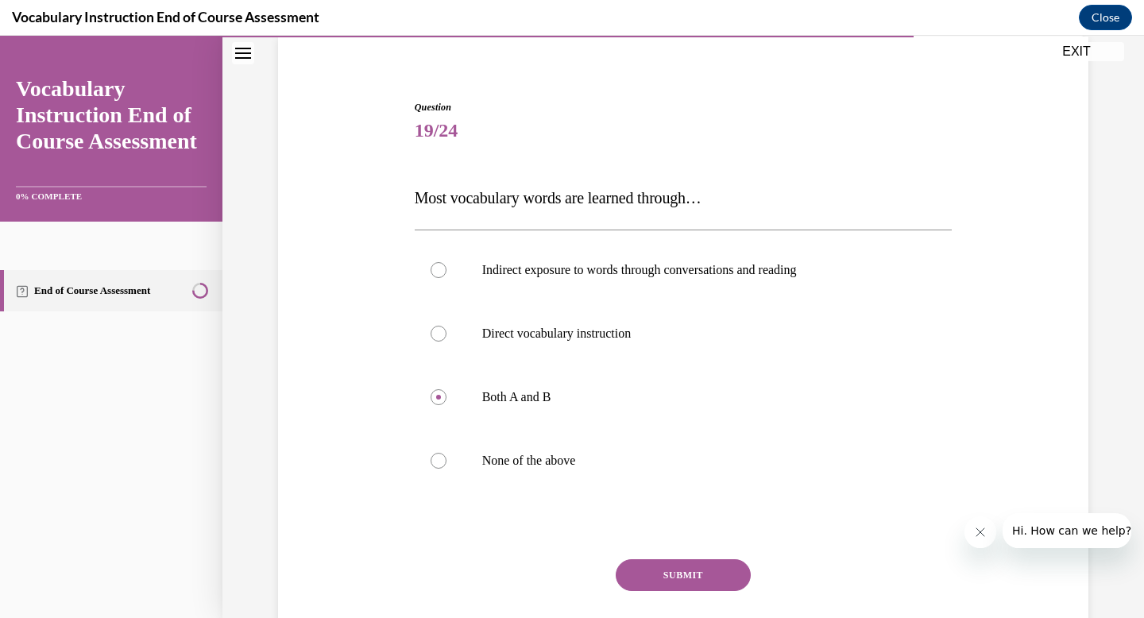
click at [667, 574] on button "SUBMIT" at bounding box center [683, 575] width 135 height 32
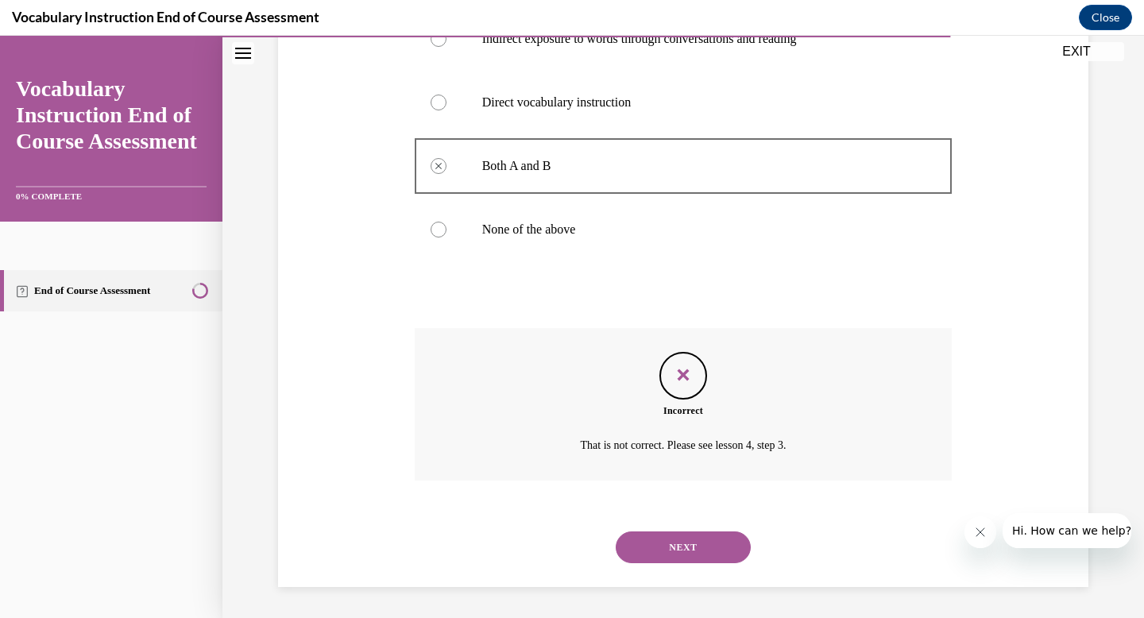
scroll to position [353, 0]
click at [691, 547] on button "NEXT" at bounding box center [683, 547] width 135 height 32
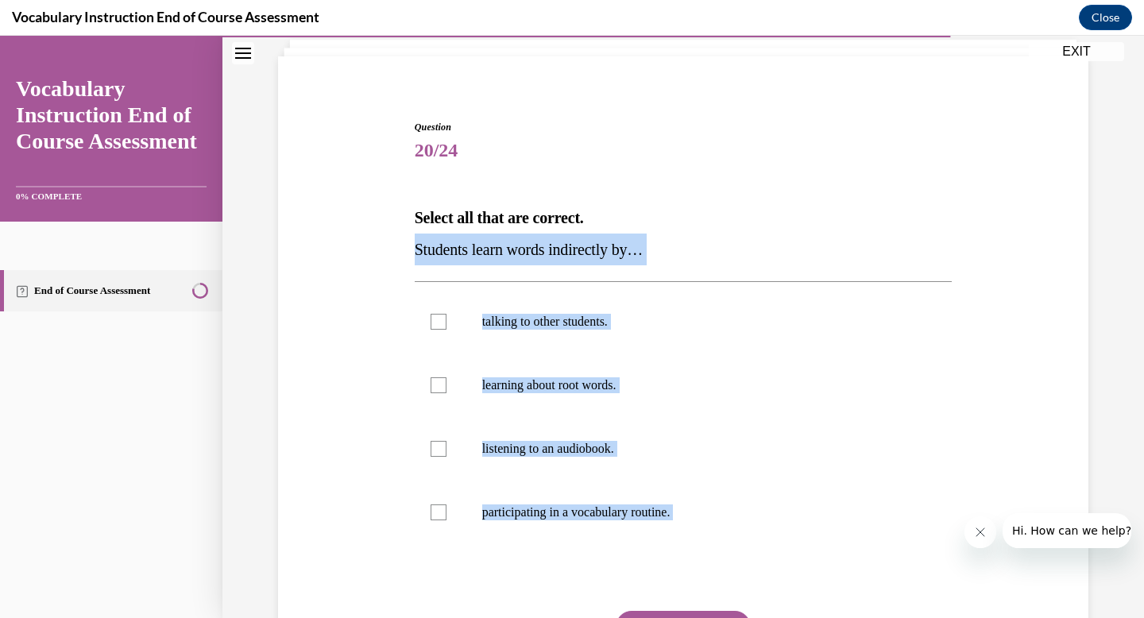
scroll to position [196, 0]
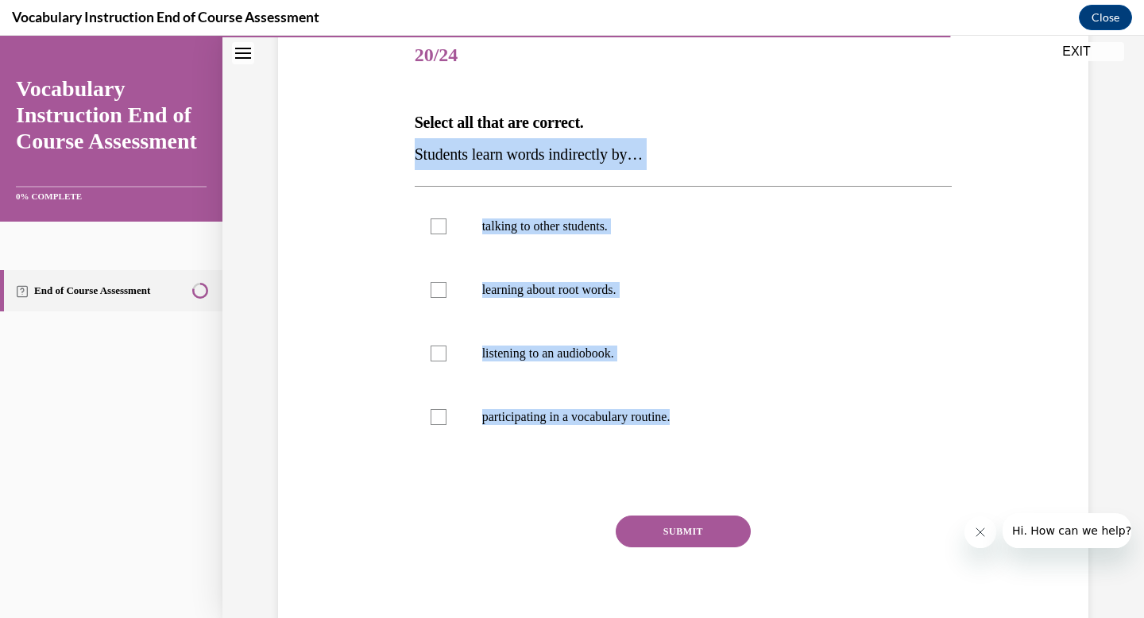
drag, startPoint x: 411, startPoint y: 353, endPoint x: 618, endPoint y: 497, distance: 252.3
click at [618, 497] on div "Question 20/24 Select all that are correct. Students learn words indirectly by……" at bounding box center [684, 335] width 538 height 621
click at [543, 361] on p "listening to an audiobook." at bounding box center [697, 354] width 431 height 16
click at [446, 361] on input "listening to an audiobook." at bounding box center [439, 354] width 16 height 16
checkbox input "true"
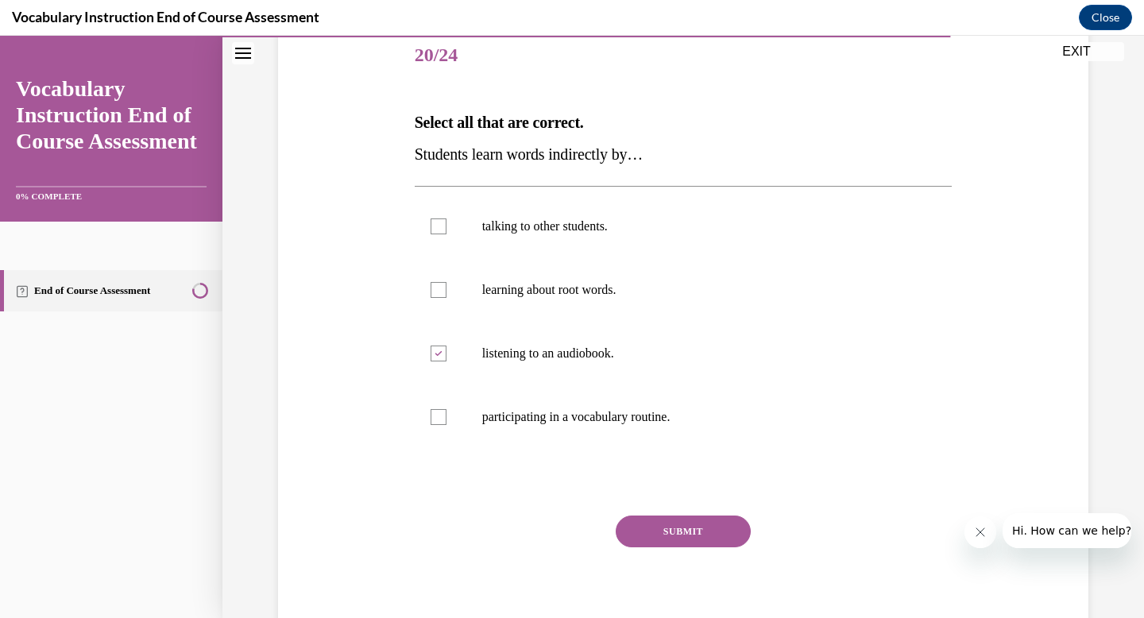
click at [665, 534] on button "SUBMIT" at bounding box center [683, 532] width 135 height 32
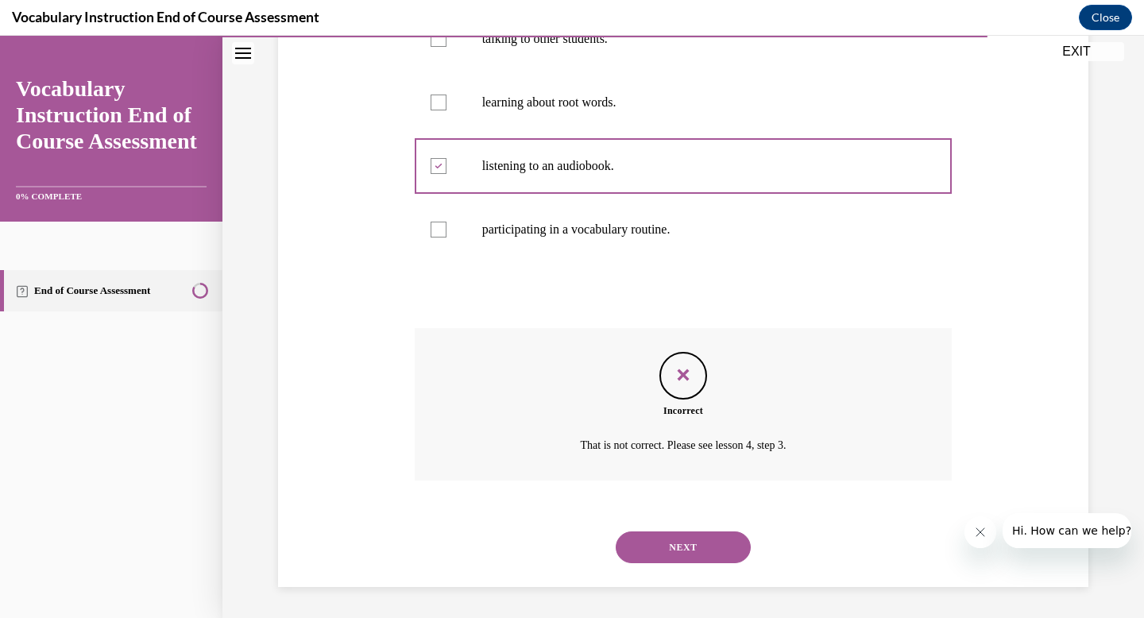
scroll to position [384, 0]
click at [672, 547] on button "NEXT" at bounding box center [683, 547] width 135 height 32
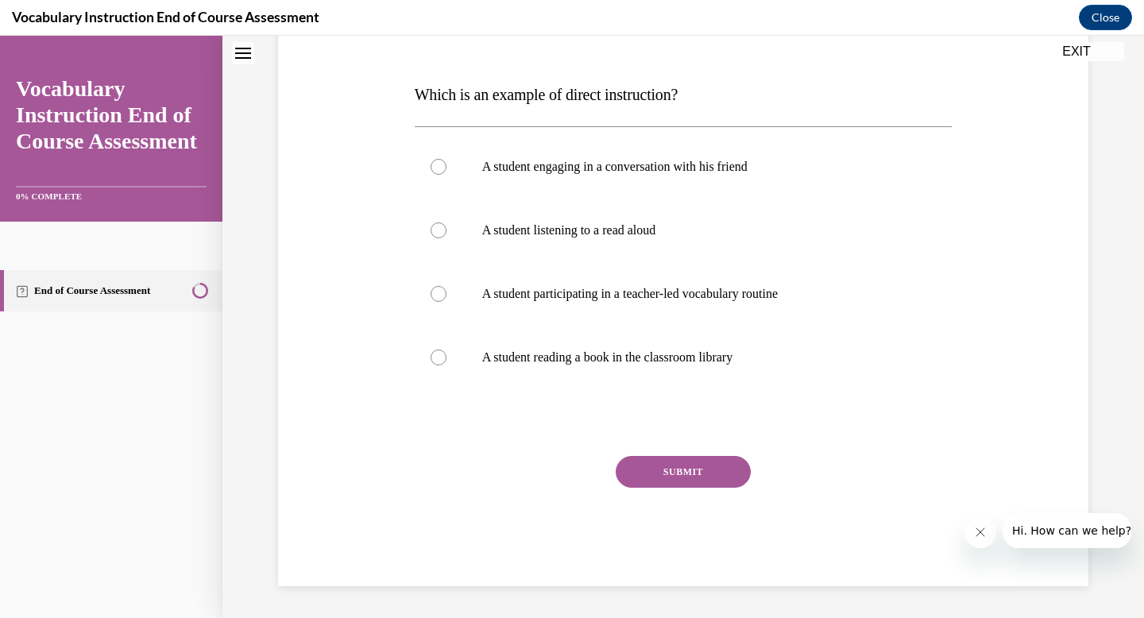
scroll to position [0, 0]
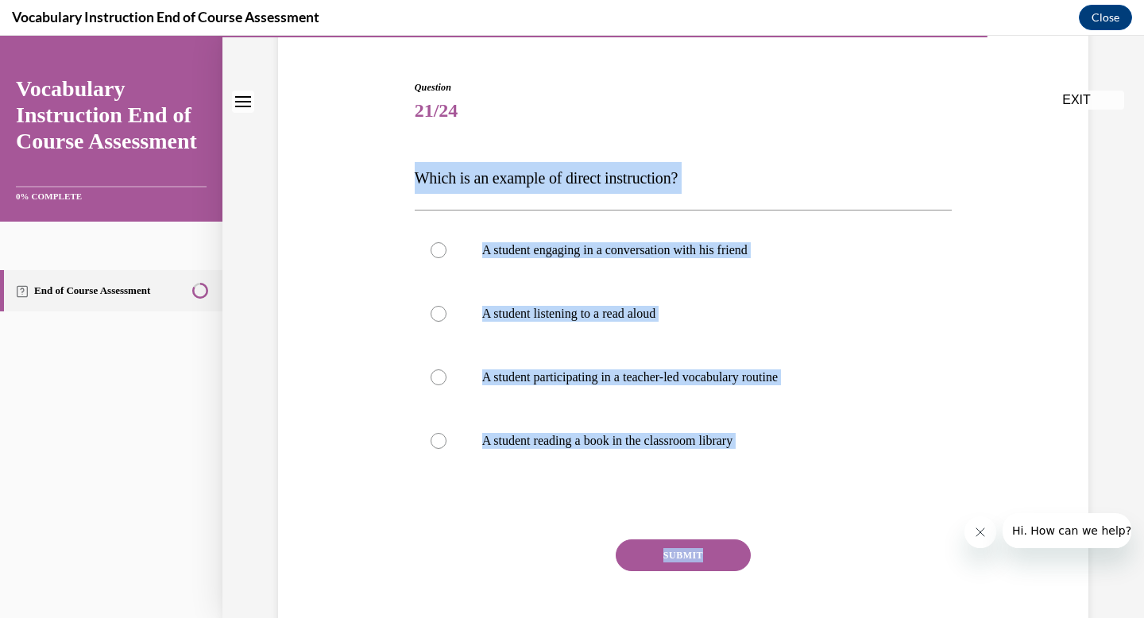
drag, startPoint x: 408, startPoint y: 320, endPoint x: 780, endPoint y: 617, distance: 475.9
click at [780, 617] on div "Question 21/24 Which is an example of direct instruction? A student engaging in…" at bounding box center [684, 374] width 538 height 589
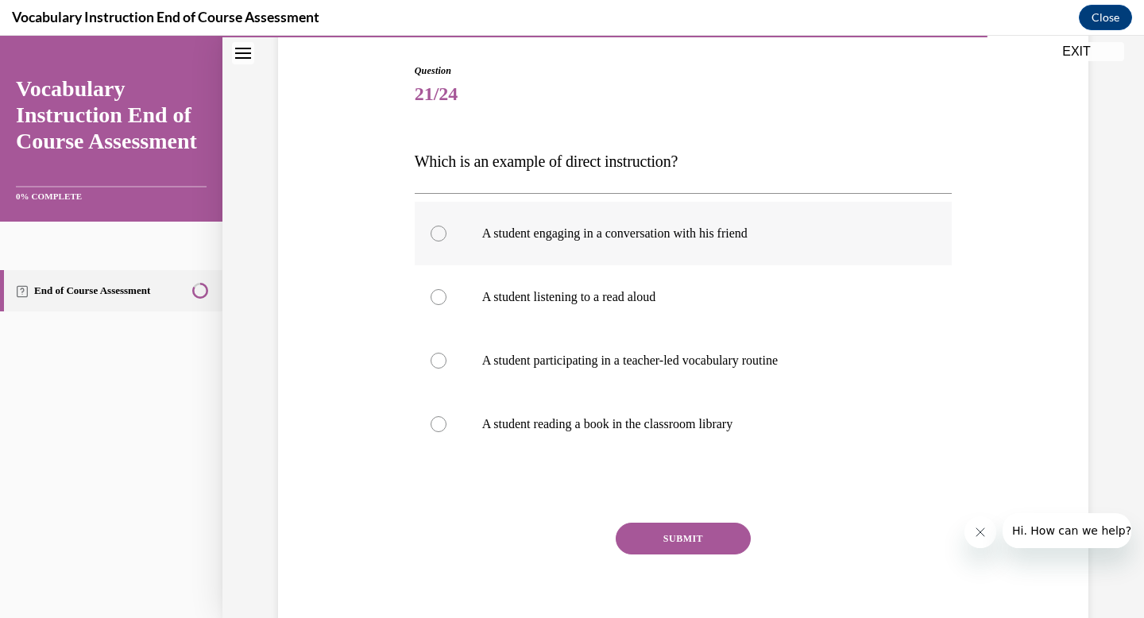
click at [619, 230] on p "A student engaging in a conversation with his friend" at bounding box center [697, 234] width 431 height 16
click at [446, 230] on input "A student engaging in a conversation with his friend" at bounding box center [439, 234] width 16 height 16
radio input "true"
click at [647, 357] on p "A student participating in a teacher-led vocabulary routine" at bounding box center [697, 361] width 431 height 16
click at [446, 357] on input "A student participating in a teacher-led vocabulary routine" at bounding box center [439, 361] width 16 height 16
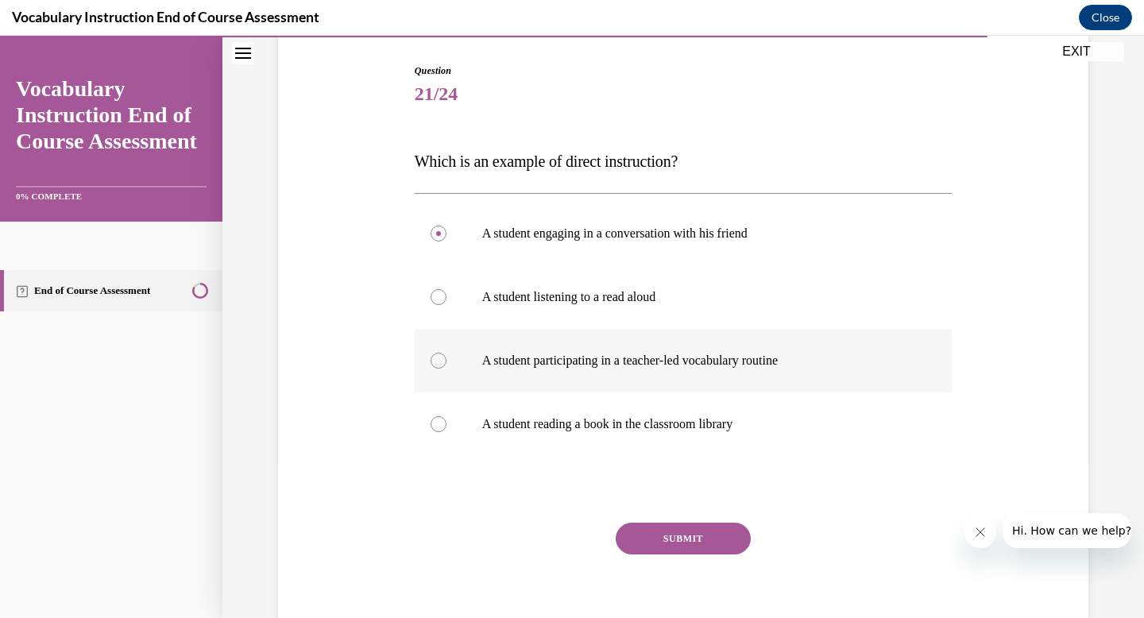
radio input "true"
click at [668, 548] on button "SUBMIT" at bounding box center [683, 539] width 135 height 32
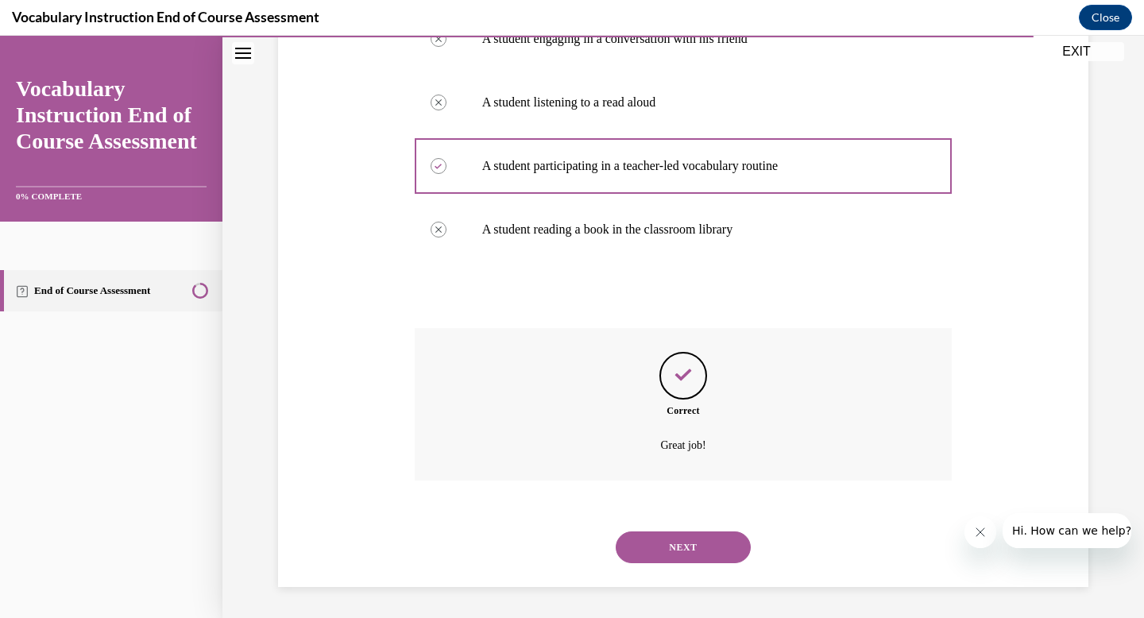
scroll to position [353, 0]
click at [668, 539] on button "NEXT" at bounding box center [683, 547] width 135 height 32
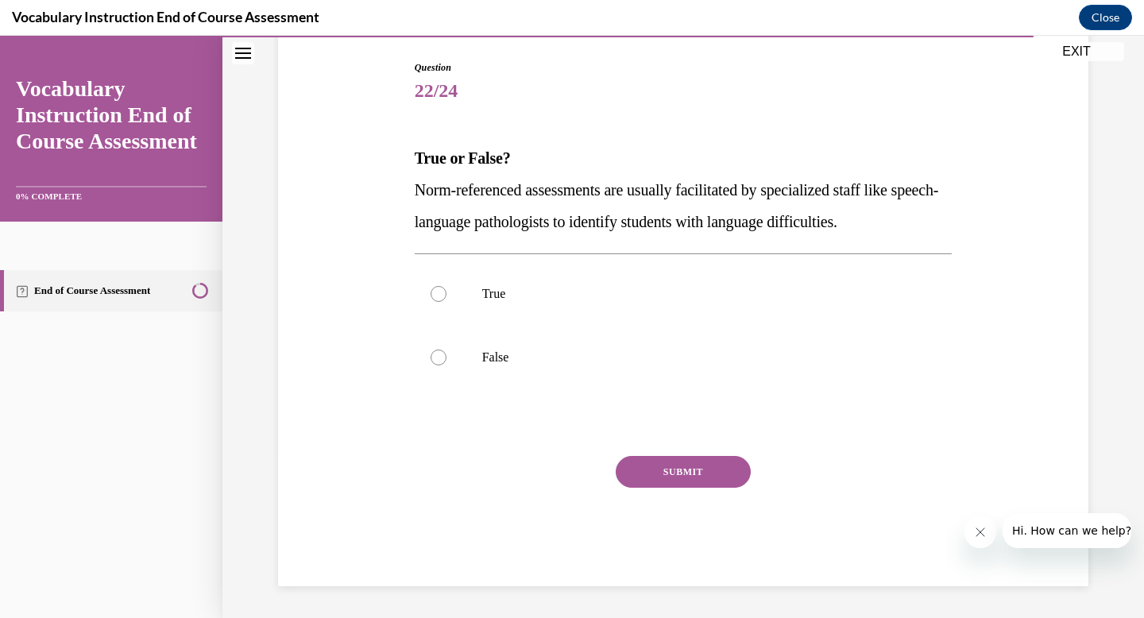
scroll to position [160, 0]
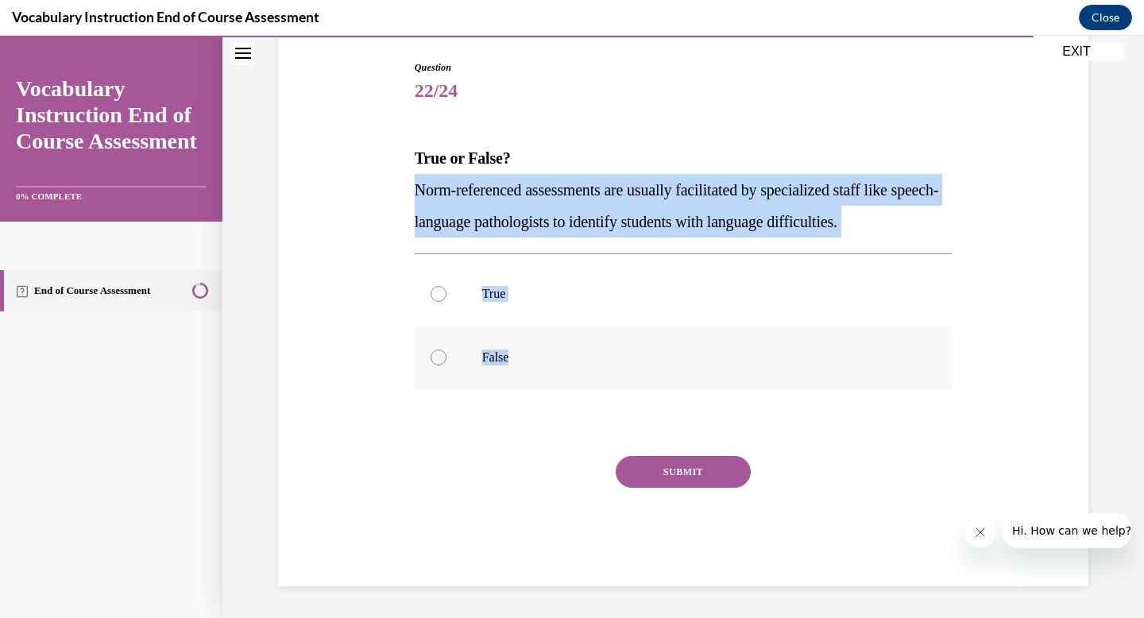
drag, startPoint x: 413, startPoint y: 198, endPoint x: 505, endPoint y: 363, distance: 189.2
click at [505, 363] on div "Question 22/24 True or False? Norm-referenced assessments are usually facilitat…" at bounding box center [684, 323] width 538 height 526
click at [484, 295] on p "True" at bounding box center [697, 294] width 431 height 16
click at [446, 295] on input "True" at bounding box center [439, 294] width 16 height 16
radio input "true"
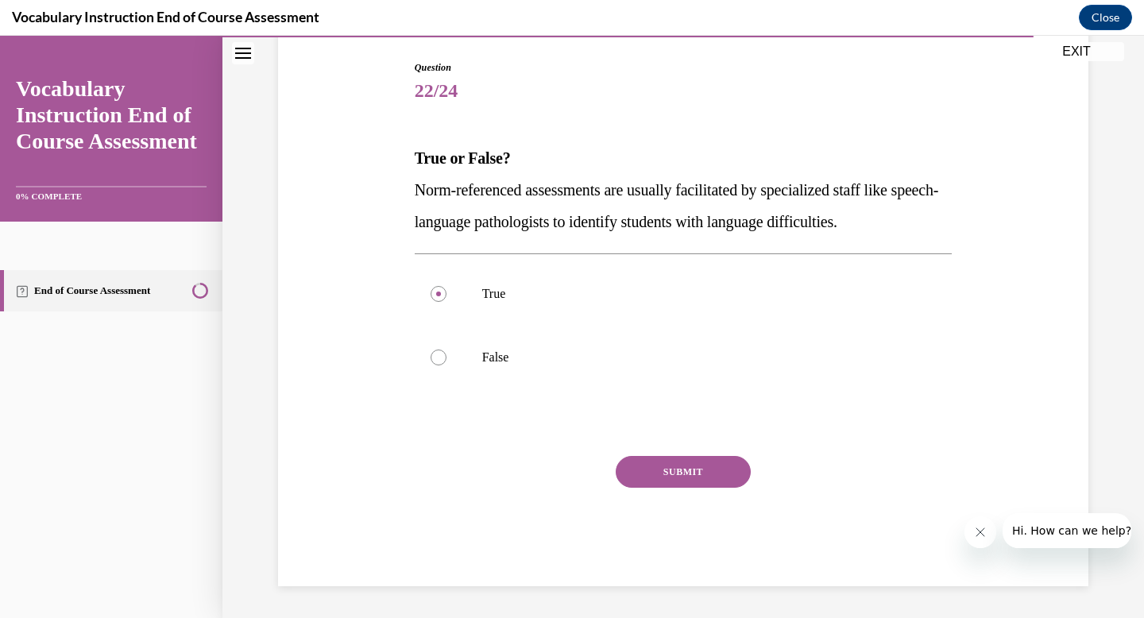
click at [674, 476] on button "SUBMIT" at bounding box center [683, 472] width 135 height 32
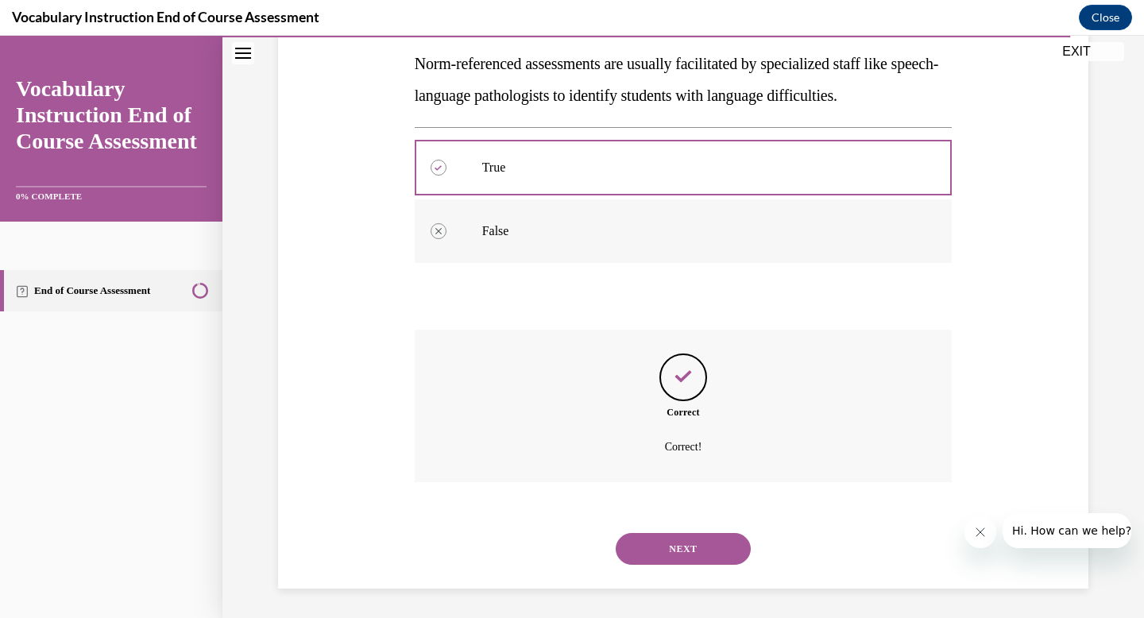
scroll to position [289, 0]
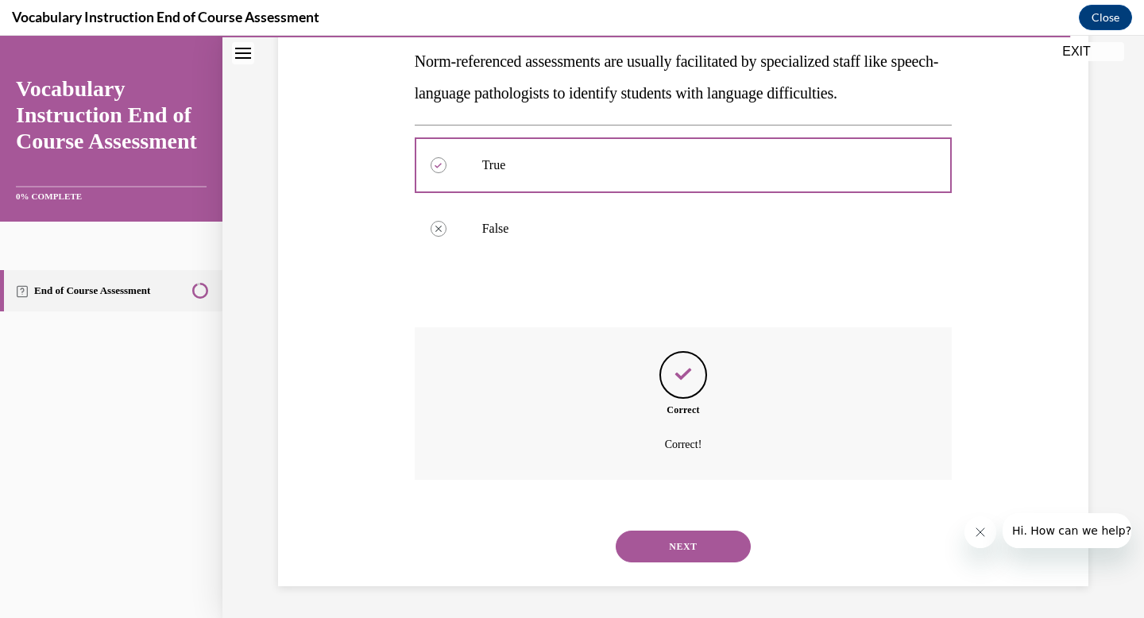
click at [655, 546] on button "NEXT" at bounding box center [683, 547] width 135 height 32
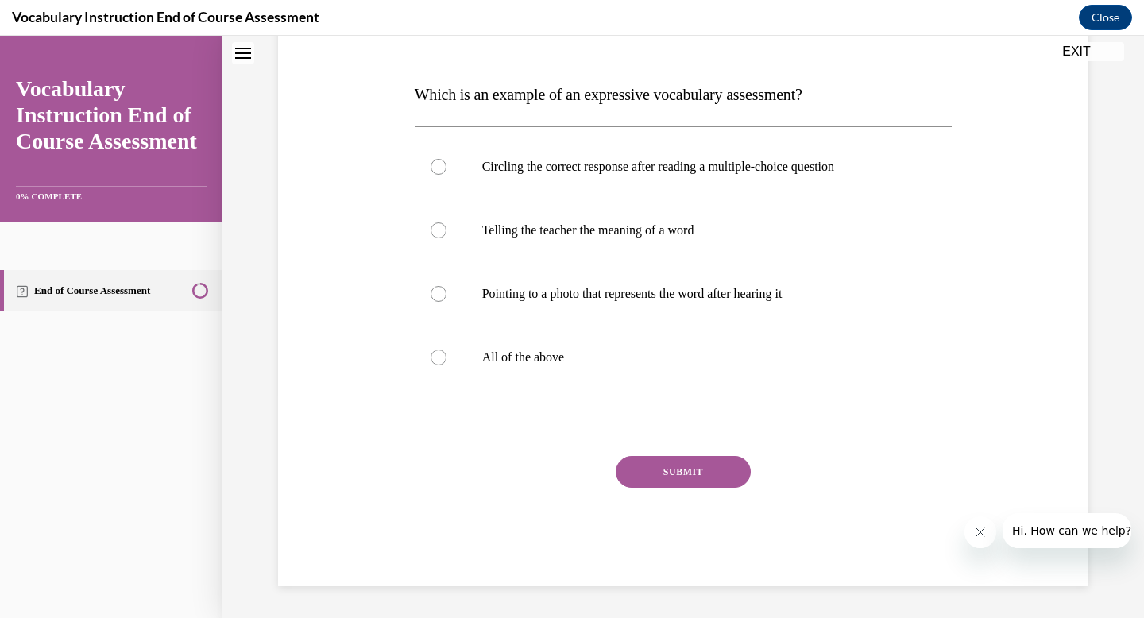
scroll to position [0, 0]
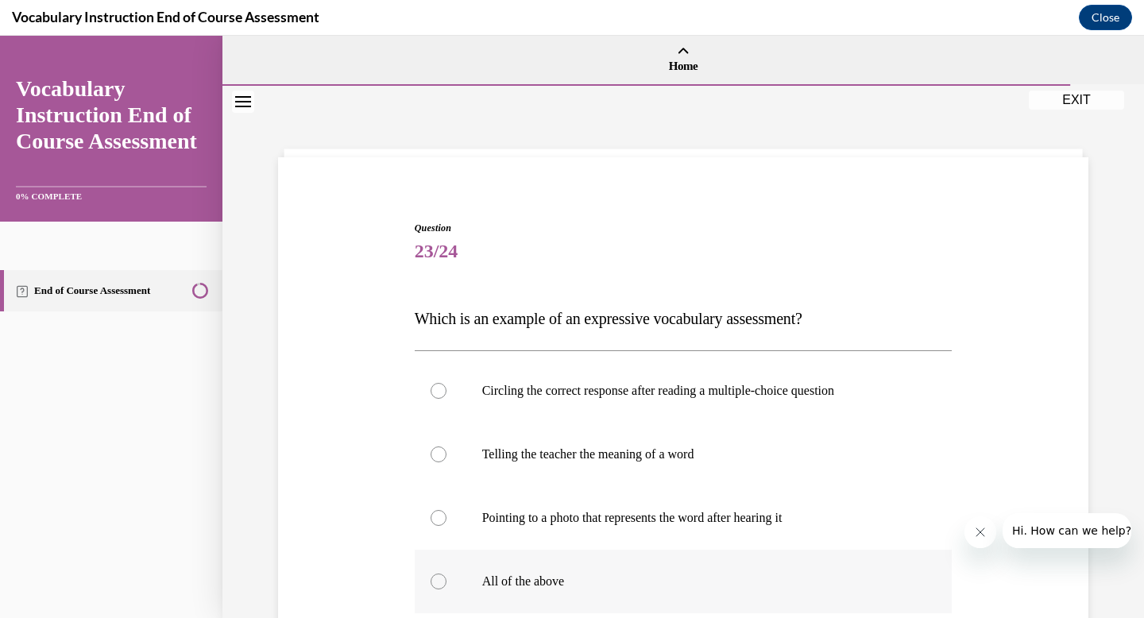
click at [509, 576] on p "All of the above" at bounding box center [697, 582] width 431 height 16
click at [446, 576] on input "All of the above" at bounding box center [439, 582] width 16 height 16
radio input "true"
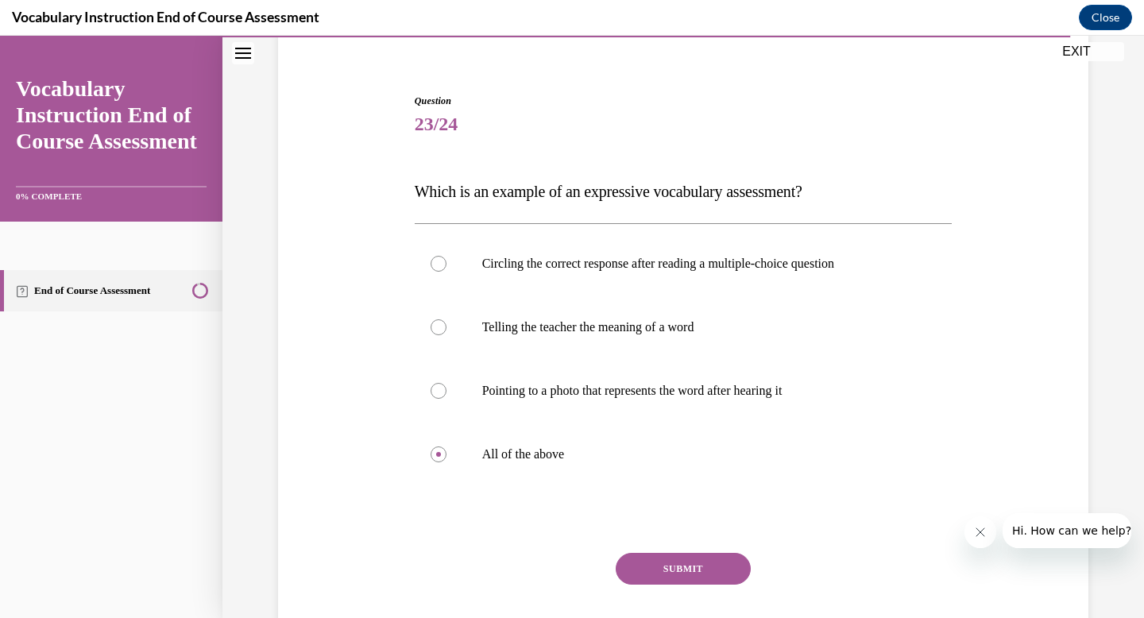
scroll to position [136, 0]
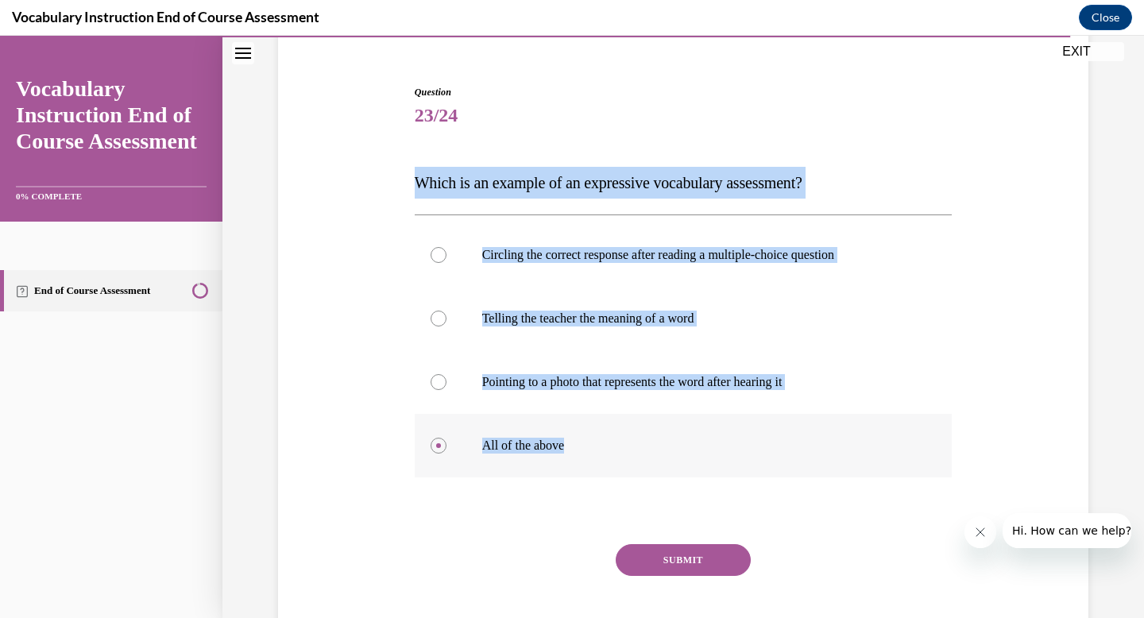
drag, startPoint x: 409, startPoint y: 183, endPoint x: 566, endPoint y: 450, distance: 309.4
click at [567, 449] on div "Question 23/24 Which is an example of an expressive vocabulary assessment? Circ…" at bounding box center [684, 379] width 538 height 589
click at [626, 325] on p "Telling the teacher the meaning of a word" at bounding box center [697, 319] width 431 height 16
click at [446, 325] on input "Telling the teacher the meaning of a word" at bounding box center [439, 319] width 16 height 16
radio input "true"
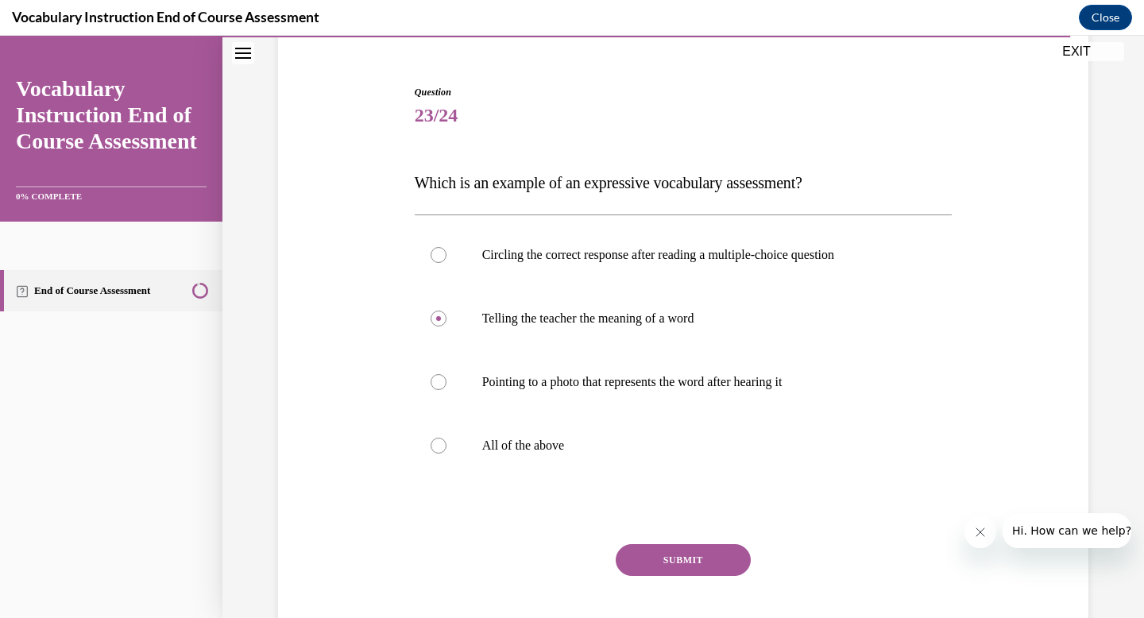
click at [668, 553] on button "SUBMIT" at bounding box center [683, 560] width 135 height 32
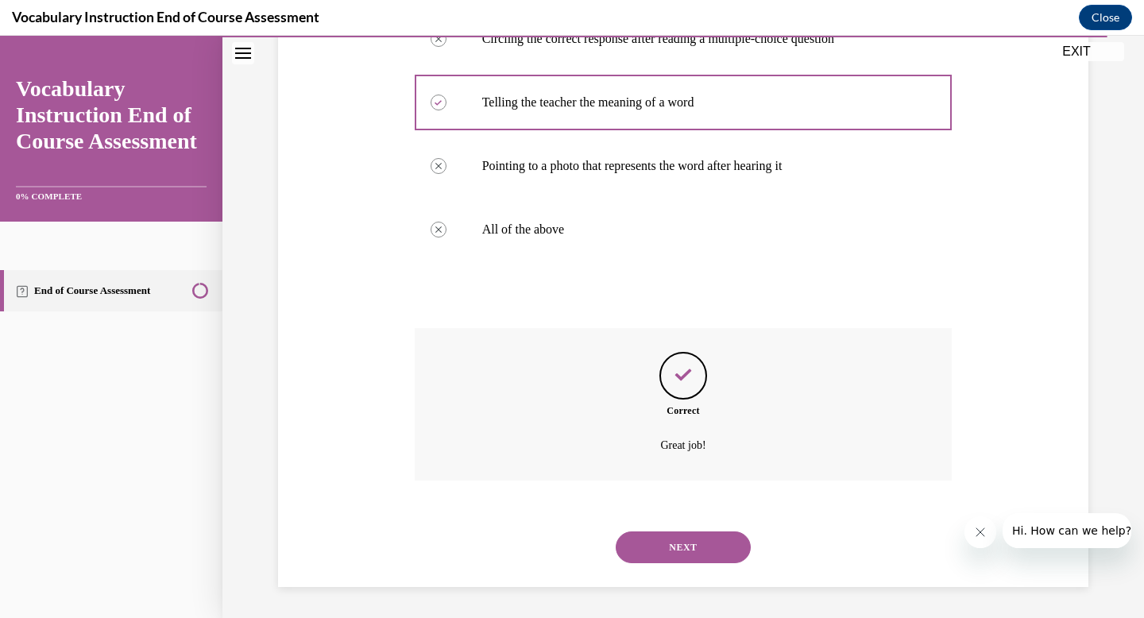
scroll to position [353, 0]
click at [685, 550] on button "NEXT" at bounding box center [683, 547] width 135 height 32
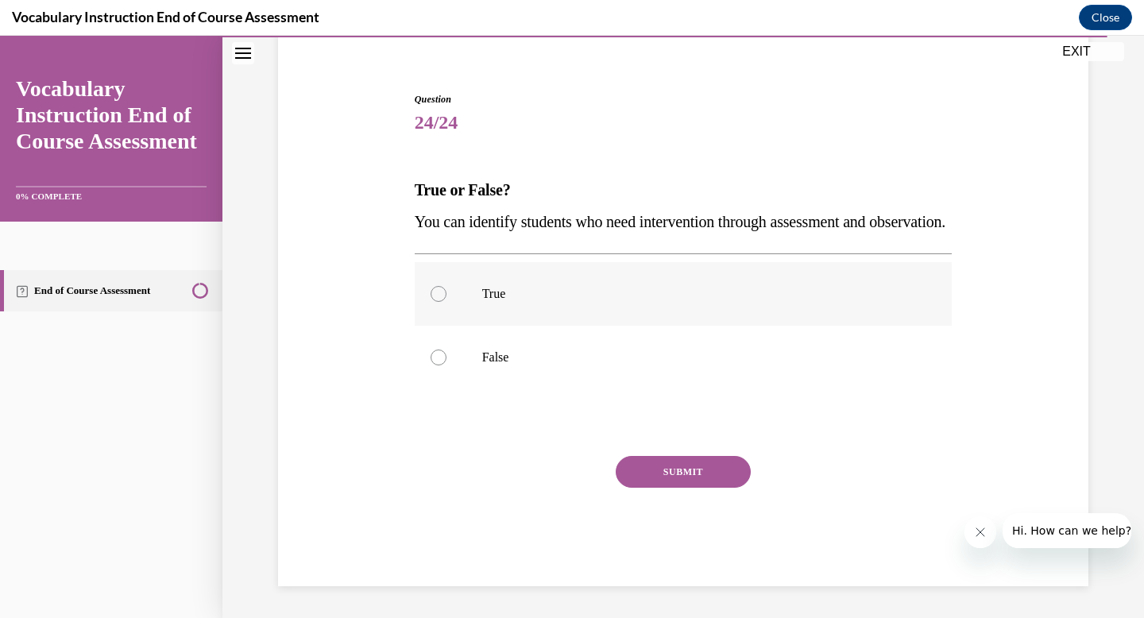
click at [500, 311] on label "True" at bounding box center [684, 294] width 538 height 64
click at [446, 302] on input "True" at bounding box center [439, 294] width 16 height 16
radio input "true"
click at [679, 477] on button "SUBMIT" at bounding box center [683, 472] width 135 height 32
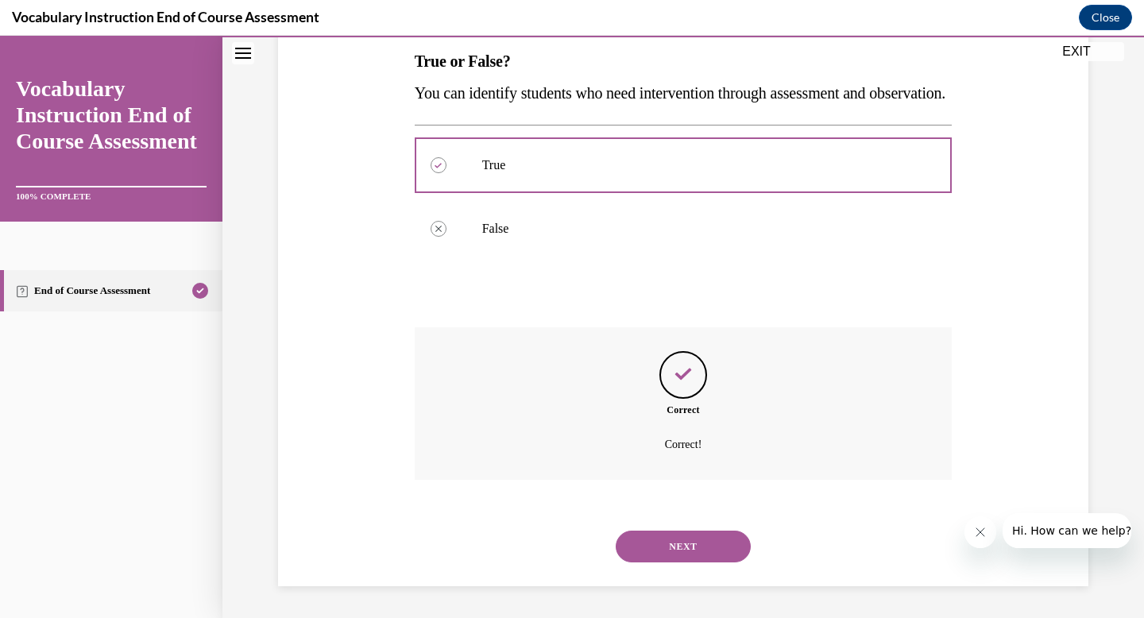
scroll to position [289, 0]
click at [676, 541] on button "NEXT" at bounding box center [683, 547] width 135 height 32
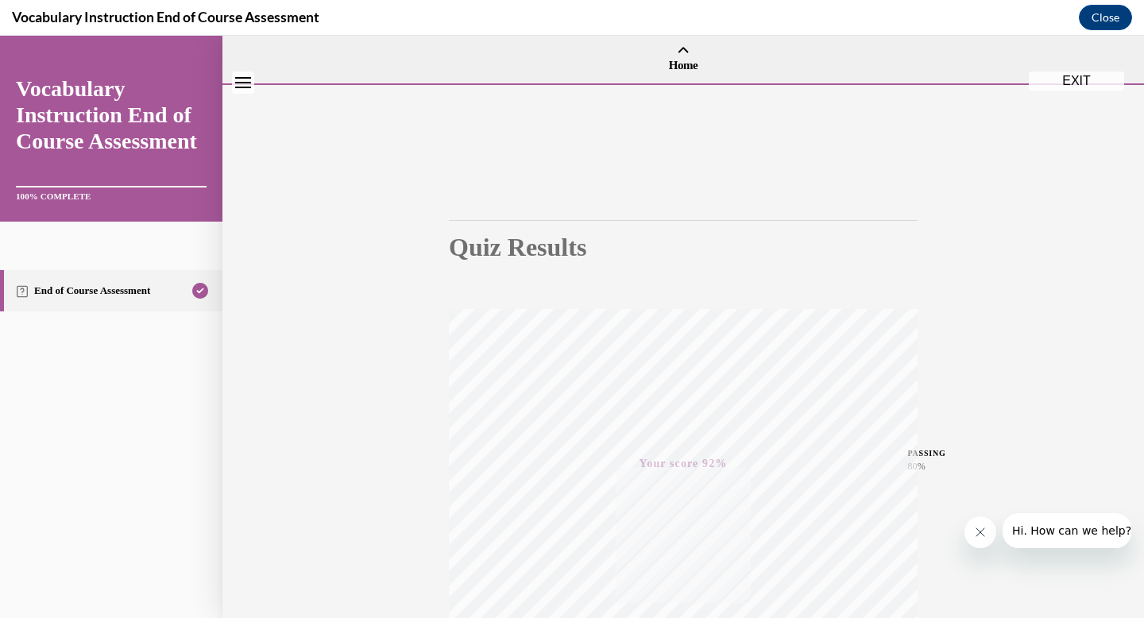
scroll to position [0, 0]
click at [1065, 106] on button "EXIT" at bounding box center [1076, 100] width 95 height 19
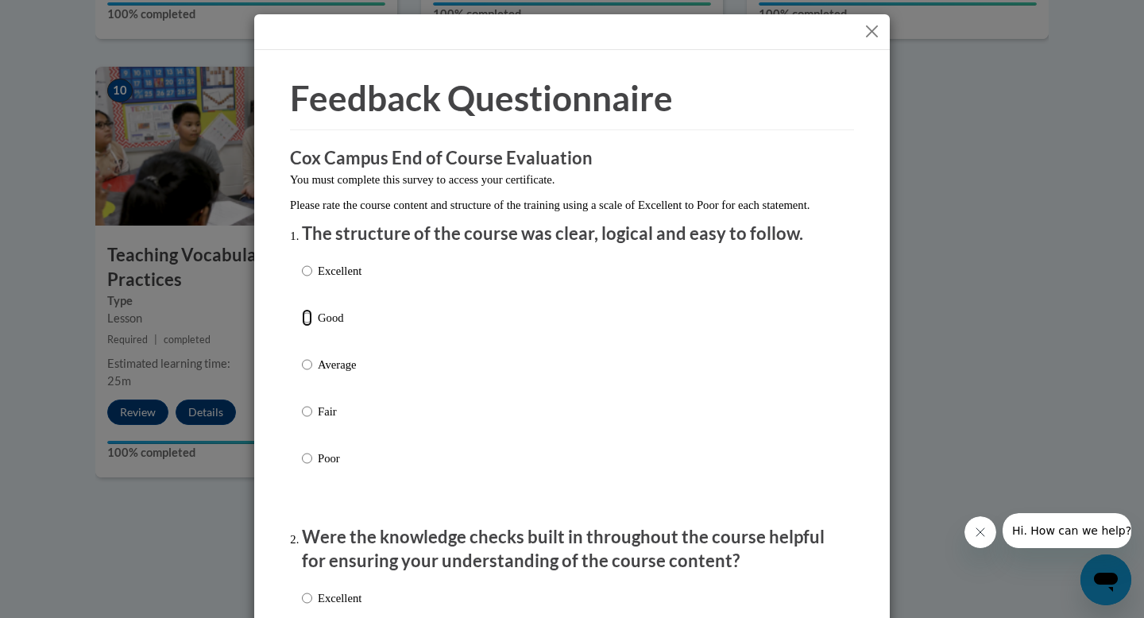
click at [302, 326] on input "Good" at bounding box center [307, 317] width 10 height 17
radio input "true"
click at [302, 356] on input "Average" at bounding box center [307, 364] width 10 height 17
radio input "true"
click at [302, 326] on input "Good" at bounding box center [307, 317] width 10 height 17
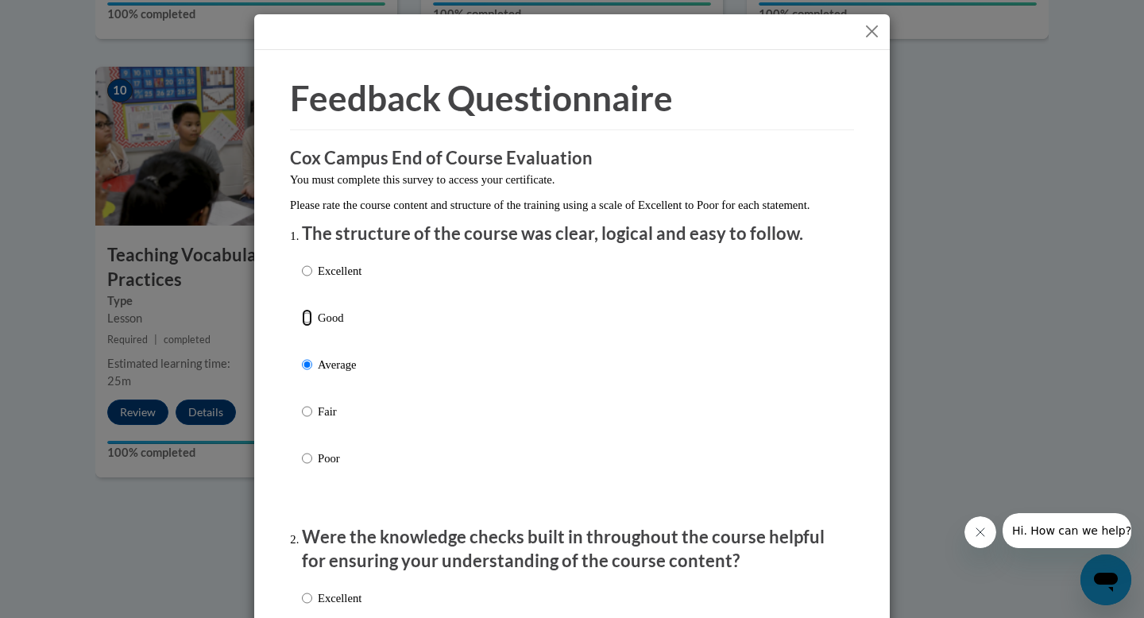
radio input "true"
drag, startPoint x: 859, startPoint y: 146, endPoint x: 863, endPoint y: 165, distance: 19.5
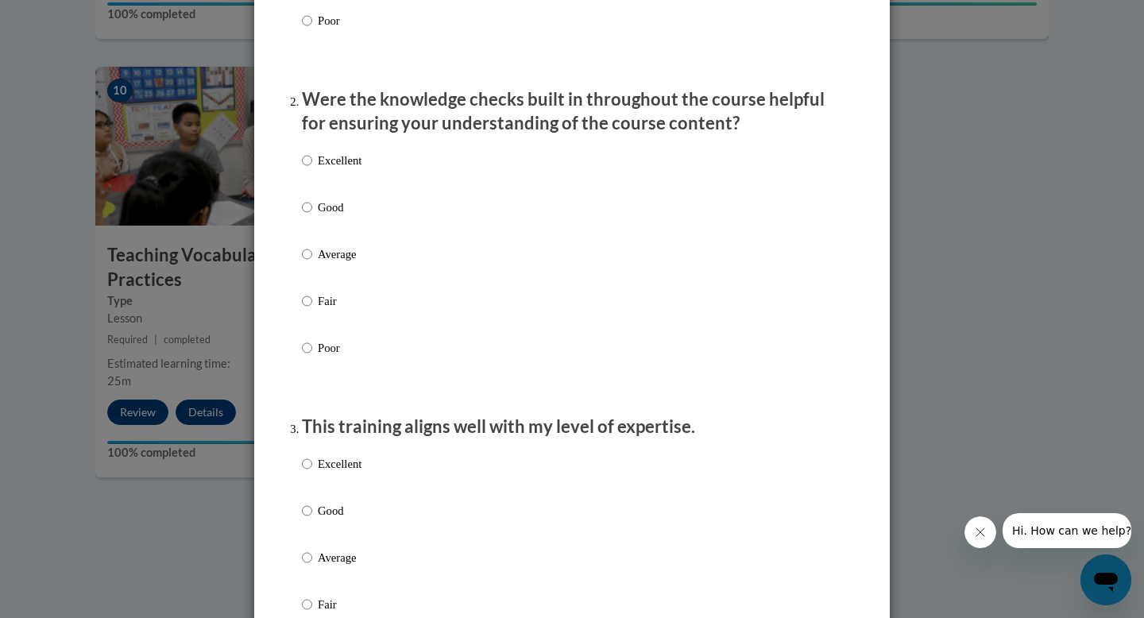
scroll to position [442, 0]
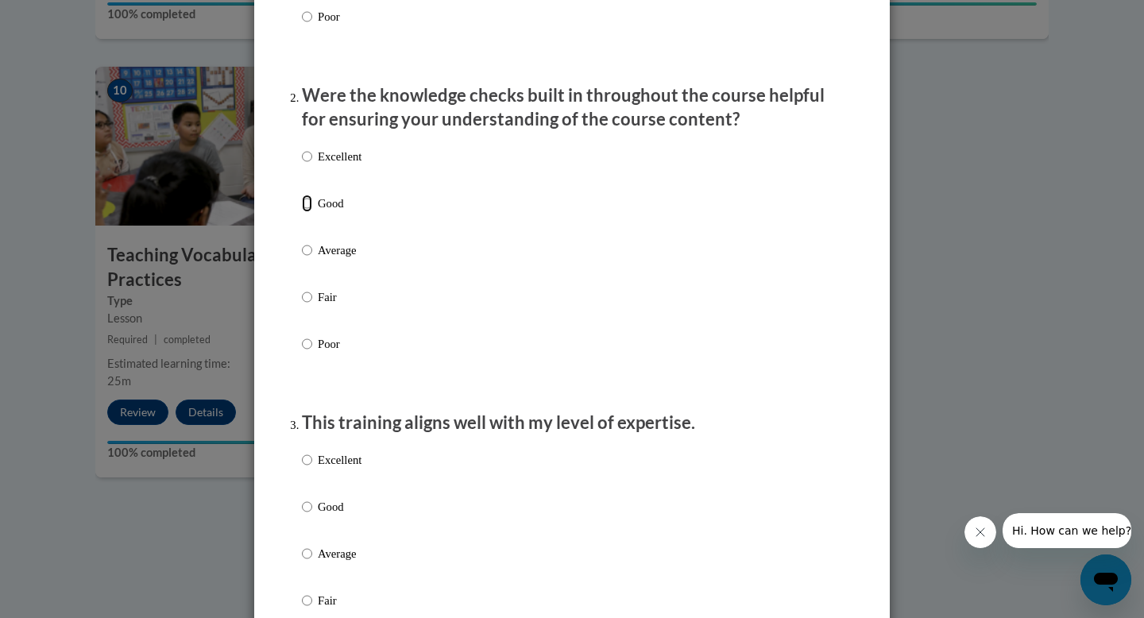
click at [302, 212] on input "Good" at bounding box center [307, 203] width 10 height 17
radio input "true"
click at [305, 516] on input "Good" at bounding box center [307, 506] width 10 height 17
radio input "true"
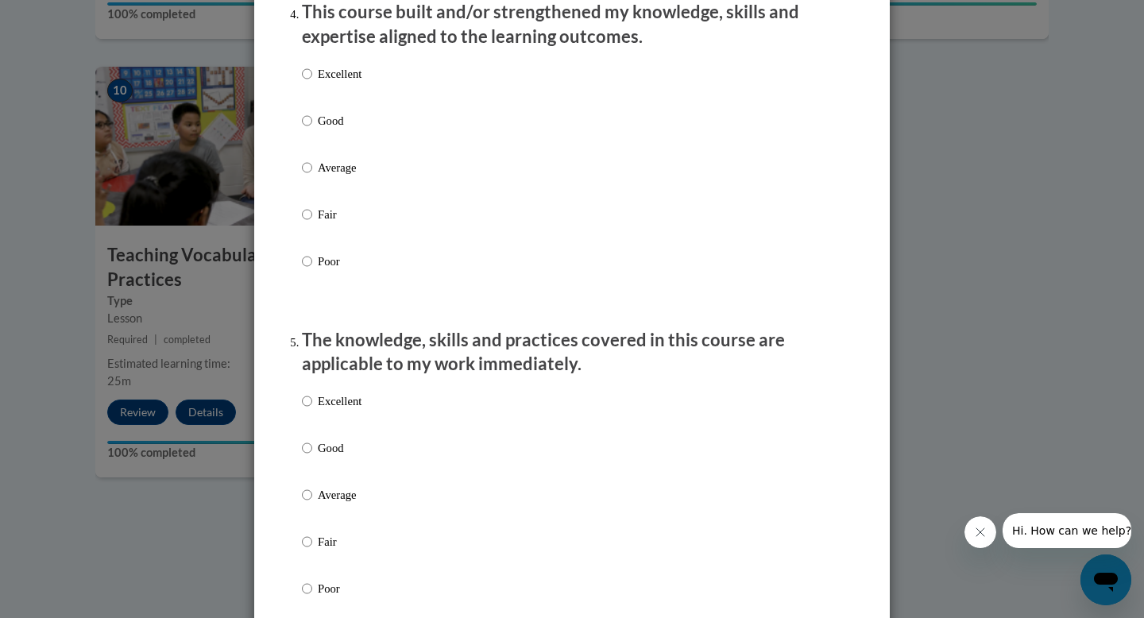
scroll to position [1154, 0]
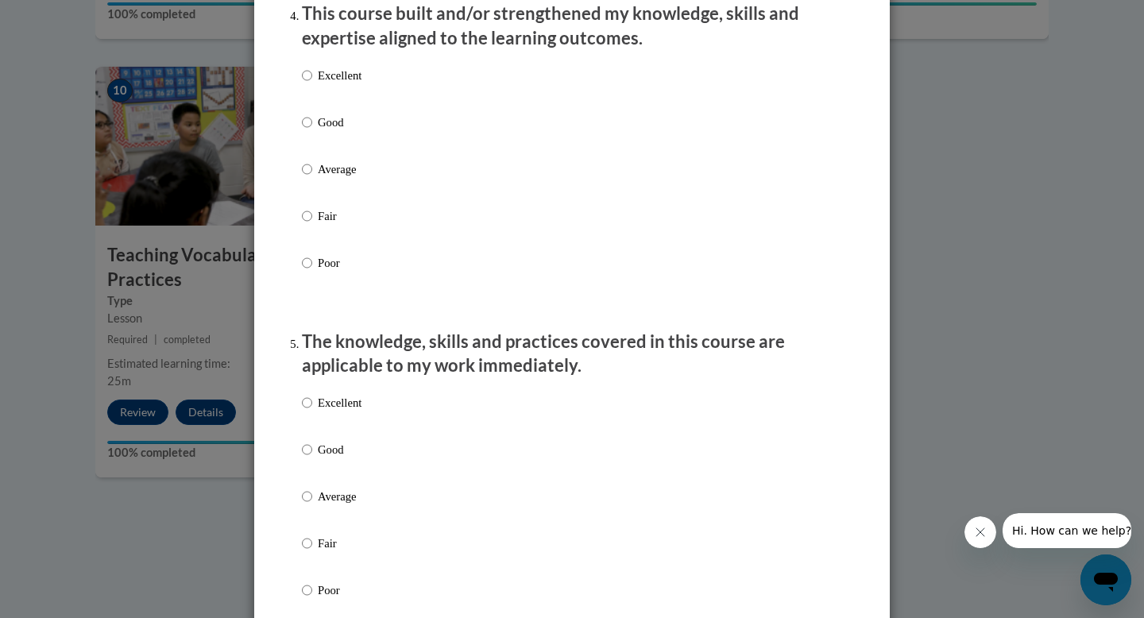
click at [330, 131] on p "Good" at bounding box center [340, 122] width 44 height 17
click at [312, 131] on input "Good" at bounding box center [307, 122] width 10 height 17
radio input "true"
click at [327, 458] on p "Good" at bounding box center [340, 449] width 44 height 17
click at [312, 458] on input "Good" at bounding box center [307, 449] width 10 height 17
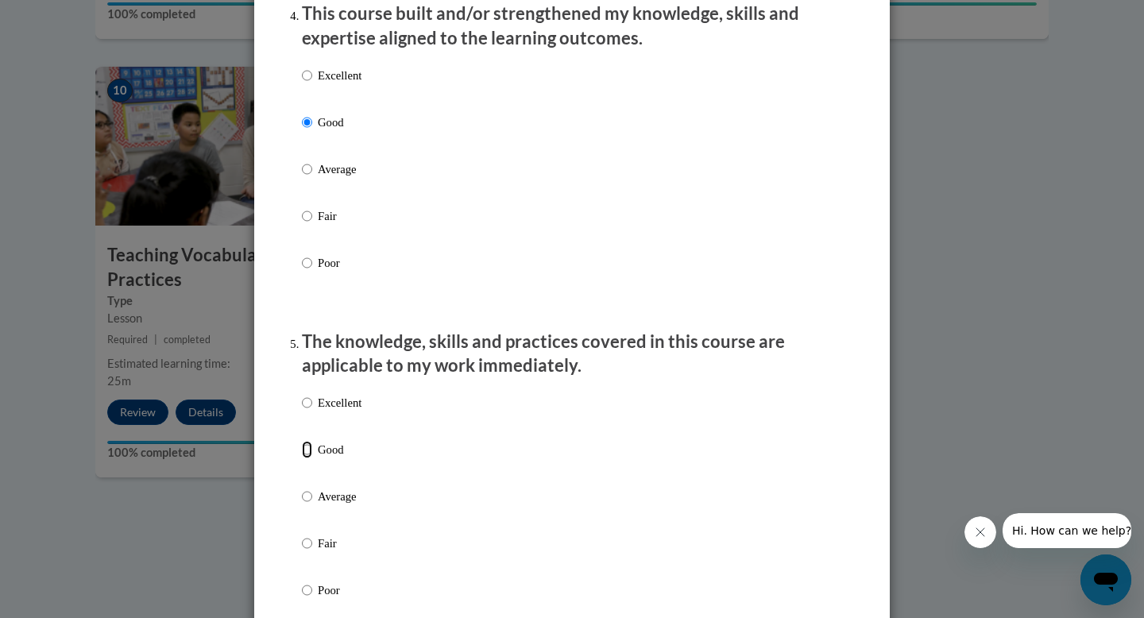
radio input "true"
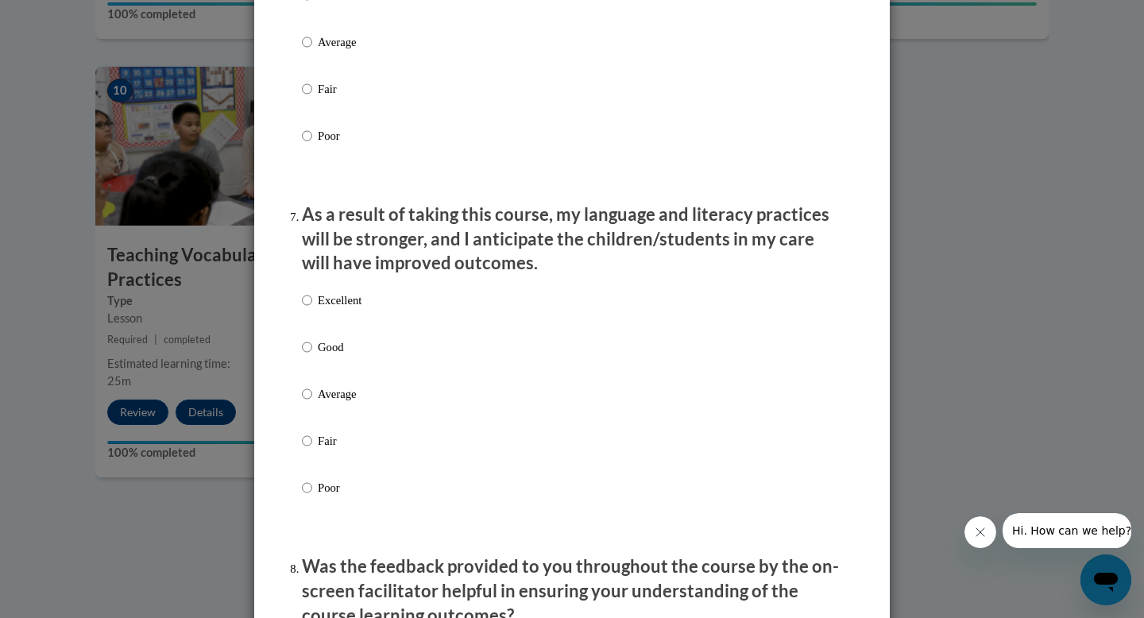
scroll to position [1939, 0]
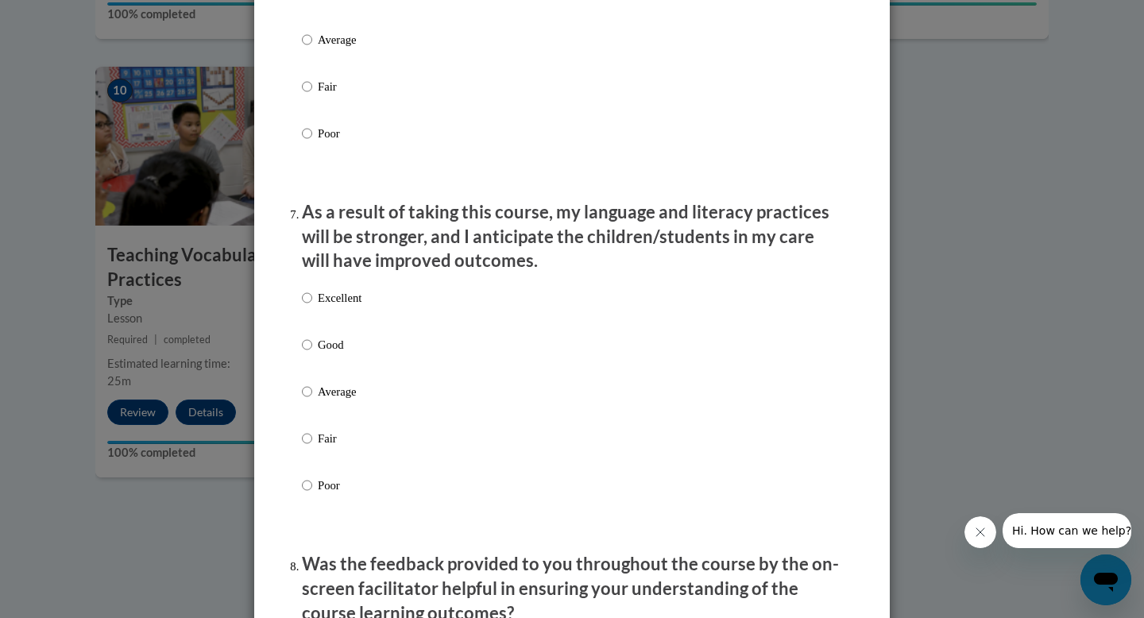
radio input "true"
click at [325, 354] on p "Good" at bounding box center [340, 345] width 44 height 17
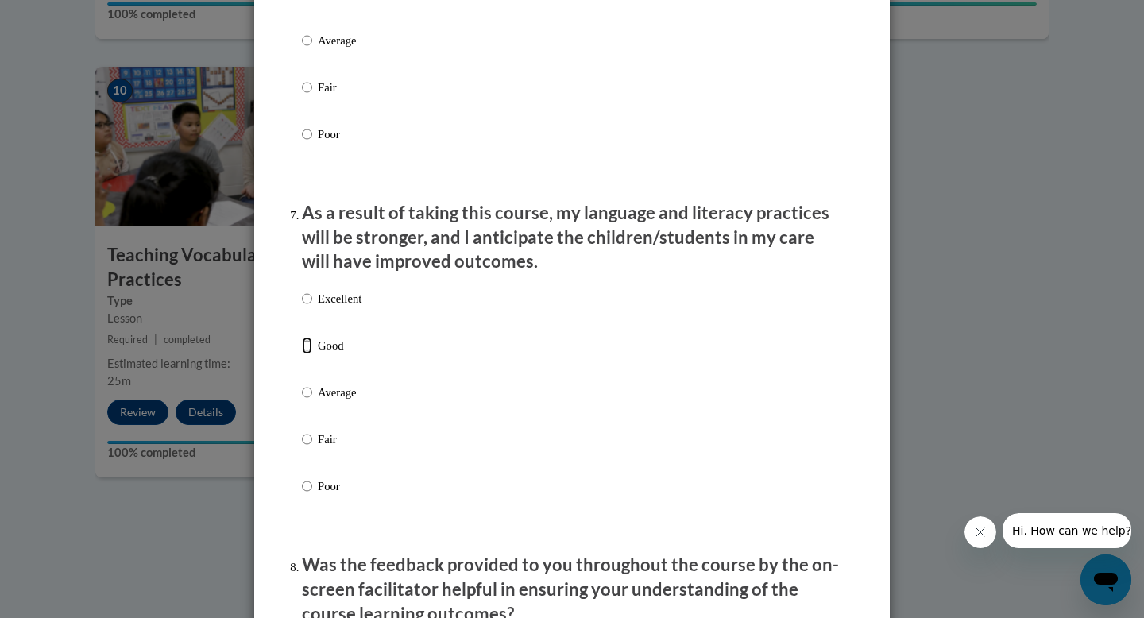
click at [312, 354] on input "Good" at bounding box center [307, 345] width 10 height 17
radio input "true"
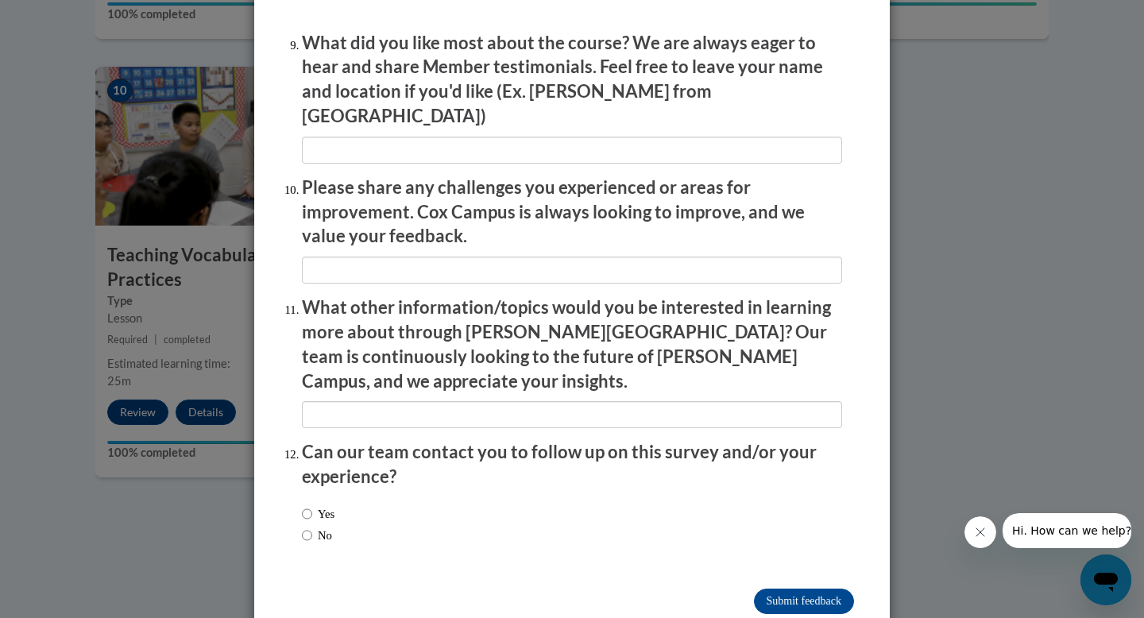
scroll to position [2686, 0]
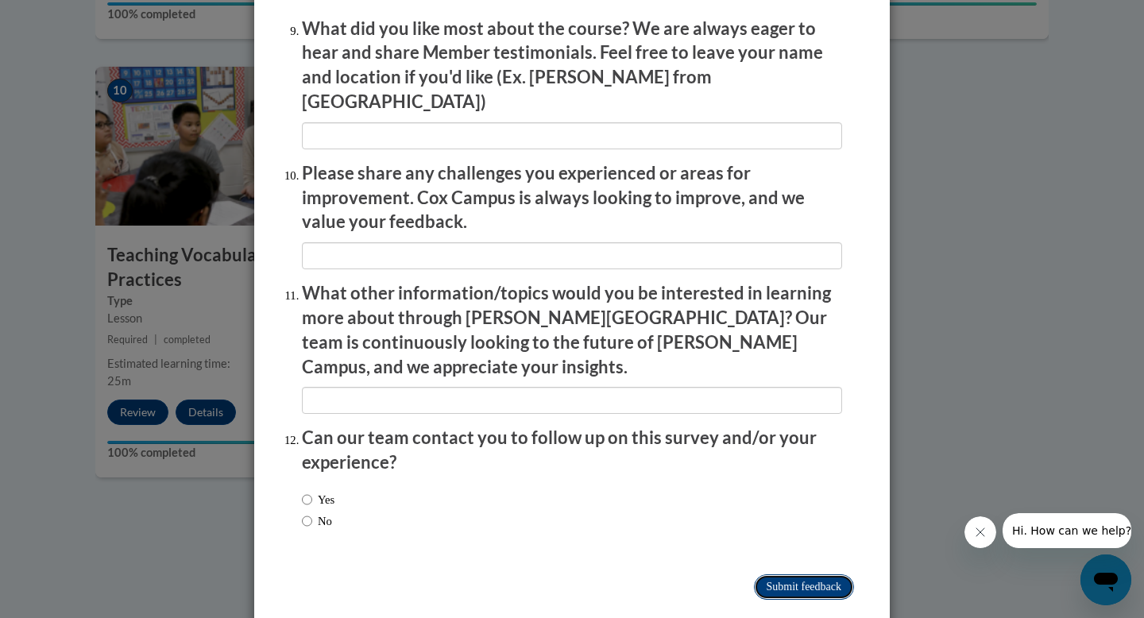
click at [794, 574] on input "Submit feedback" at bounding box center [804, 586] width 100 height 25
